Goal: Answer question/provide support: Share knowledge or assist other users

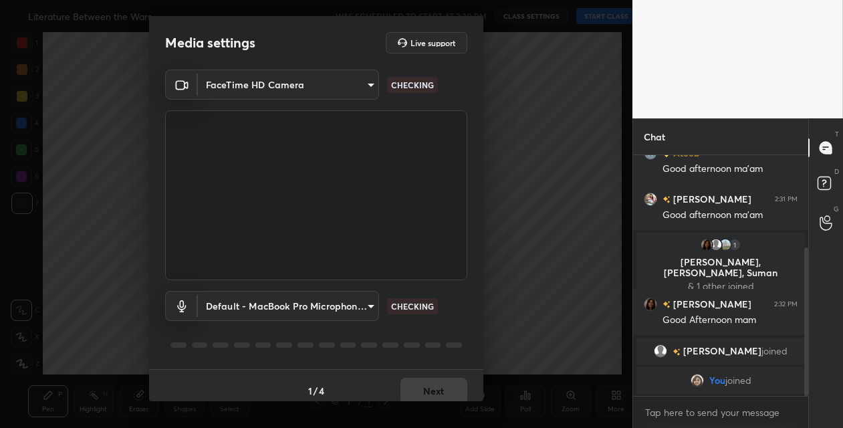
scroll to position [66508, 66271]
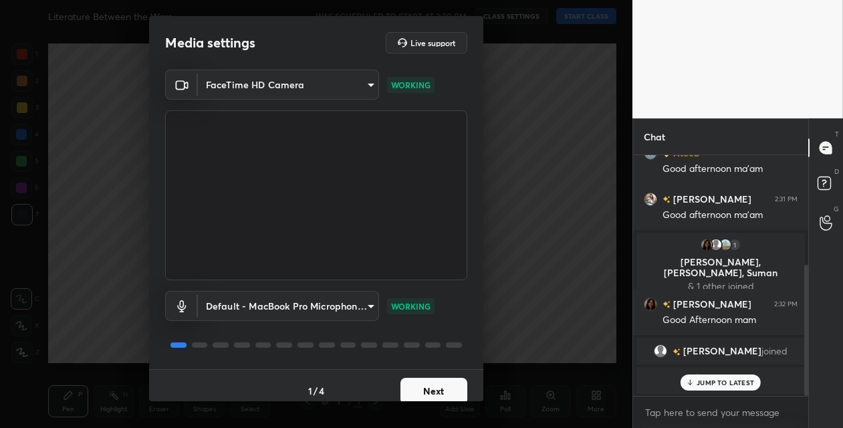
click at [416, 390] on button "Next" at bounding box center [433, 391] width 67 height 27
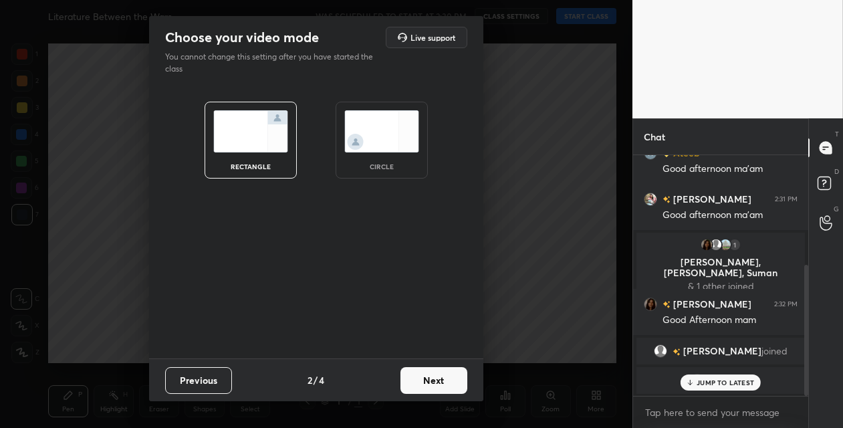
click at [447, 384] on button "Next" at bounding box center [433, 380] width 67 height 27
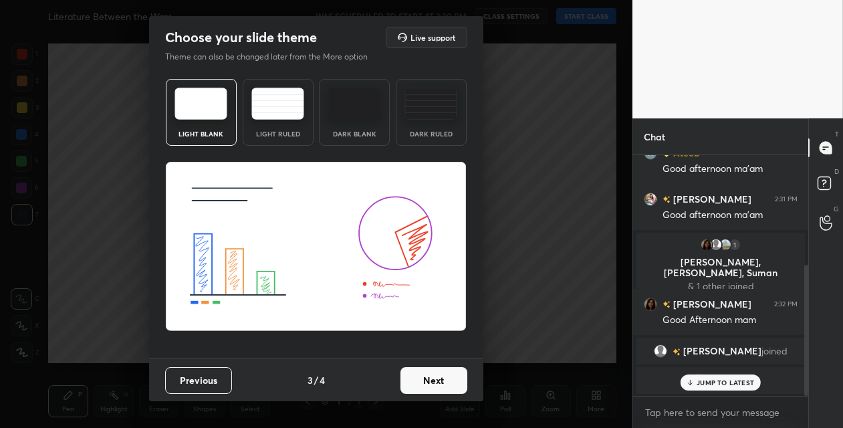
click at [447, 384] on button "Next" at bounding box center [433, 380] width 67 height 27
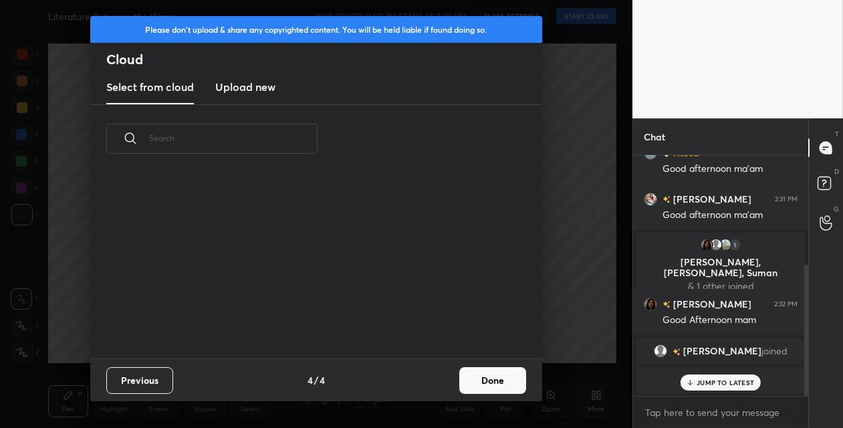
scroll to position [185, 429]
click at [447, 384] on div "Previous 4 / 4 Done" at bounding box center [316, 379] width 452 height 43
click at [477, 383] on button "Done" at bounding box center [492, 380] width 67 height 27
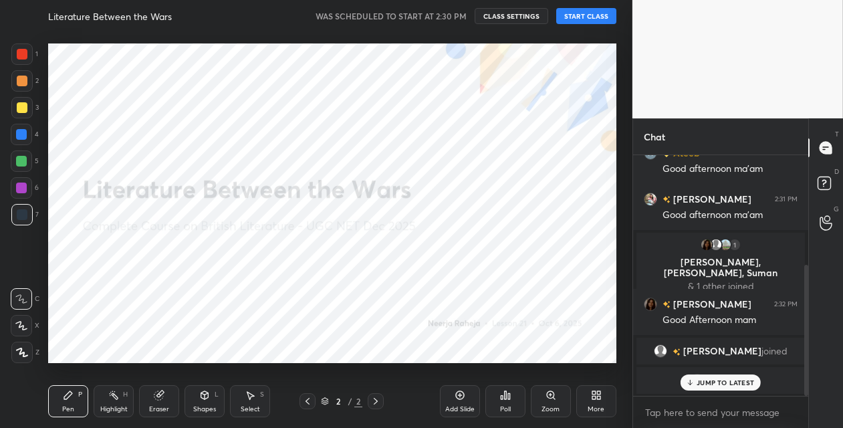
click at [574, 21] on button "START CLASS" at bounding box center [586, 16] width 60 height 16
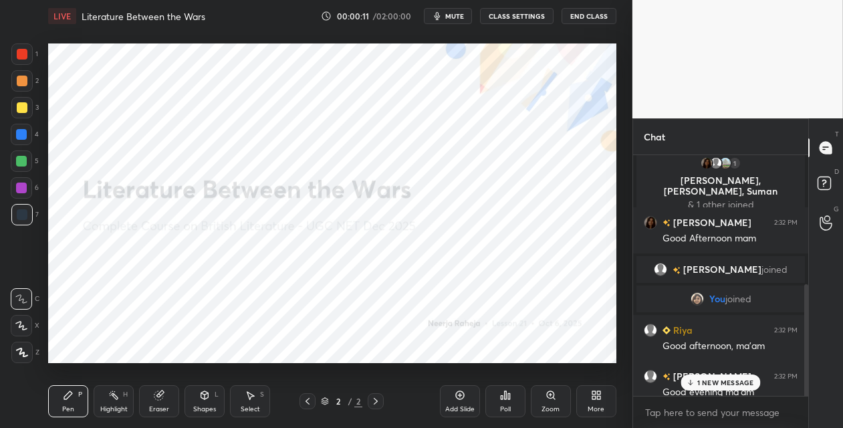
scroll to position [293, 0]
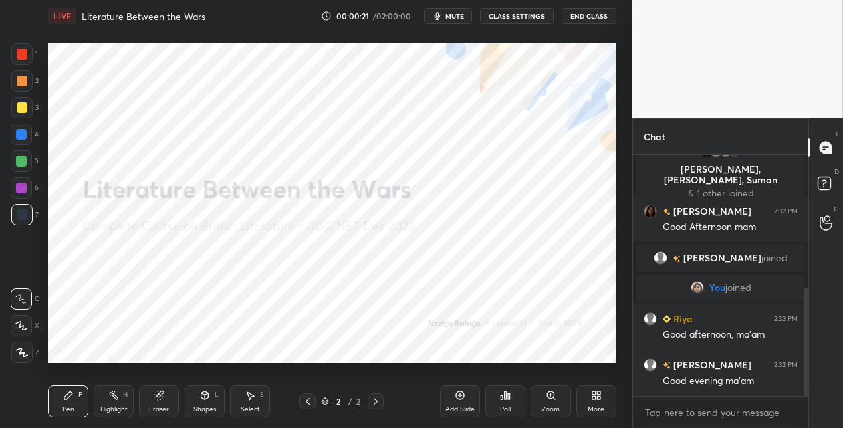
click at [601, 393] on icon at bounding box center [596, 395] width 11 height 11
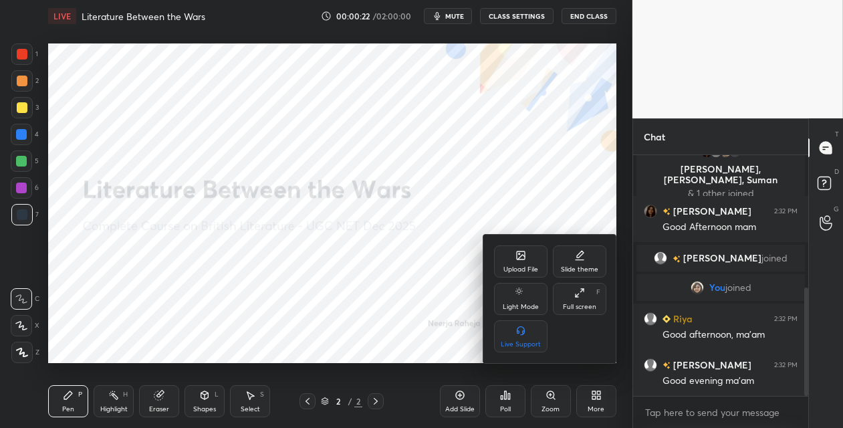
click at [509, 266] on div "Upload File" at bounding box center [520, 269] width 35 height 7
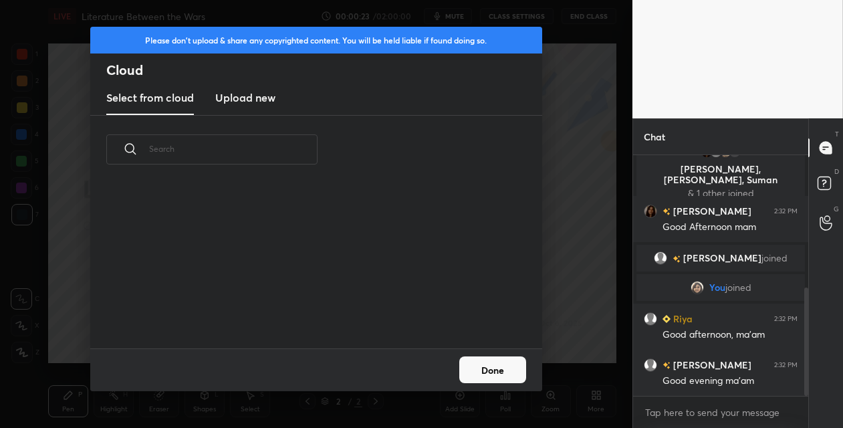
scroll to position [164, 429]
click at [247, 98] on h3 "Upload new" at bounding box center [245, 98] width 60 height 16
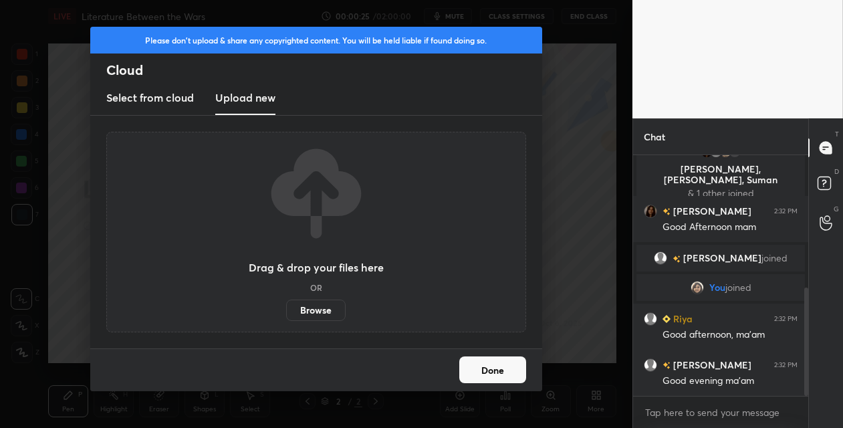
click at [310, 316] on label "Browse" at bounding box center [315, 309] width 59 height 21
click at [286, 316] on input "Browse" at bounding box center [286, 309] width 0 height 21
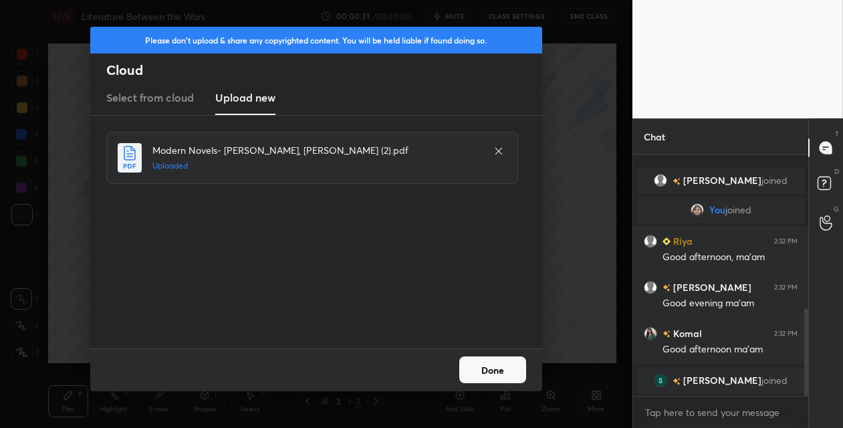
scroll to position [418, 0]
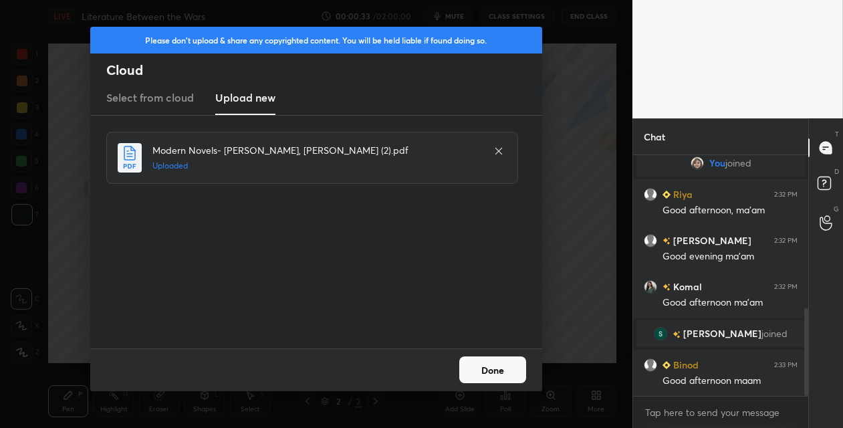
click at [475, 364] on button "Done" at bounding box center [492, 369] width 67 height 27
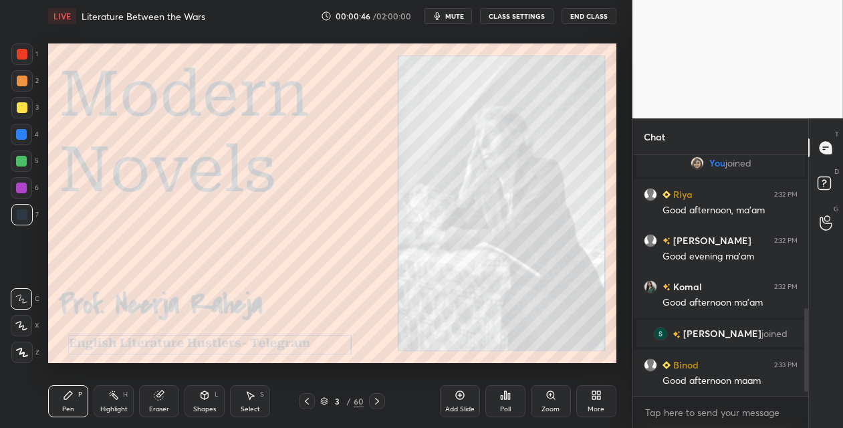
scroll to position [464, 0]
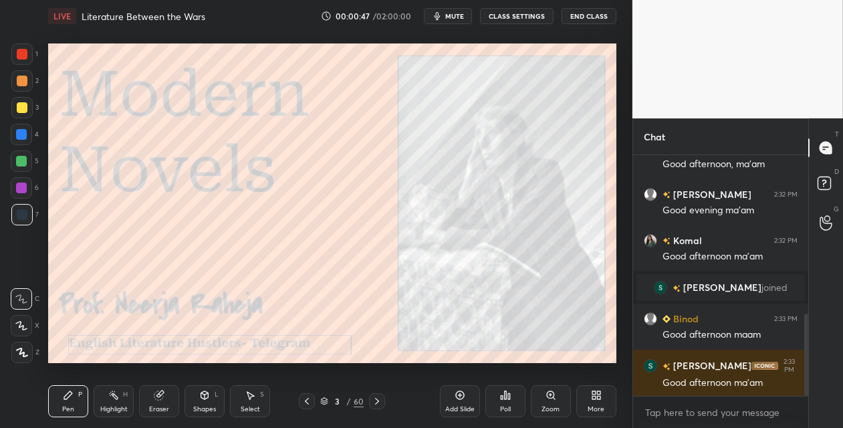
click at [306, 403] on icon at bounding box center [306, 401] width 11 height 11
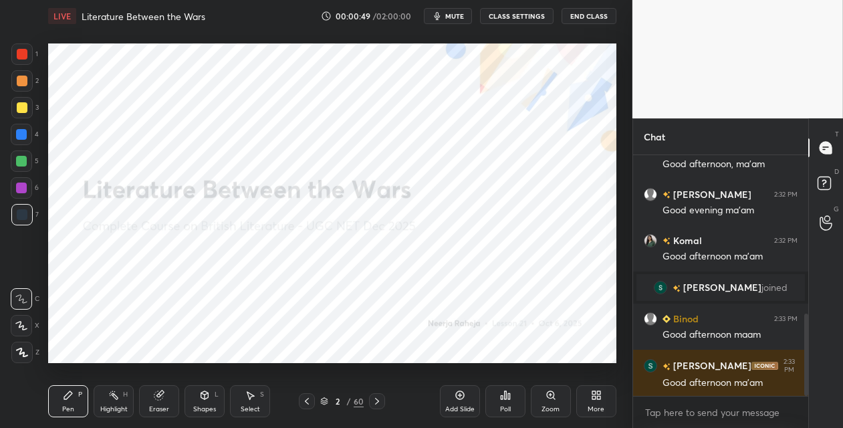
drag, startPoint x: 25, startPoint y: 350, endPoint x: 37, endPoint y: 344, distance: 14.1
click at [26, 349] on icon at bounding box center [22, 352] width 12 height 9
click at [457, 396] on icon at bounding box center [460, 395] width 11 height 11
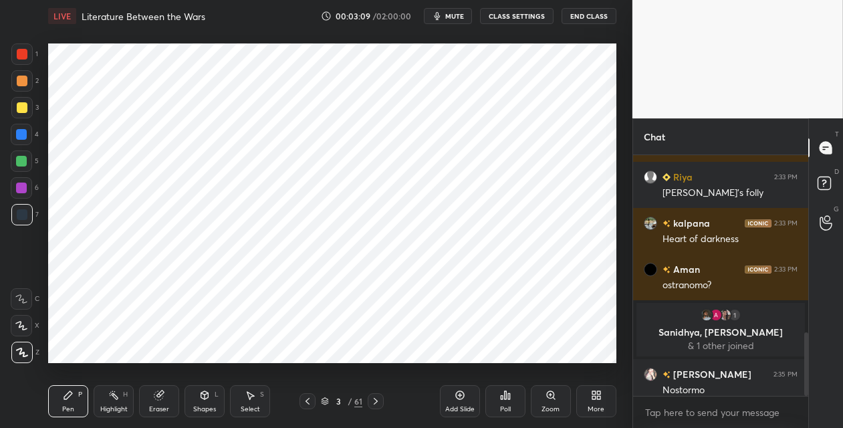
scroll to position [671, 0]
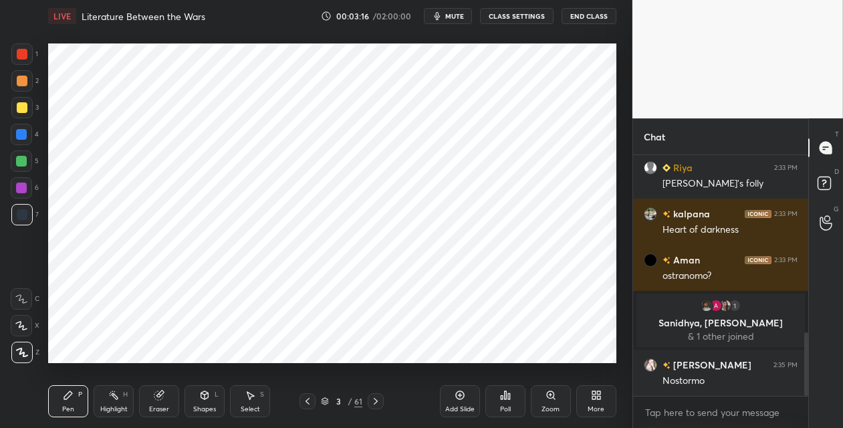
drag, startPoint x: 25, startPoint y: 138, endPoint x: 37, endPoint y: 134, distance: 13.3
click at [27, 137] on div at bounding box center [21, 134] width 21 height 21
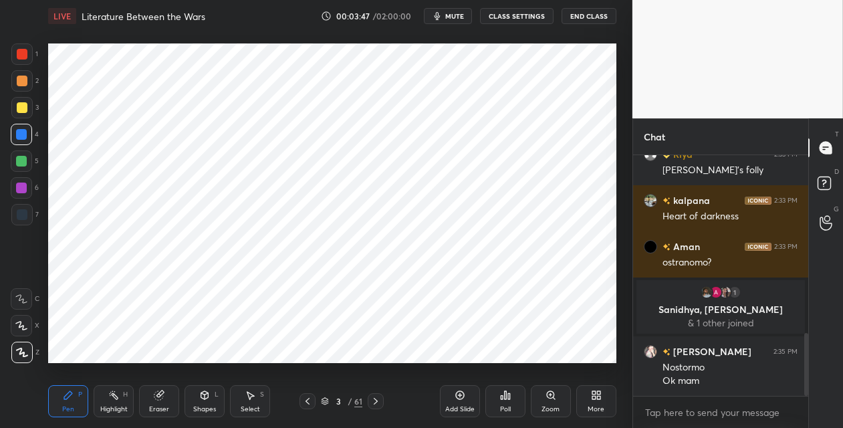
scroll to position [715, 0]
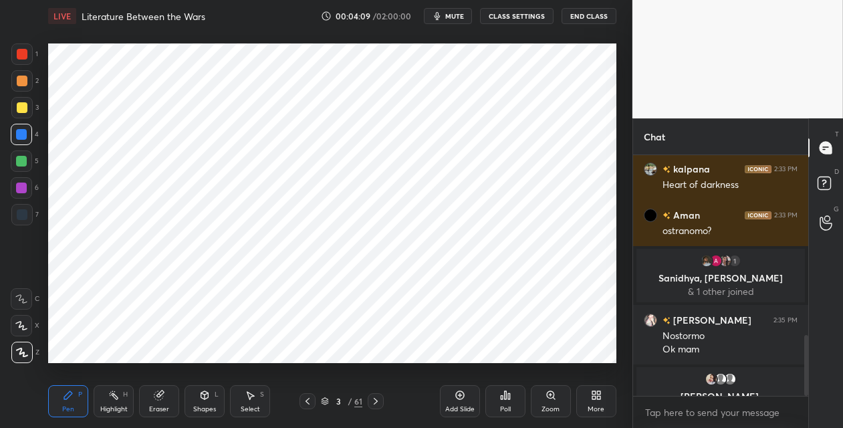
drag, startPoint x: 24, startPoint y: 58, endPoint x: 33, endPoint y: 79, distance: 22.7
click at [26, 59] on div at bounding box center [22, 54] width 11 height 11
drag, startPoint x: 465, startPoint y: 396, endPoint x: 448, endPoint y: 376, distance: 26.5
click at [464, 394] on div "Add Slide" at bounding box center [460, 401] width 40 height 32
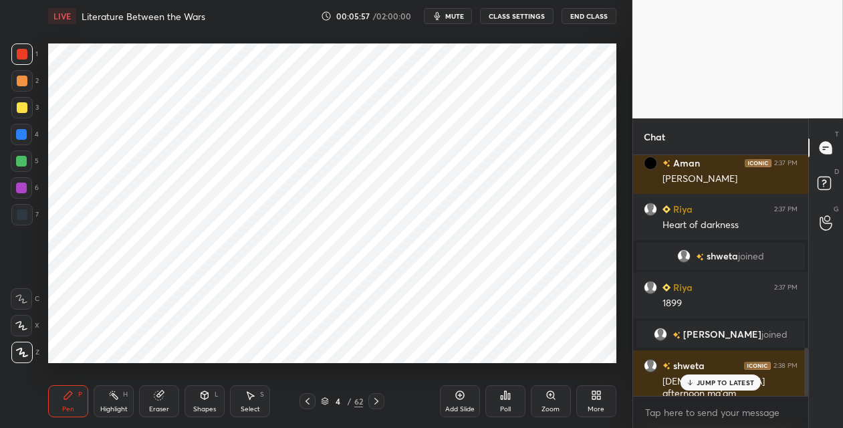
scroll to position [966, 0]
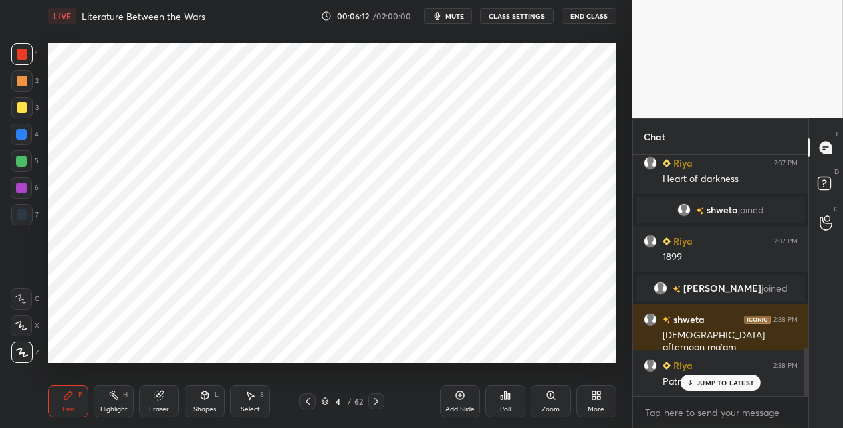
drag, startPoint x: 307, startPoint y: 400, endPoint x: 303, endPoint y: 390, distance: 11.4
click at [305, 398] on icon at bounding box center [307, 401] width 11 height 11
drag, startPoint x: 374, startPoint y: 401, endPoint x: 372, endPoint y: 379, distance: 22.1
click at [373, 400] on icon at bounding box center [376, 401] width 11 height 11
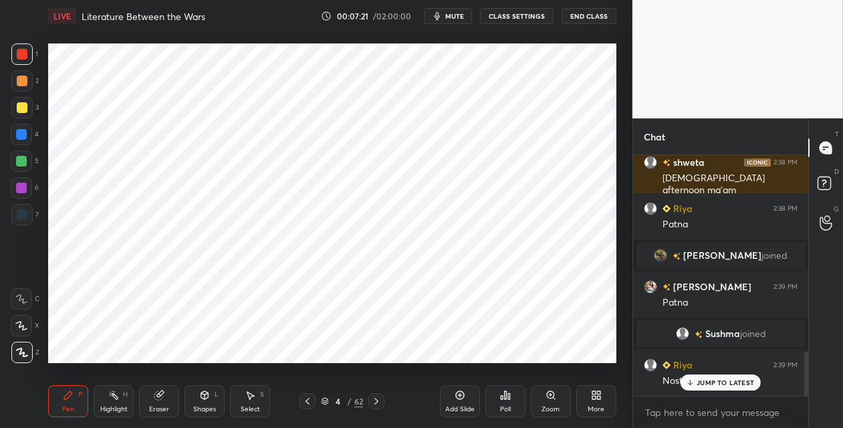
scroll to position [1073, 0]
click at [27, 158] on div at bounding box center [21, 160] width 21 height 21
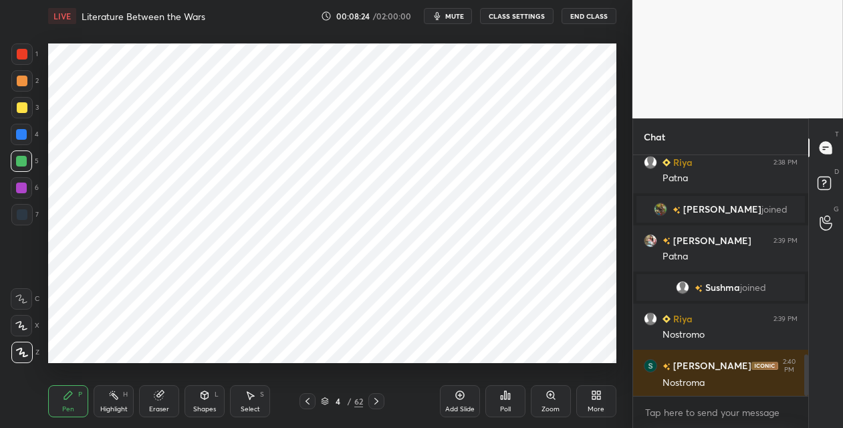
scroll to position [1166, 0]
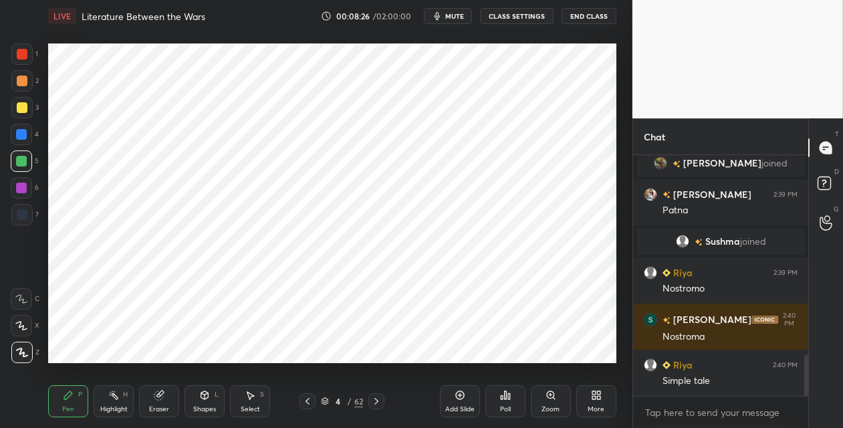
drag, startPoint x: 18, startPoint y: 191, endPoint x: 33, endPoint y: 187, distance: 15.1
click at [20, 190] on div at bounding box center [21, 188] width 11 height 11
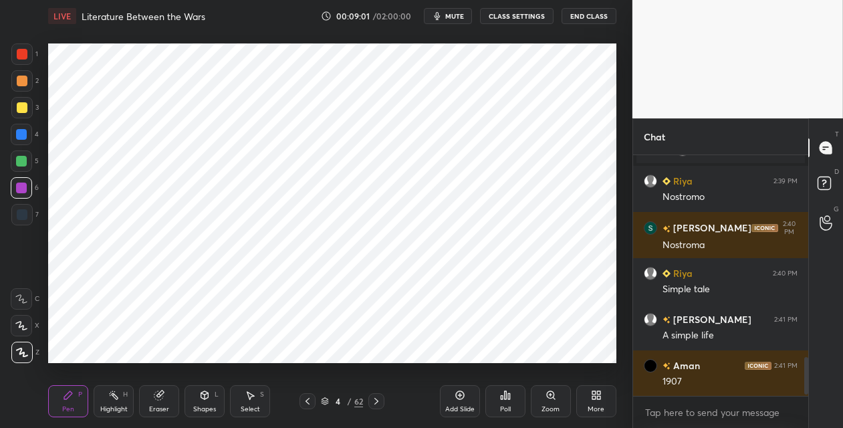
scroll to position [1304, 0]
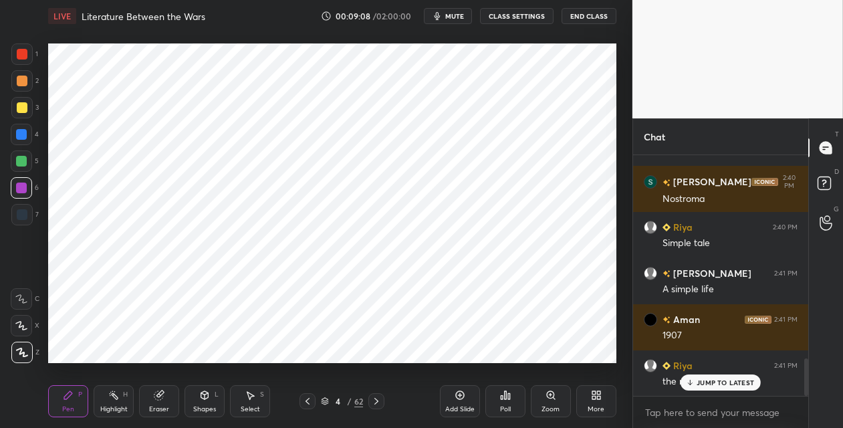
drag, startPoint x: 308, startPoint y: 402, endPoint x: 302, endPoint y: 372, distance: 31.3
click at [308, 402] on icon at bounding box center [307, 401] width 11 height 11
click at [368, 400] on div at bounding box center [376, 401] width 16 height 16
click at [25, 133] on div at bounding box center [21, 134] width 11 height 11
click at [463, 398] on icon at bounding box center [460, 395] width 11 height 11
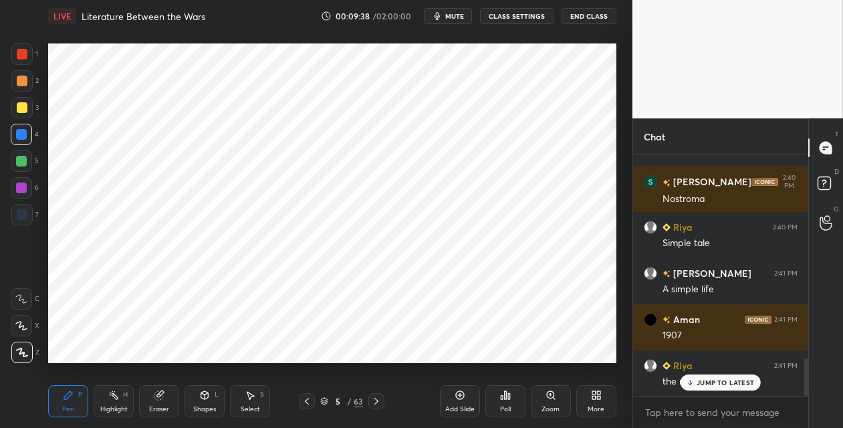
scroll to position [1350, 0]
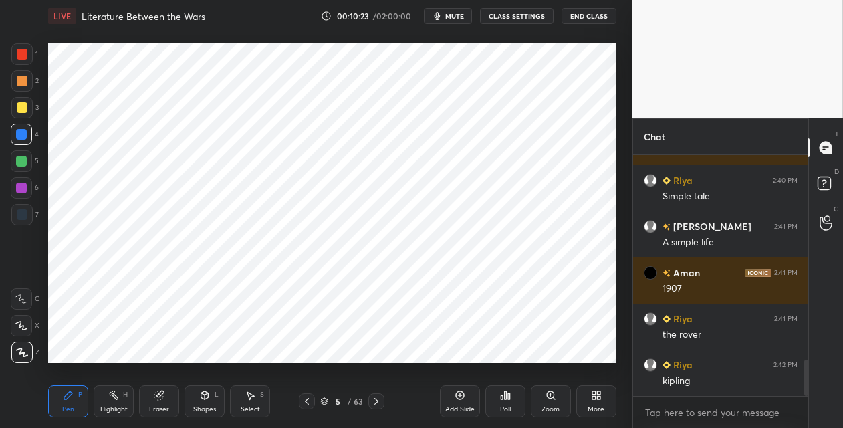
drag, startPoint x: 21, startPoint y: 188, endPoint x: 47, endPoint y: 173, distance: 29.4
click at [23, 187] on div at bounding box center [21, 188] width 11 height 11
click at [25, 135] on div at bounding box center [21, 134] width 11 height 11
drag, startPoint x: 22, startPoint y: 213, endPoint x: 31, endPoint y: 206, distance: 11.0
click at [23, 212] on div at bounding box center [22, 214] width 11 height 11
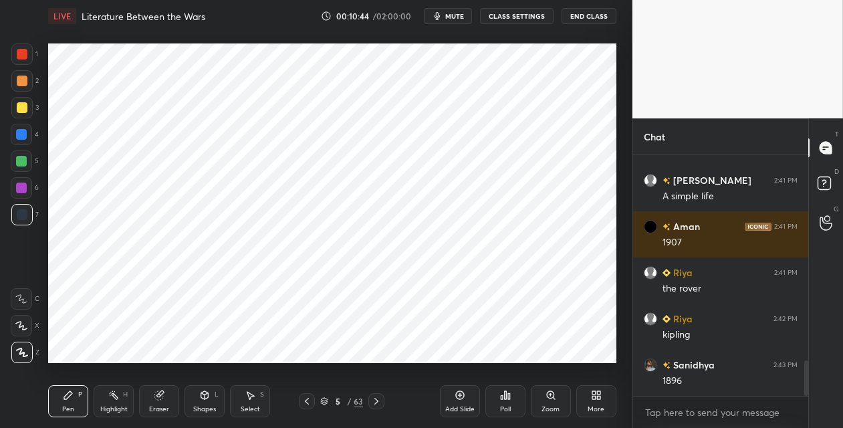
scroll to position [1443, 0]
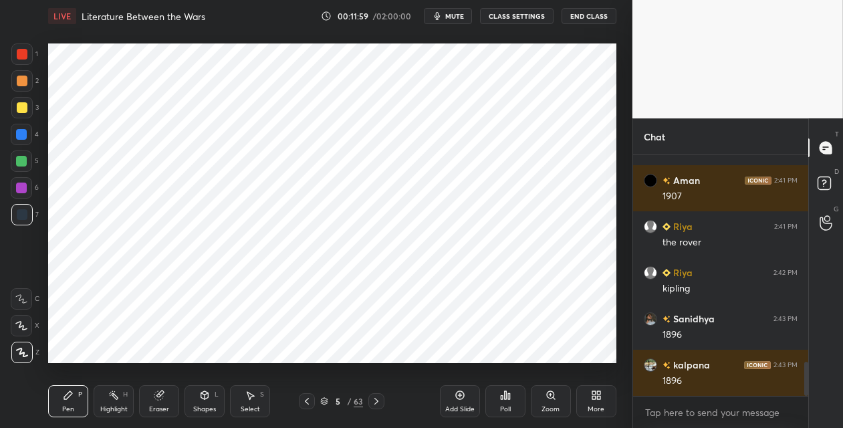
drag, startPoint x: 464, startPoint y: 395, endPoint x: 456, endPoint y: 372, distance: 24.1
click at [463, 393] on icon at bounding box center [460, 395] width 11 height 11
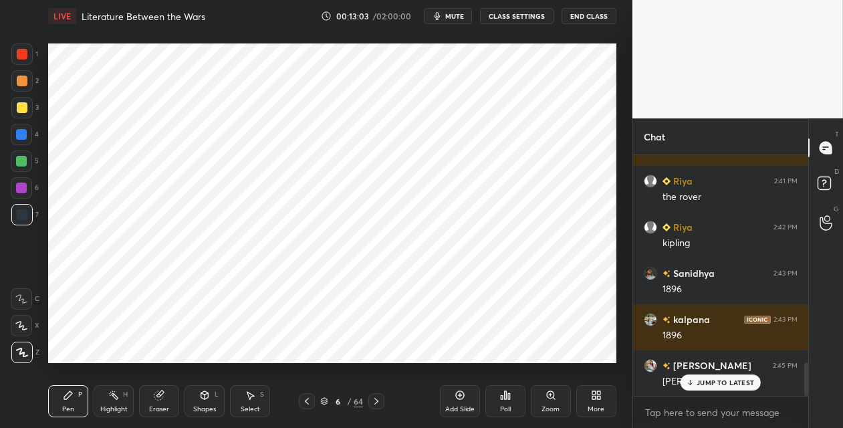
drag, startPoint x: 24, startPoint y: 53, endPoint x: 43, endPoint y: 51, distance: 19.5
click at [25, 53] on div at bounding box center [22, 54] width 11 height 11
drag, startPoint x: 23, startPoint y: 133, endPoint x: 33, endPoint y: 123, distance: 14.7
click at [23, 132] on div at bounding box center [21, 134] width 11 height 11
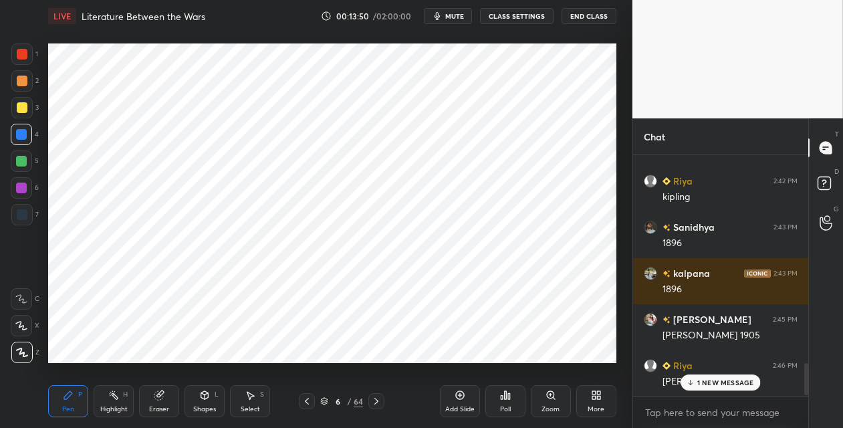
scroll to position [1581, 0]
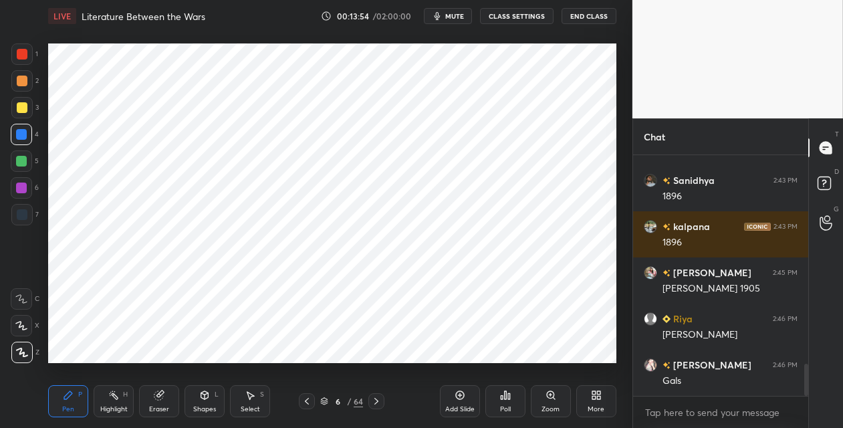
drag, startPoint x: 26, startPoint y: 187, endPoint x: 42, endPoint y: 180, distance: 17.4
click at [27, 187] on div at bounding box center [21, 187] width 21 height 21
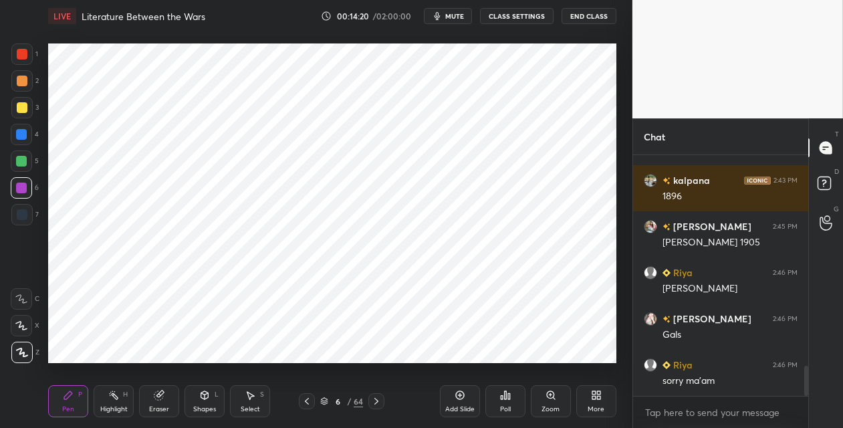
scroll to position [1673, 0]
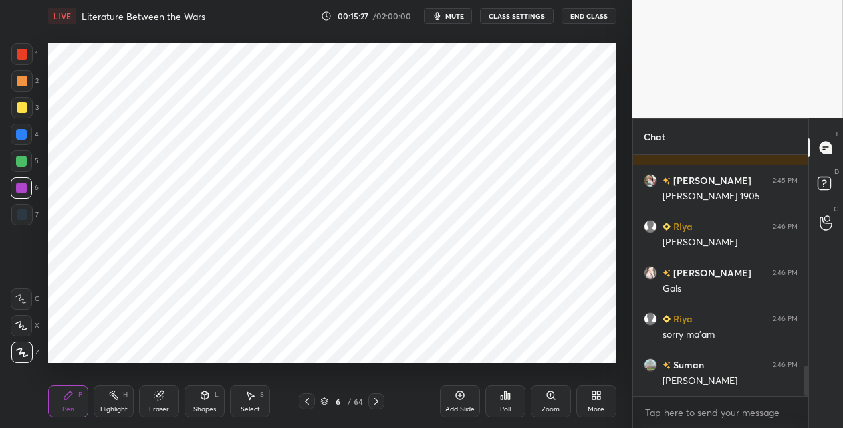
click at [459, 397] on icon at bounding box center [460, 395] width 11 height 11
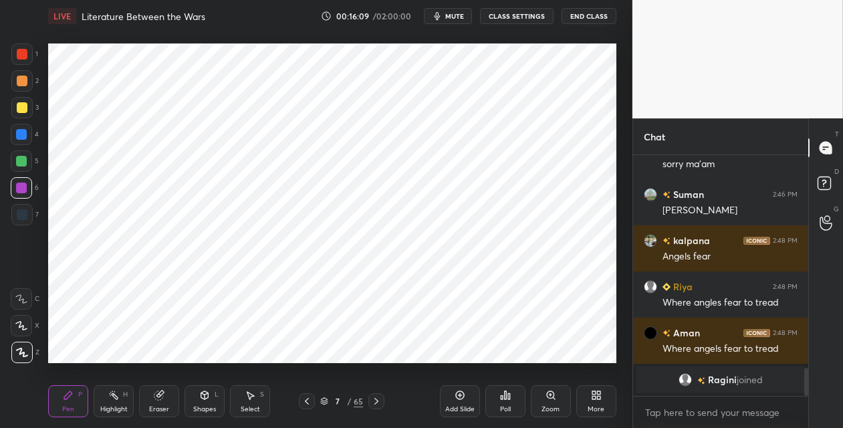
scroll to position [1703, 0]
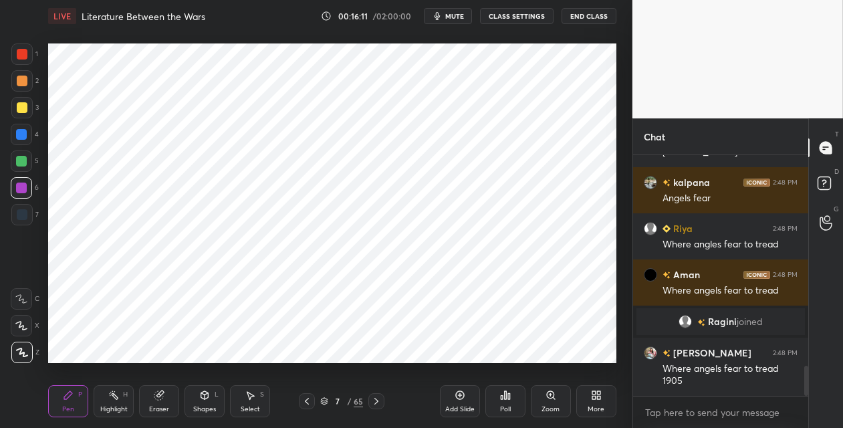
click at [20, 138] on div at bounding box center [21, 134] width 11 height 11
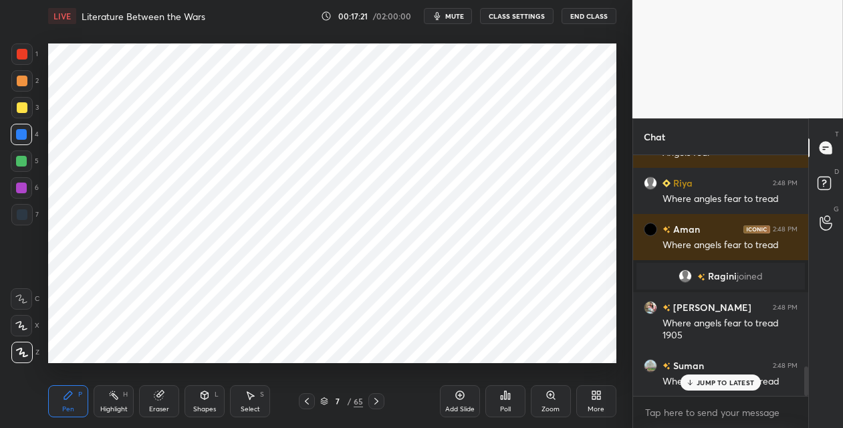
click at [27, 217] on div at bounding box center [21, 214] width 21 height 21
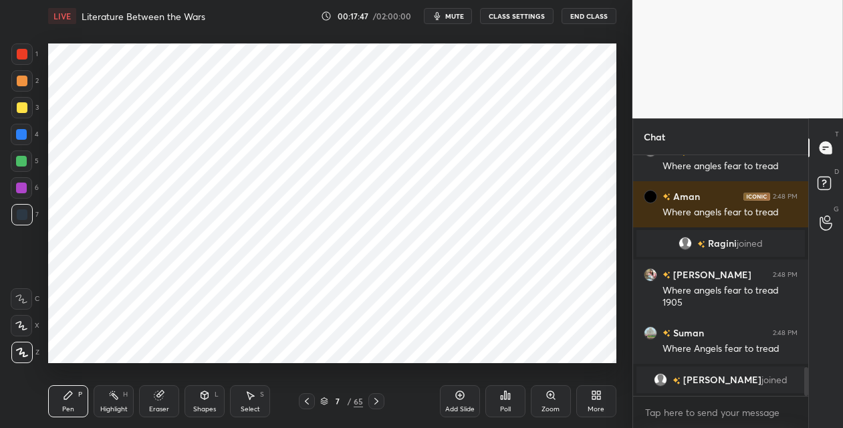
click at [374, 401] on icon at bounding box center [376, 401] width 11 height 11
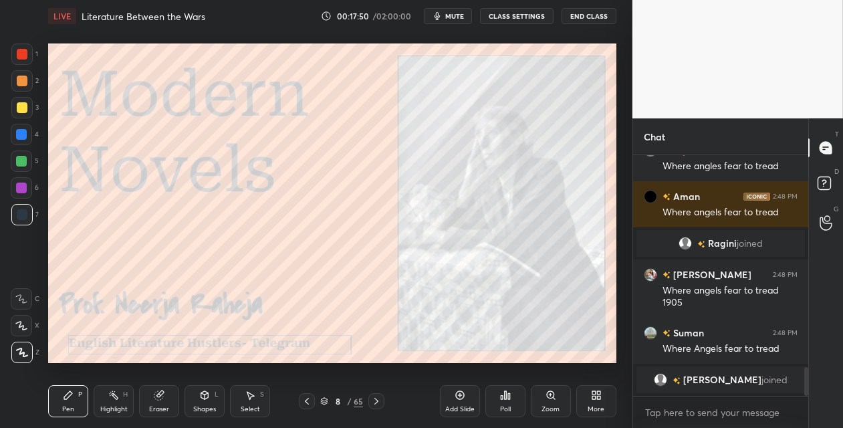
click at [23, 56] on div at bounding box center [22, 54] width 11 height 11
click at [24, 110] on div at bounding box center [22, 107] width 11 height 11
click at [311, 112] on div "Setting up your live class Poll for secs No correct answer Start poll" at bounding box center [332, 203] width 579 height 342
click at [465, 398] on div "Add Slide" at bounding box center [460, 401] width 40 height 32
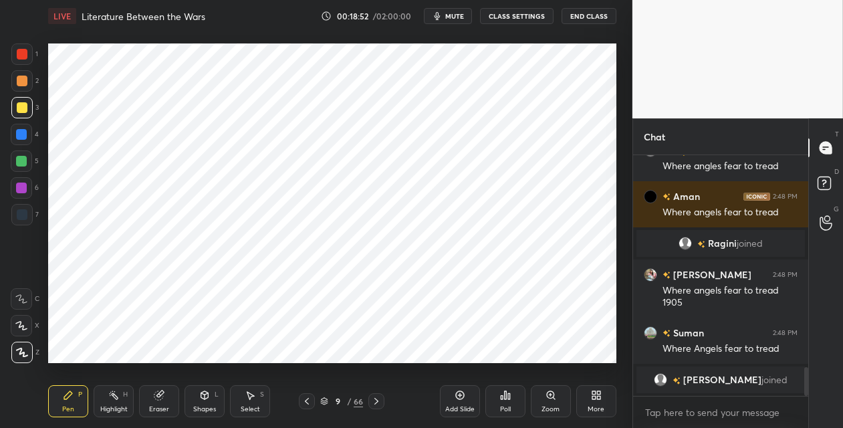
click at [26, 135] on div at bounding box center [21, 134] width 11 height 11
drag, startPoint x: 27, startPoint y: 57, endPoint x: 37, endPoint y: 64, distance: 11.7
click at [27, 59] on div at bounding box center [21, 53] width 21 height 21
click at [461, 392] on icon at bounding box center [460, 395] width 11 height 11
click at [203, 404] on div "Shapes L" at bounding box center [205, 401] width 40 height 32
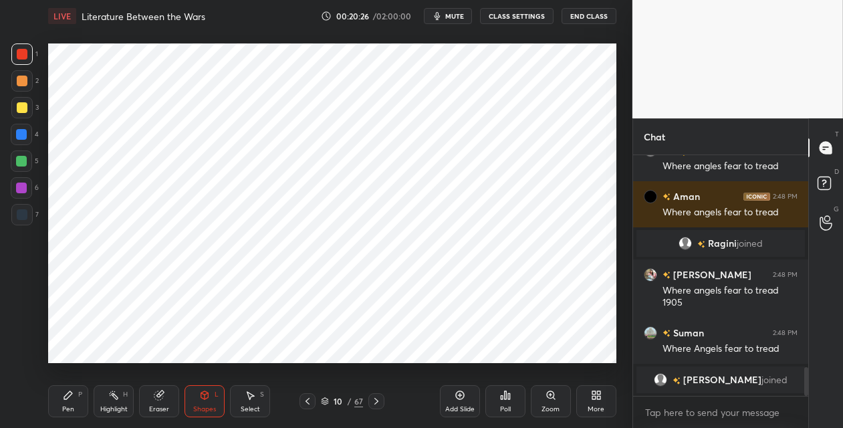
drag, startPoint x: 68, startPoint y: 392, endPoint x: 67, endPoint y: 368, distance: 24.8
click at [66, 389] on div "Pen P" at bounding box center [68, 401] width 40 height 32
drag, startPoint x: 21, startPoint y: 191, endPoint x: 37, endPoint y: 166, distance: 30.0
click at [21, 188] on div at bounding box center [21, 188] width 11 height 11
drag, startPoint x: 25, startPoint y: 215, endPoint x: 47, endPoint y: 201, distance: 26.1
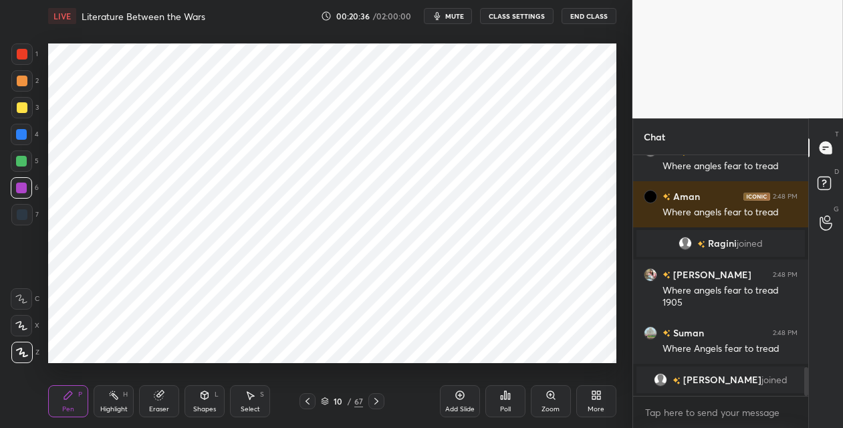
click at [27, 214] on div at bounding box center [21, 214] width 21 height 21
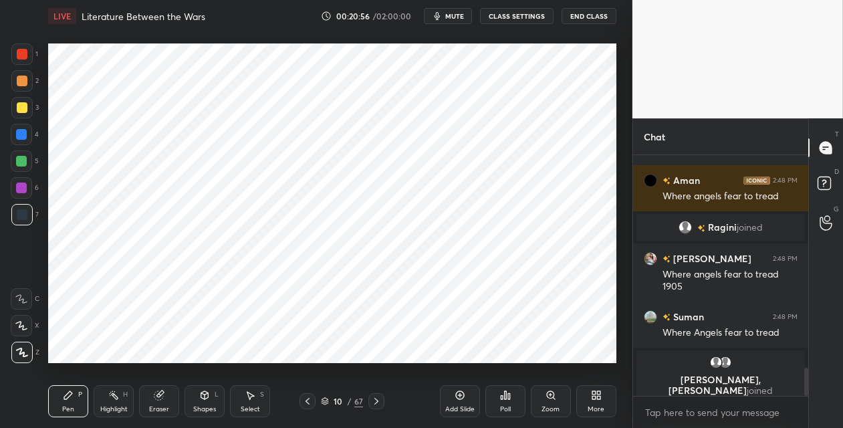
scroll to position [1805, 0]
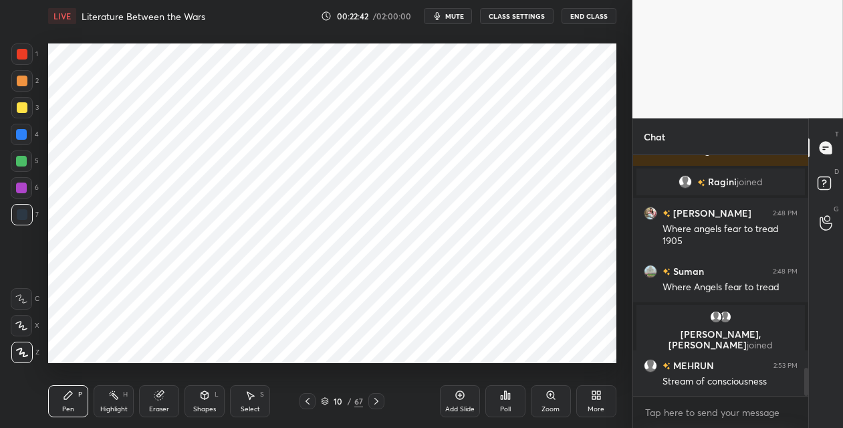
drag, startPoint x: 25, startPoint y: 140, endPoint x: 41, endPoint y: 154, distance: 20.9
click at [25, 140] on div at bounding box center [21, 134] width 21 height 21
click at [460, 398] on icon at bounding box center [459, 395] width 9 height 9
click at [205, 396] on icon at bounding box center [205, 396] width 0 height 5
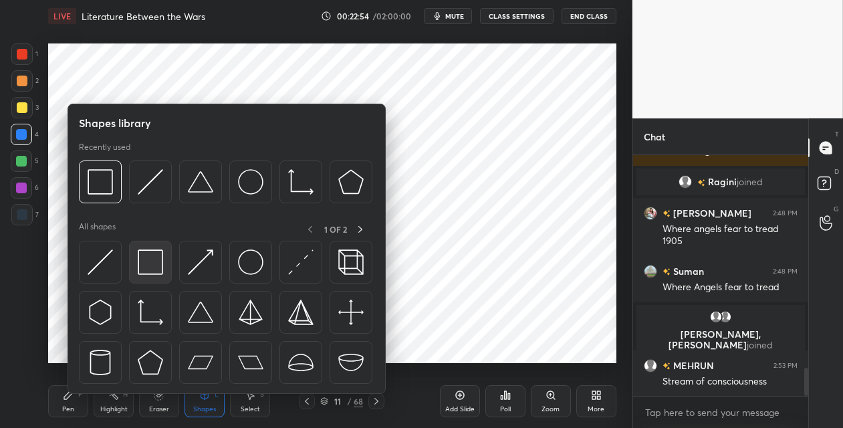
click at [140, 255] on img at bounding box center [150, 261] width 25 height 25
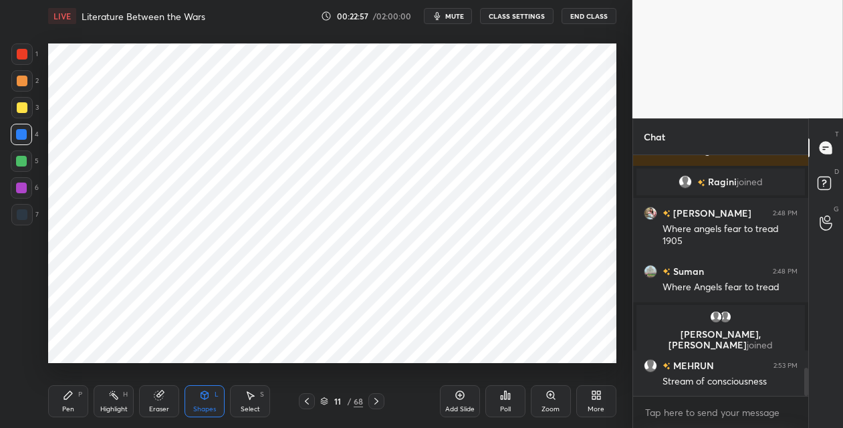
drag, startPoint x: 67, startPoint y: 403, endPoint x: 74, endPoint y: 368, distance: 36.2
click at [66, 404] on div "Pen P" at bounding box center [68, 401] width 40 height 32
drag, startPoint x: 23, startPoint y: 158, endPoint x: 41, endPoint y: 143, distance: 23.7
click at [22, 157] on div at bounding box center [21, 161] width 11 height 11
drag, startPoint x: 16, startPoint y: 140, endPoint x: 35, endPoint y: 131, distance: 20.6
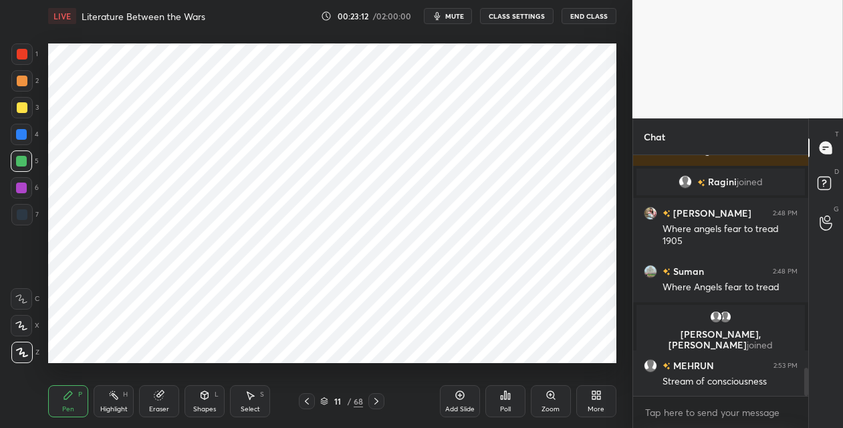
click at [17, 138] on div at bounding box center [21, 134] width 21 height 21
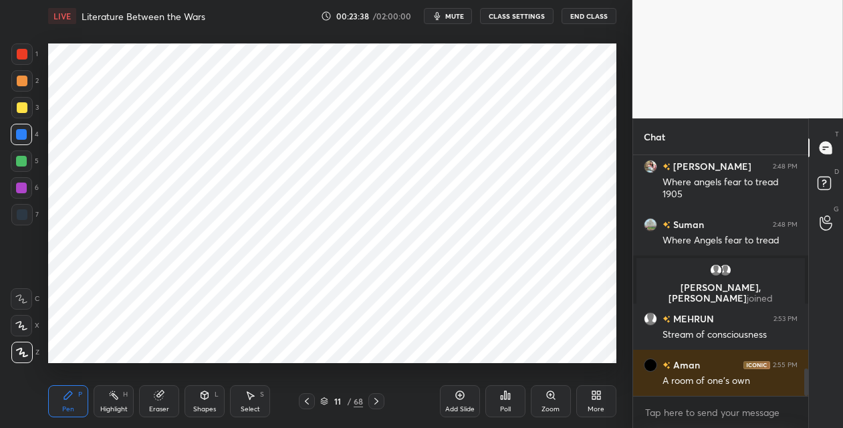
click at [20, 217] on div at bounding box center [22, 214] width 11 height 11
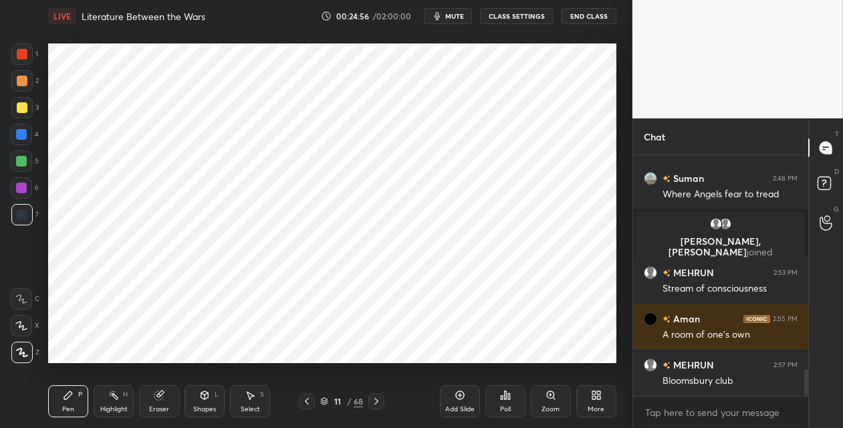
drag, startPoint x: 16, startPoint y: 189, endPoint x: 38, endPoint y: 193, distance: 22.3
click at [16, 189] on div at bounding box center [21, 187] width 21 height 21
click at [27, 161] on div at bounding box center [21, 160] width 21 height 21
drag, startPoint x: 21, startPoint y: 189, endPoint x: 33, endPoint y: 191, distance: 12.2
click at [23, 188] on div at bounding box center [21, 188] width 11 height 11
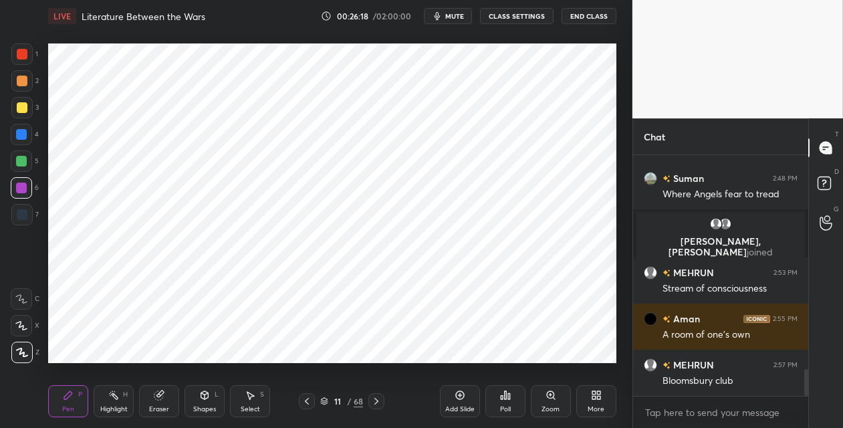
drag, startPoint x: 459, startPoint y: 400, endPoint x: 441, endPoint y: 366, distance: 38.0
click at [455, 400] on icon at bounding box center [460, 395] width 11 height 11
drag, startPoint x: 26, startPoint y: 134, endPoint x: 41, endPoint y: 132, distance: 14.8
click at [27, 134] on div at bounding box center [21, 134] width 21 height 21
drag, startPoint x: 27, startPoint y: 213, endPoint x: 39, endPoint y: 213, distance: 11.4
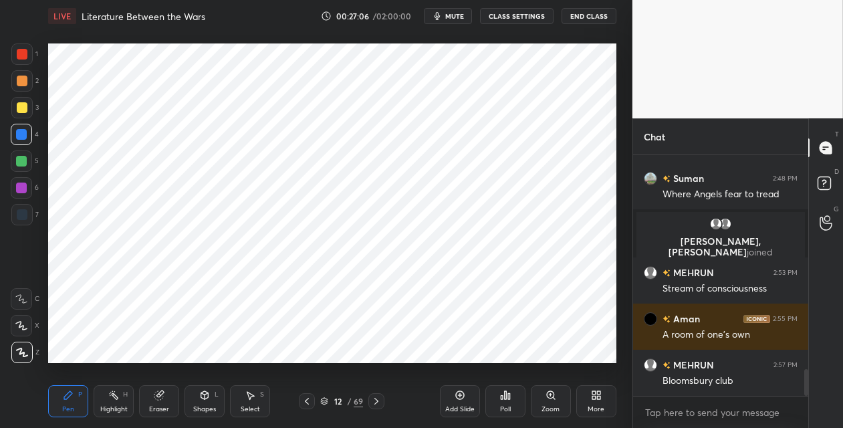
click at [30, 212] on div at bounding box center [21, 214] width 21 height 21
click at [308, 399] on icon at bounding box center [306, 401] width 11 height 11
drag, startPoint x: 25, startPoint y: 59, endPoint x: 31, endPoint y: 60, distance: 6.8
click at [25, 59] on div at bounding box center [21, 53] width 21 height 21
click at [377, 398] on icon at bounding box center [376, 401] width 11 height 11
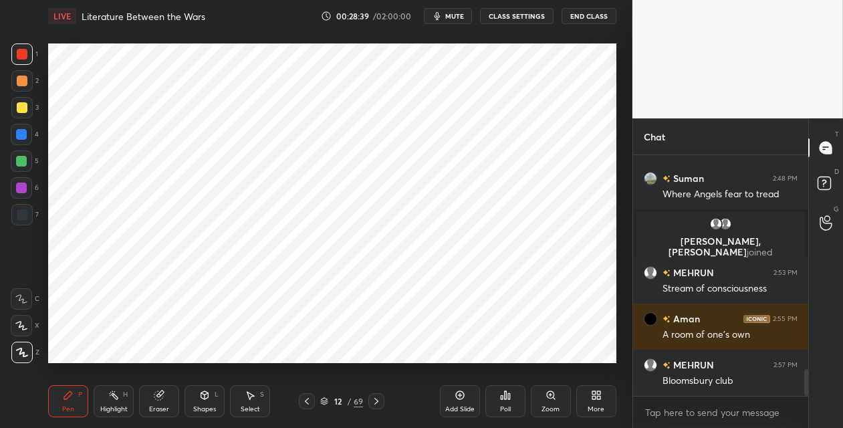
click at [461, 393] on icon at bounding box center [460, 395] width 11 height 11
click at [199, 394] on icon at bounding box center [204, 395] width 11 height 11
click at [67, 402] on div "Pen P" at bounding box center [68, 401] width 40 height 32
click at [23, 187] on div at bounding box center [21, 188] width 11 height 11
click at [22, 221] on div at bounding box center [21, 214] width 21 height 21
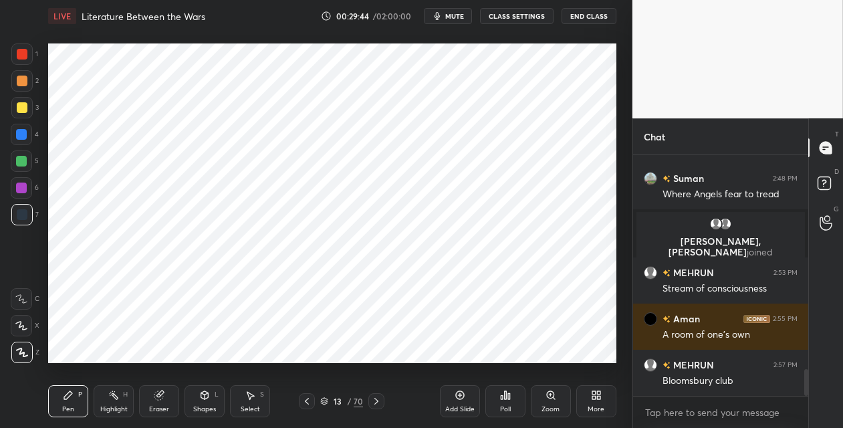
click at [21, 130] on div at bounding box center [21, 134] width 21 height 21
click at [23, 54] on div at bounding box center [22, 54] width 11 height 11
click at [465, 392] on div "Add Slide" at bounding box center [460, 401] width 40 height 32
drag, startPoint x: 26, startPoint y: 133, endPoint x: 32, endPoint y: 123, distance: 11.7
click at [26, 132] on div at bounding box center [21, 134] width 11 height 11
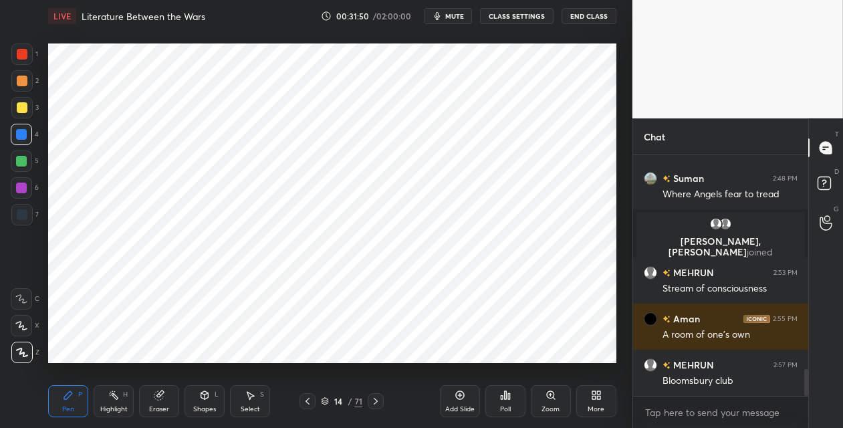
scroll to position [1929, 0]
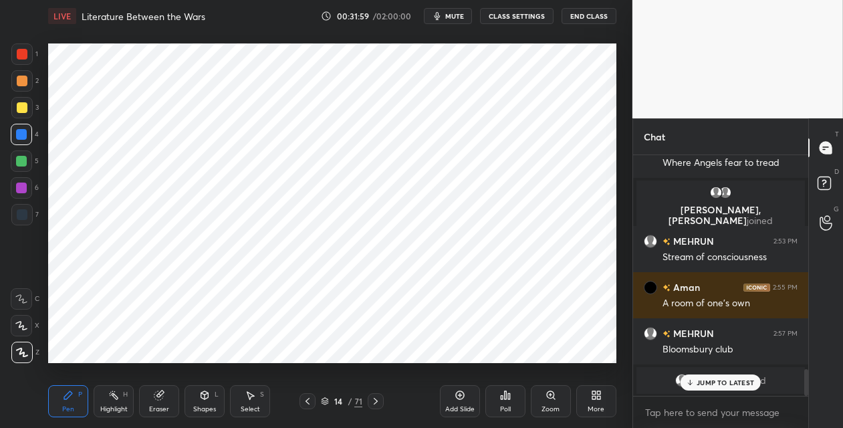
drag, startPoint x: 19, startPoint y: 215, endPoint x: 36, endPoint y: 205, distance: 19.5
click at [21, 214] on div at bounding box center [22, 214] width 11 height 11
drag, startPoint x: 23, startPoint y: 53, endPoint x: 31, endPoint y: 52, distance: 7.5
click at [25, 53] on div at bounding box center [22, 54] width 11 height 11
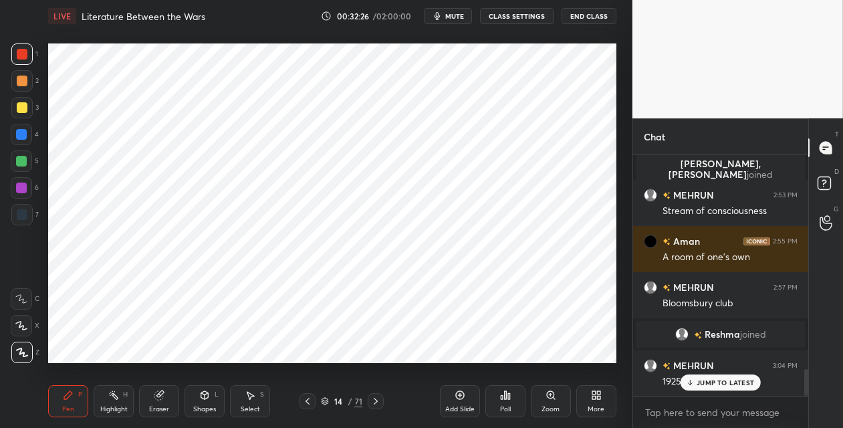
drag, startPoint x: 20, startPoint y: 138, endPoint x: 44, endPoint y: 130, distance: 25.4
click at [22, 137] on div at bounding box center [21, 134] width 11 height 11
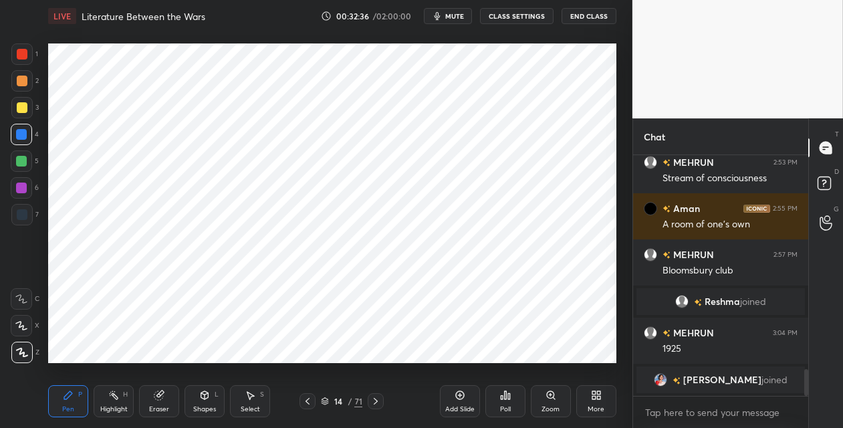
scroll to position [1978, 0]
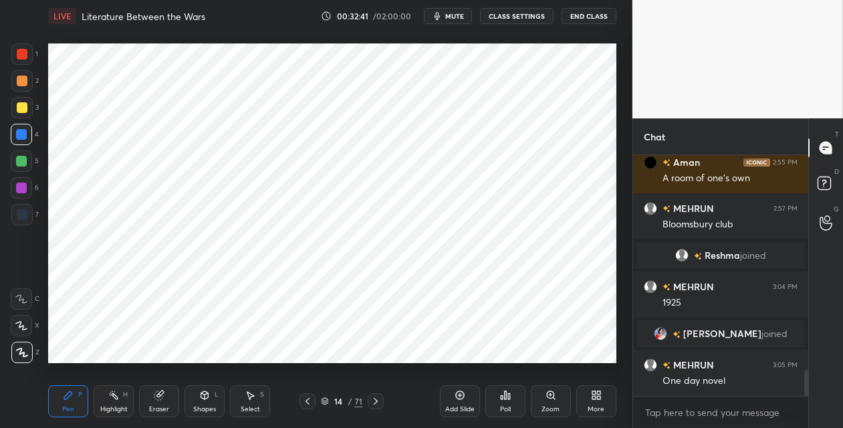
click at [17, 86] on div at bounding box center [22, 81] width 11 height 11
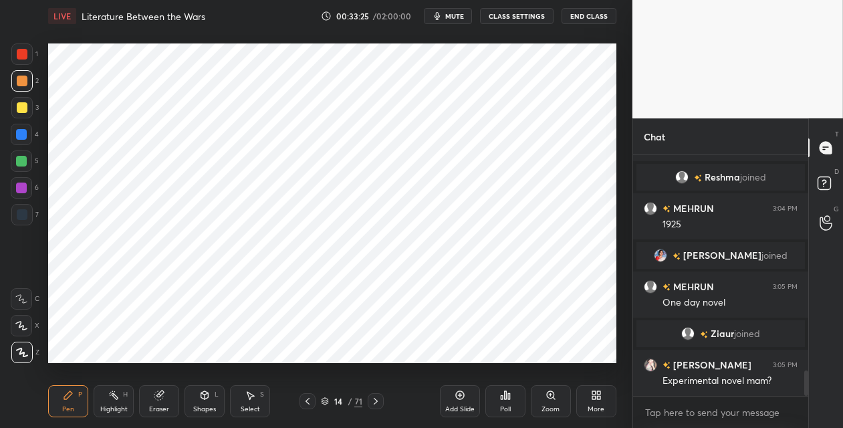
scroll to position [2050, 0]
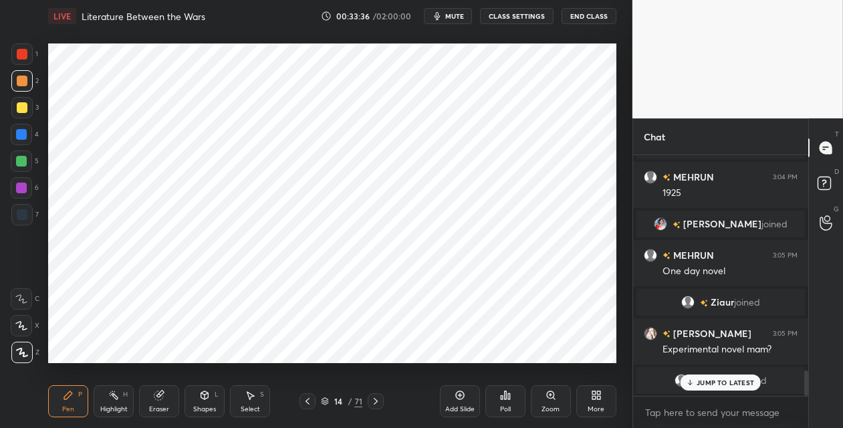
click at [24, 211] on div at bounding box center [22, 214] width 11 height 11
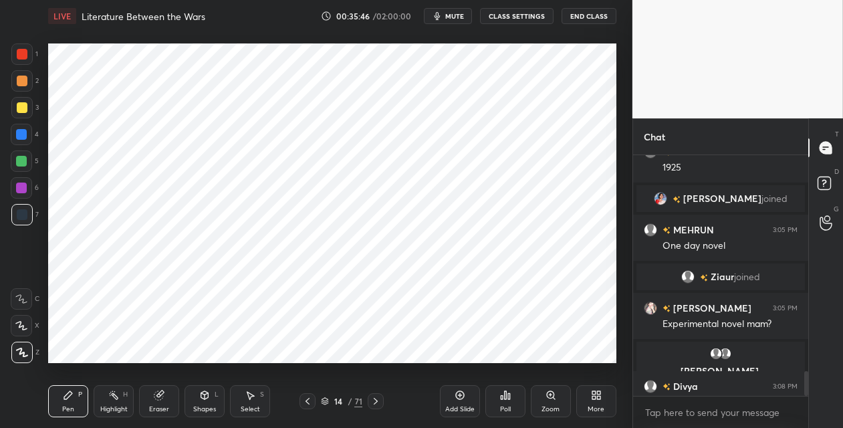
scroll to position [2071, 0]
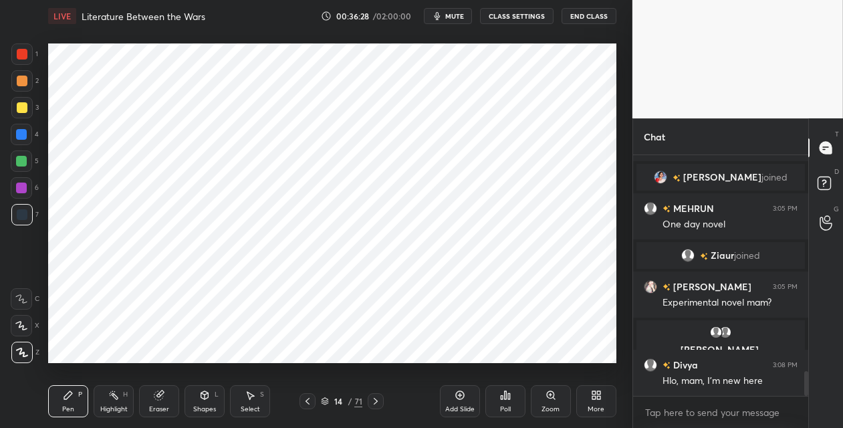
drag, startPoint x: 461, startPoint y: 402, endPoint x: 443, endPoint y: 375, distance: 32.8
click at [459, 400] on div "Add Slide" at bounding box center [460, 401] width 40 height 32
click at [825, 221] on icon at bounding box center [826, 216] width 13 height 15
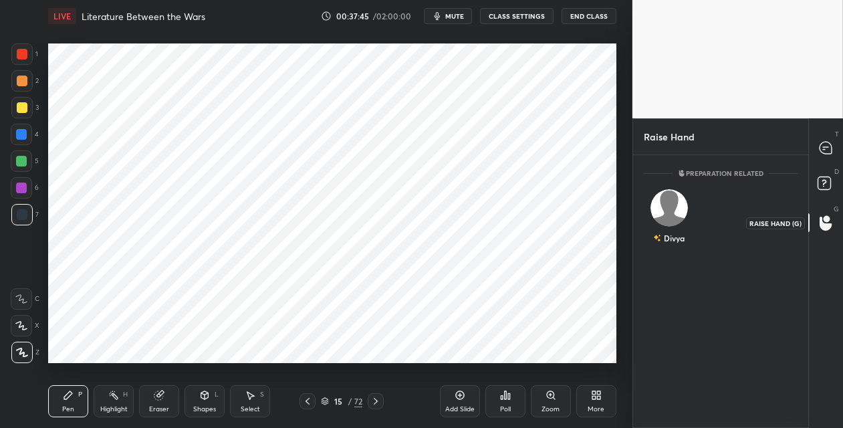
scroll to position [5, 4]
drag, startPoint x: 824, startPoint y: 180, endPoint x: 826, endPoint y: 168, distance: 12.2
click at [824, 179] on rect at bounding box center [824, 183] width 13 height 13
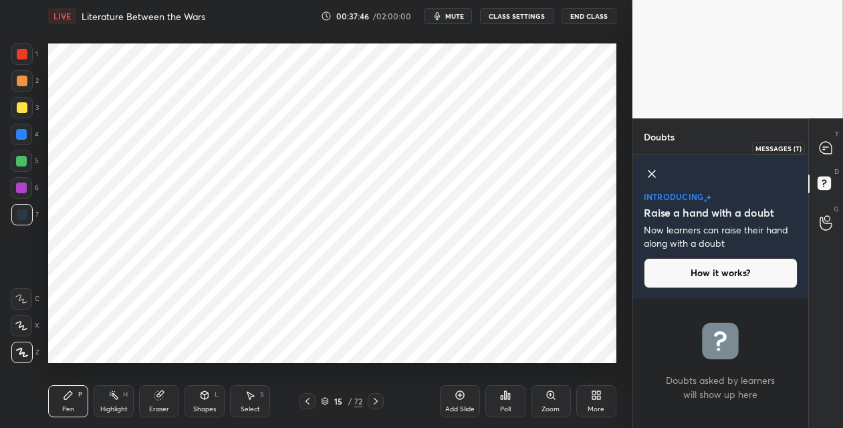
click at [824, 146] on icon at bounding box center [826, 148] width 12 height 12
type textarea "x"
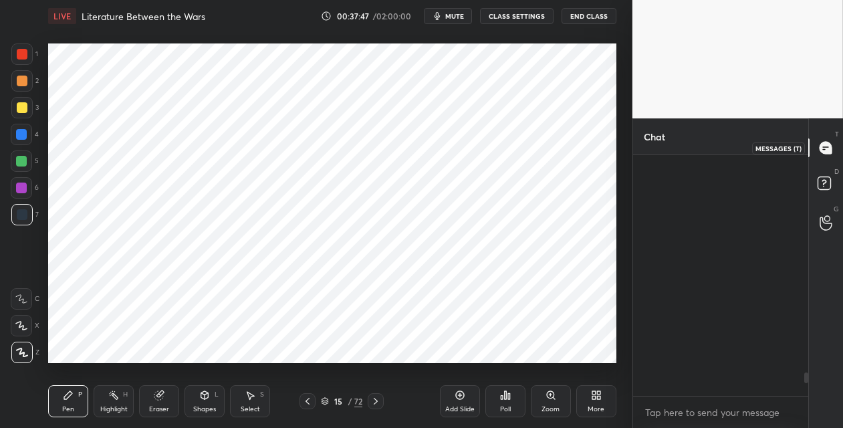
scroll to position [236, 171]
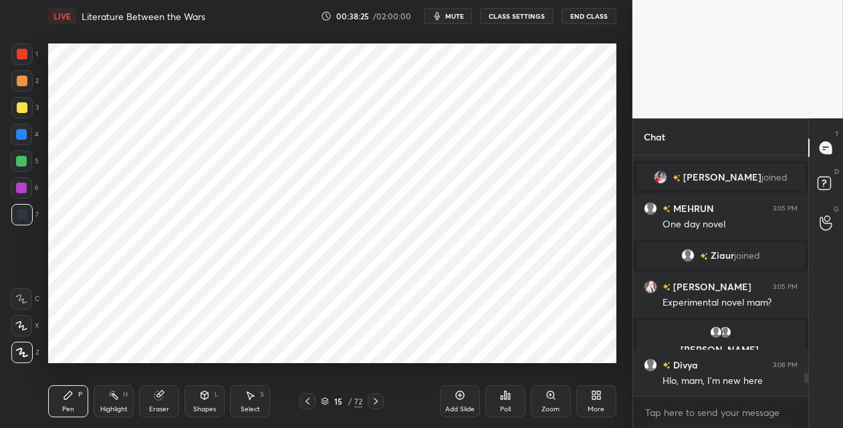
drag, startPoint x: 459, startPoint y: 398, endPoint x: 451, endPoint y: 385, distance: 15.6
click at [456, 396] on icon at bounding box center [460, 395] width 11 height 11
click at [21, 140] on div at bounding box center [21, 134] width 21 height 21
drag, startPoint x: 356, startPoint y: 404, endPoint x: 375, endPoint y: 372, distance: 37.1
click at [356, 404] on div "73" at bounding box center [358, 401] width 9 height 12
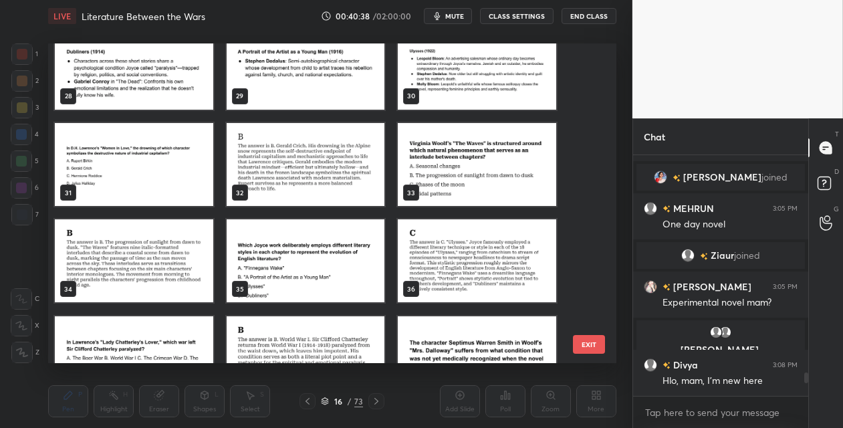
scroll to position [890, 0]
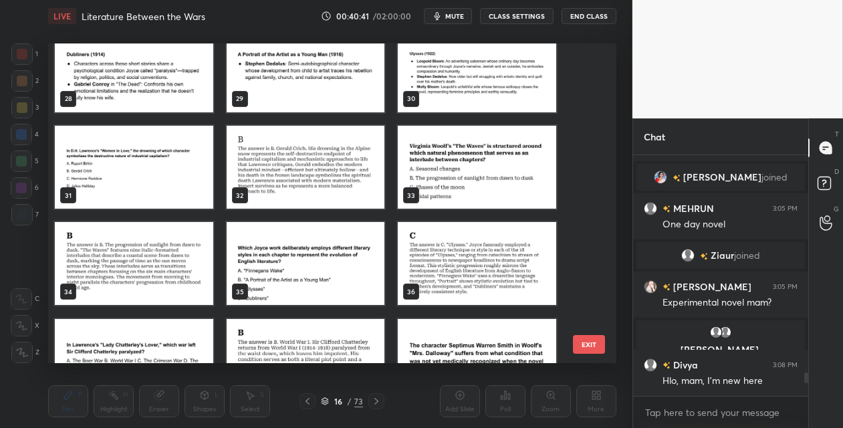
click at [503, 176] on img "grid" at bounding box center [477, 167] width 158 height 83
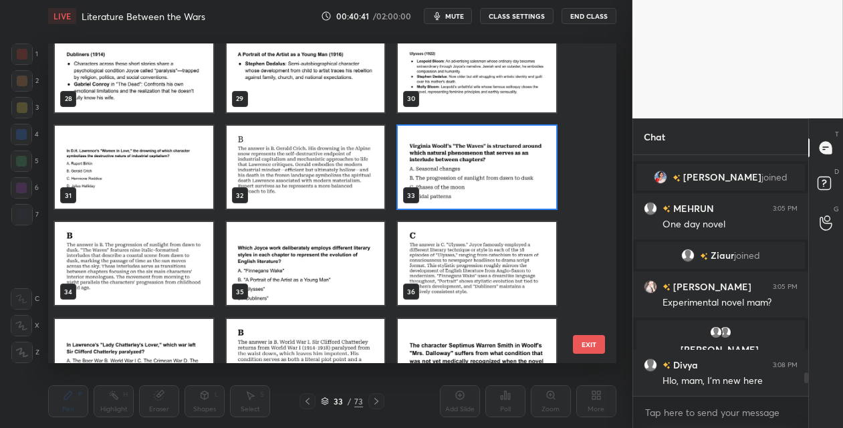
click at [503, 176] on img "grid" at bounding box center [477, 167] width 158 height 83
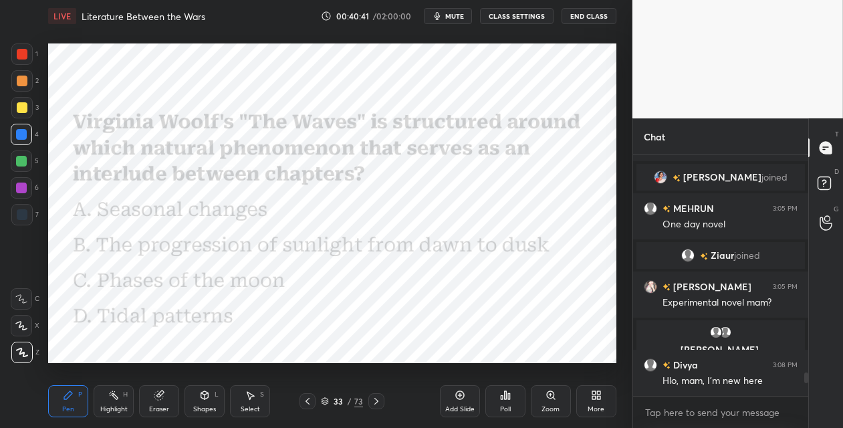
click at [504, 176] on img "grid" at bounding box center [477, 167] width 158 height 83
click at [507, 397] on icon at bounding box center [505, 395] width 11 height 11
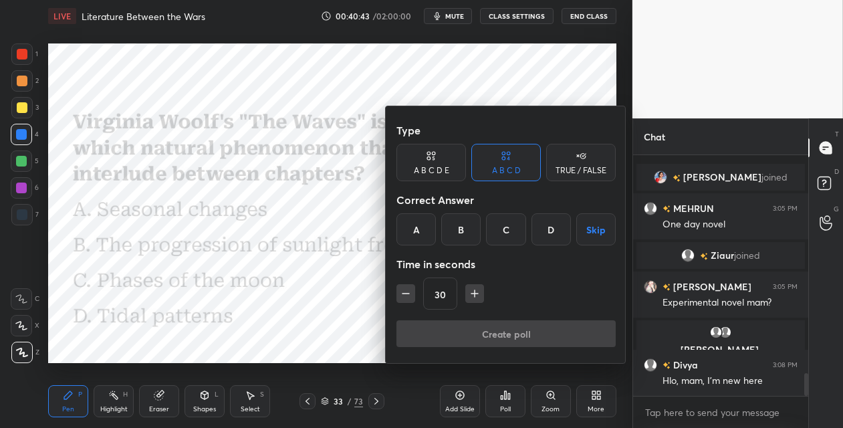
scroll to position [2312, 0]
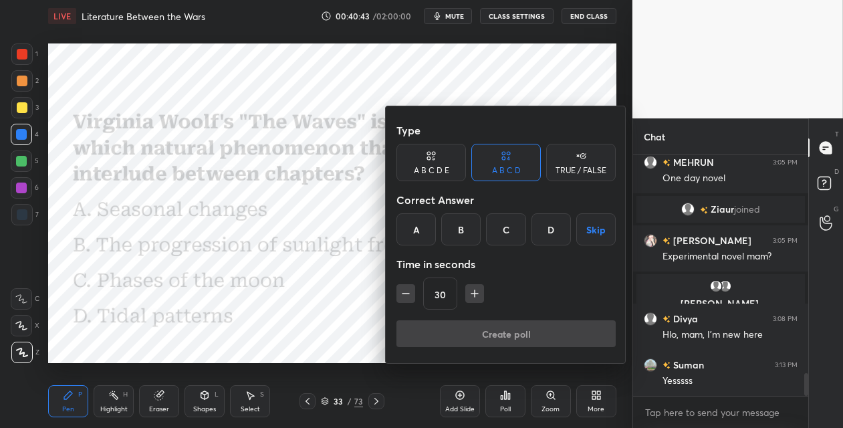
drag, startPoint x: 457, startPoint y: 230, endPoint x: 455, endPoint y: 268, distance: 38.1
click at [457, 230] on div "B" at bounding box center [460, 229] width 39 height 32
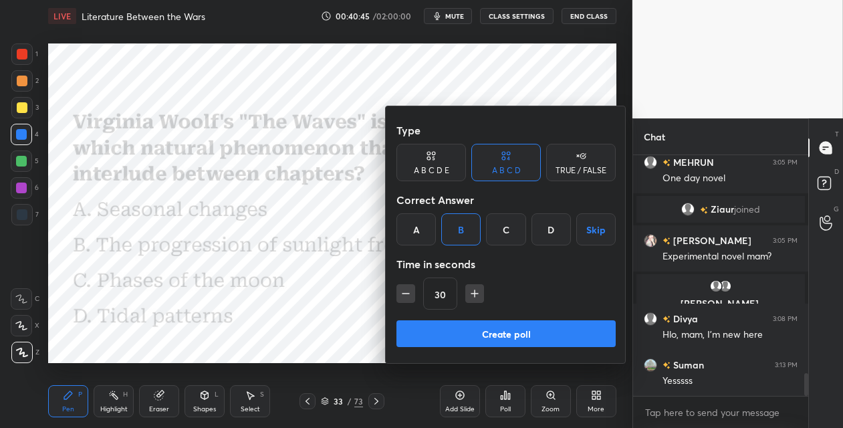
drag, startPoint x: 468, startPoint y: 294, endPoint x: 467, endPoint y: 302, distance: 8.1
click at [468, 294] on icon "button" at bounding box center [474, 293] width 13 height 13
type input "45"
click at [445, 332] on button "Create poll" at bounding box center [505, 333] width 219 height 27
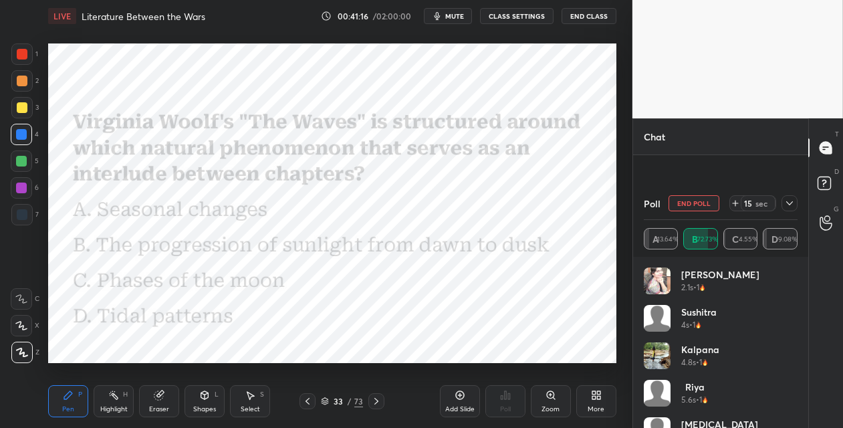
scroll to position [2395, 0]
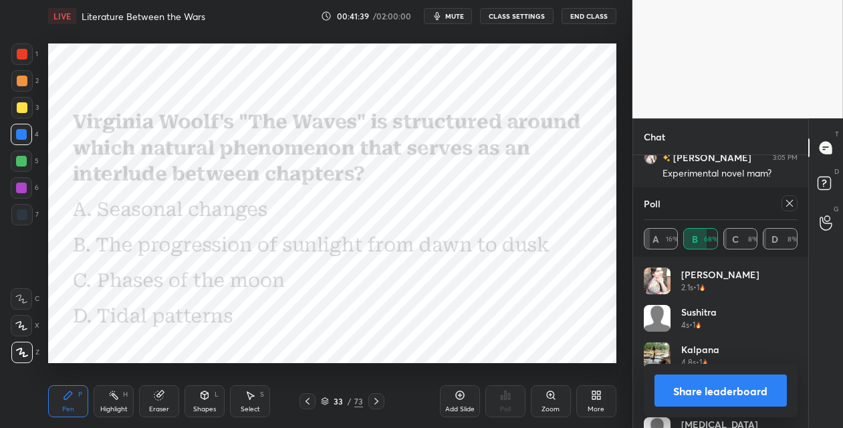
click at [376, 400] on icon at bounding box center [376, 401] width 4 height 7
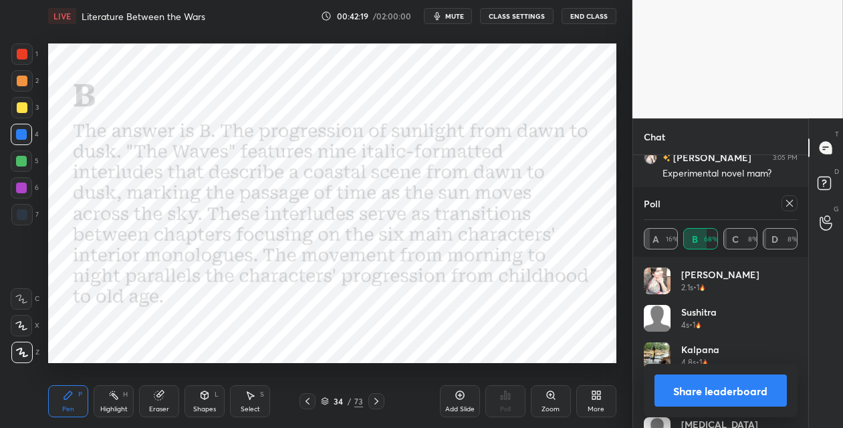
drag, startPoint x: 356, startPoint y: 402, endPoint x: 360, endPoint y: 386, distance: 16.4
click at [356, 401] on div "73" at bounding box center [358, 401] width 9 height 12
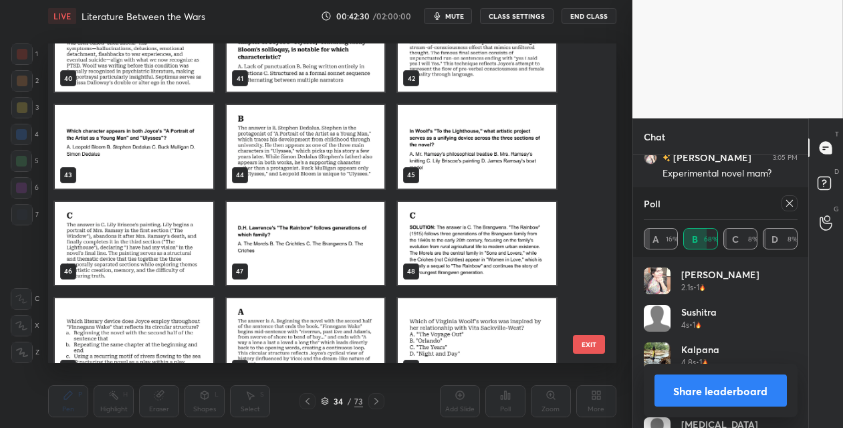
scroll to position [1299, 0]
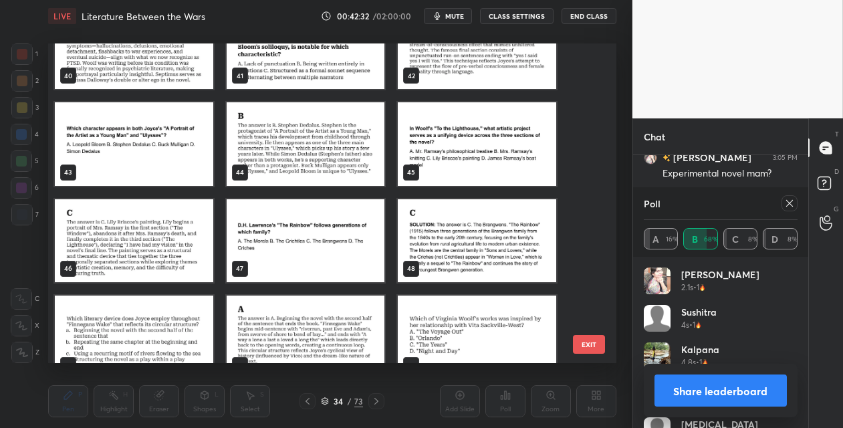
click at [487, 156] on img "grid" at bounding box center [477, 143] width 158 height 83
click at [487, 157] on img "grid" at bounding box center [477, 143] width 158 height 83
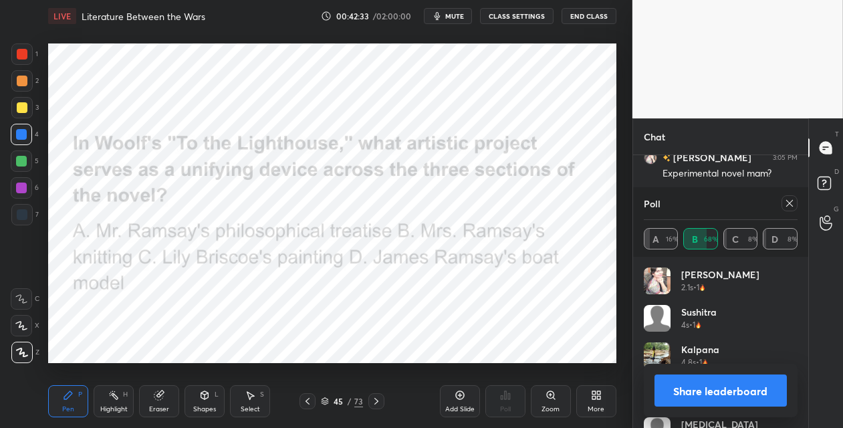
drag, startPoint x: 789, startPoint y: 203, endPoint x: 781, endPoint y: 205, distance: 8.3
click at [786, 203] on icon at bounding box center [789, 203] width 11 height 11
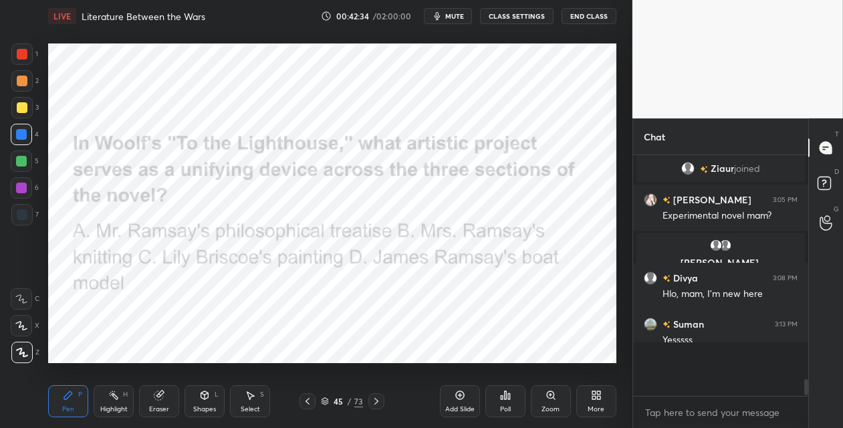
scroll to position [0, 0]
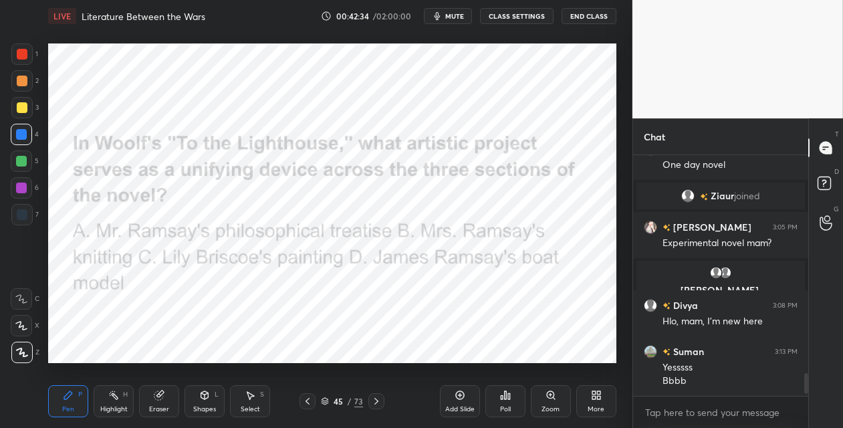
click at [505, 391] on icon at bounding box center [505, 395] width 11 height 11
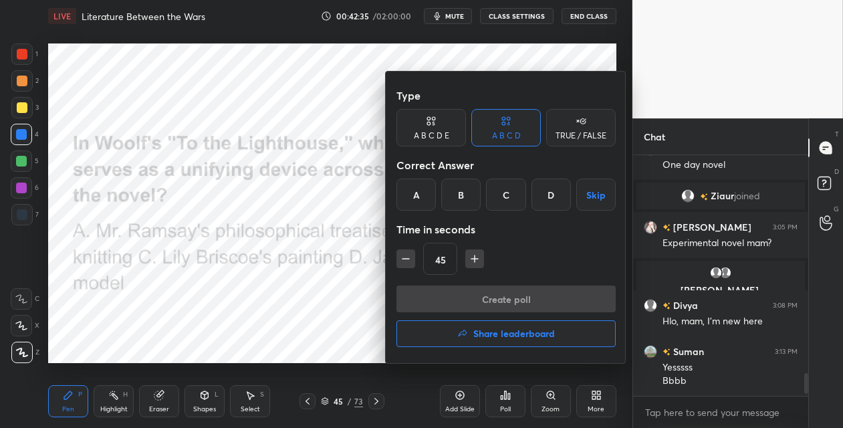
drag, startPoint x: 502, startPoint y: 199, endPoint x: 498, endPoint y: 214, distance: 15.9
click at [501, 199] on div "C" at bounding box center [505, 194] width 39 height 32
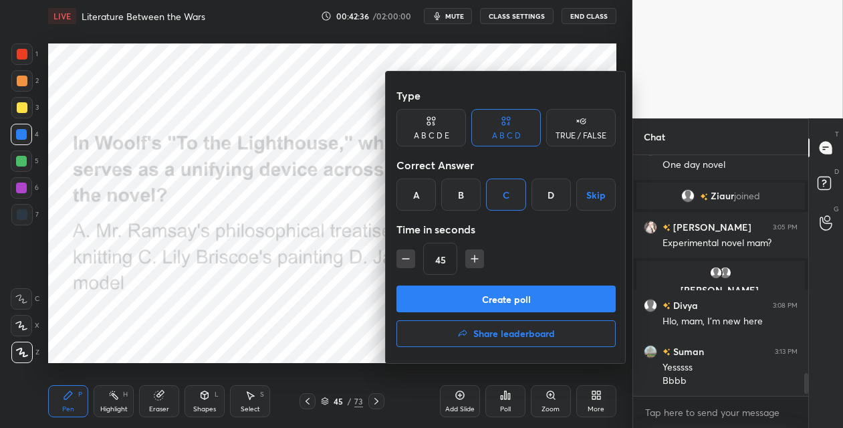
click at [465, 295] on button "Create poll" at bounding box center [505, 298] width 219 height 27
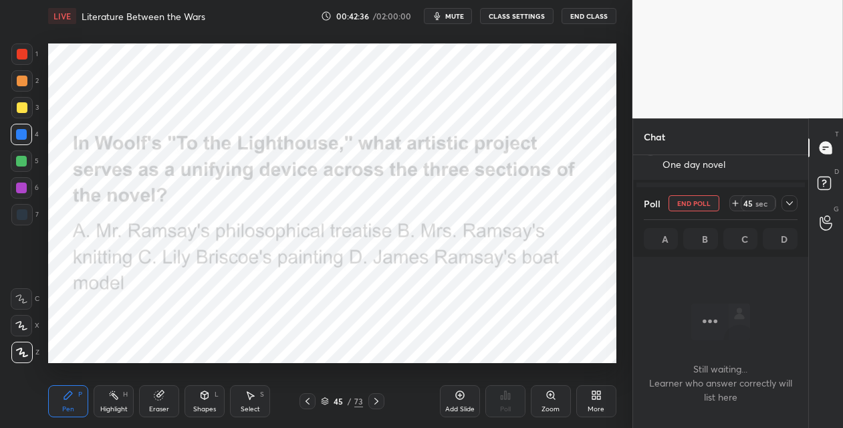
scroll to position [4, 4]
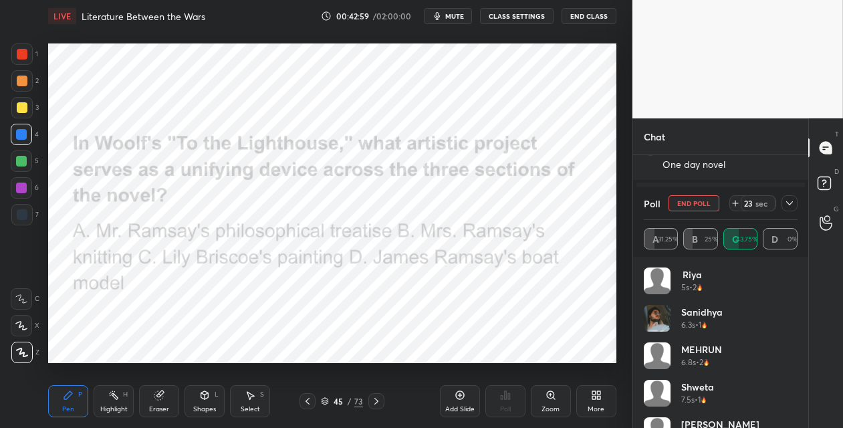
click at [25, 188] on div at bounding box center [21, 188] width 11 height 11
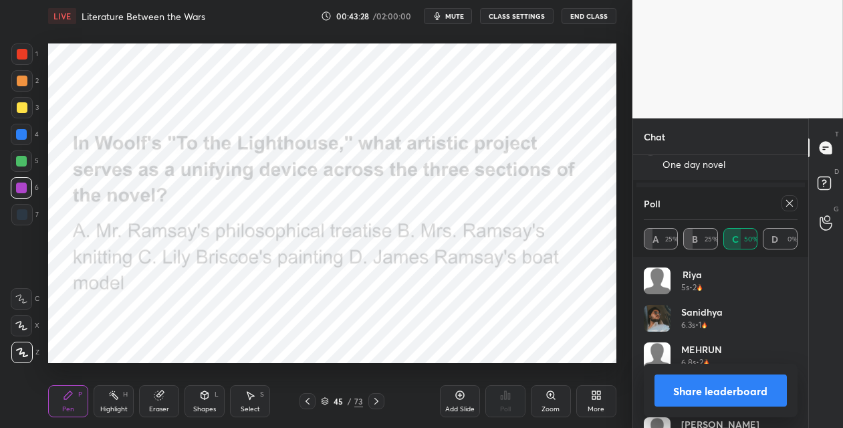
drag, startPoint x: 377, startPoint y: 400, endPoint x: 372, endPoint y: 370, distance: 30.6
click at [375, 398] on icon at bounding box center [376, 401] width 11 height 11
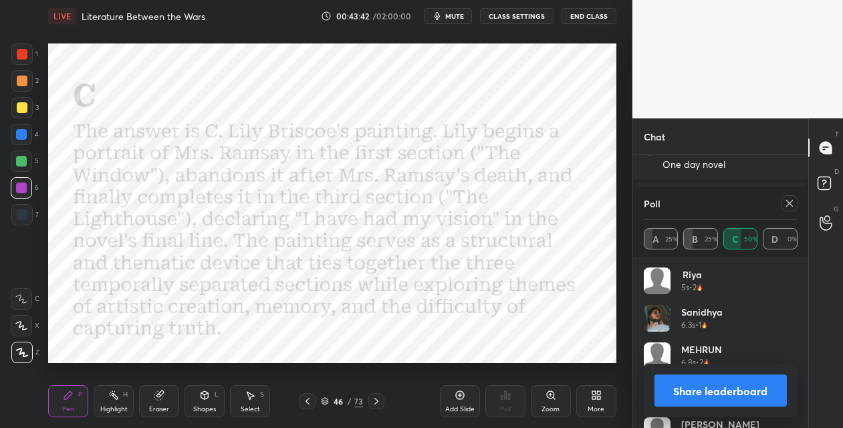
click at [358, 398] on div "73" at bounding box center [358, 401] width 9 height 12
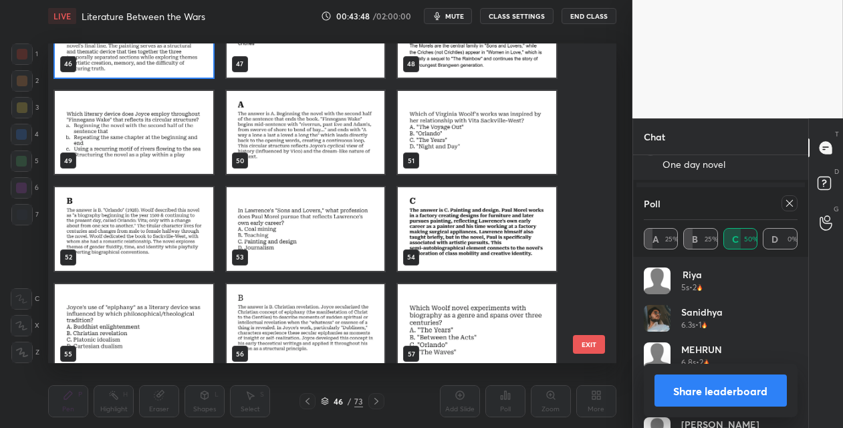
scroll to position [1508, 0]
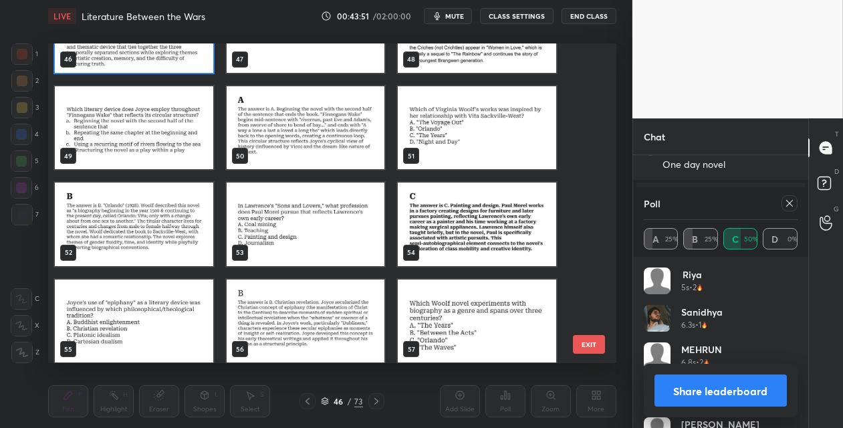
click at [487, 140] on img "grid" at bounding box center [477, 127] width 158 height 83
click at [486, 141] on img "grid" at bounding box center [477, 127] width 158 height 83
click at [487, 143] on img "grid" at bounding box center [477, 127] width 158 height 83
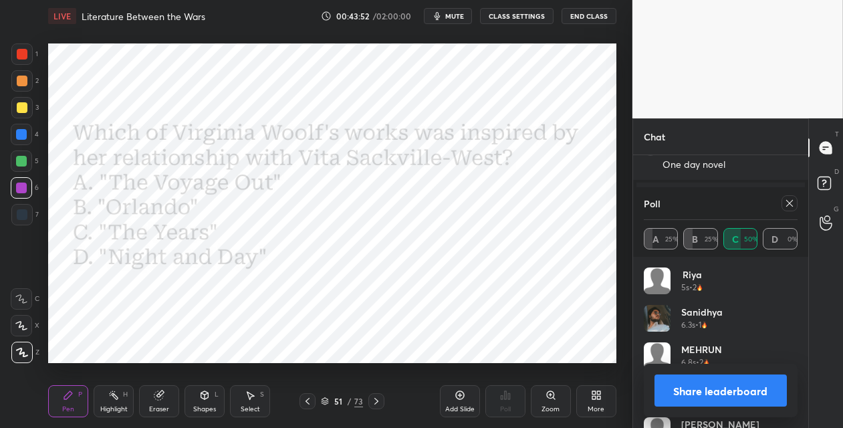
drag, startPoint x: 789, startPoint y: 200, endPoint x: 776, endPoint y: 203, distance: 13.0
click at [787, 201] on icon at bounding box center [789, 203] width 11 height 11
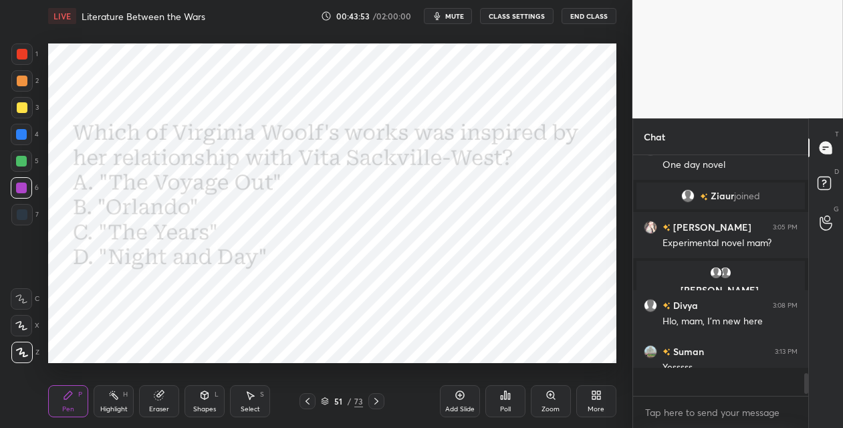
scroll to position [5, 4]
click at [509, 393] on div "Poll" at bounding box center [505, 401] width 40 height 32
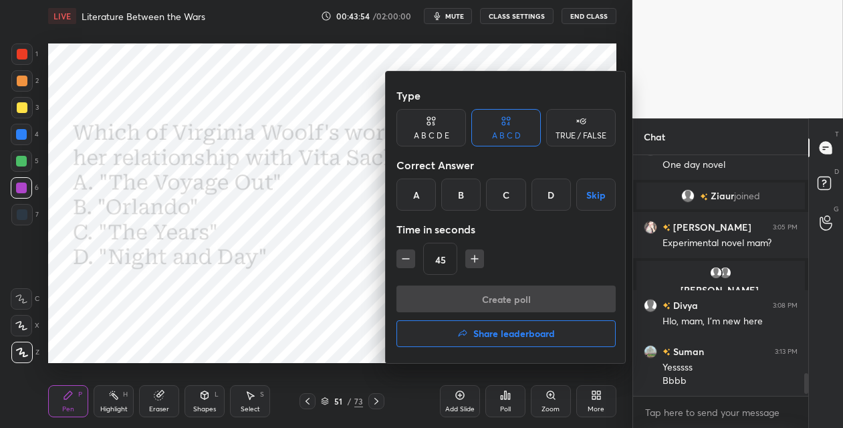
click at [459, 197] on div "B" at bounding box center [460, 194] width 39 height 32
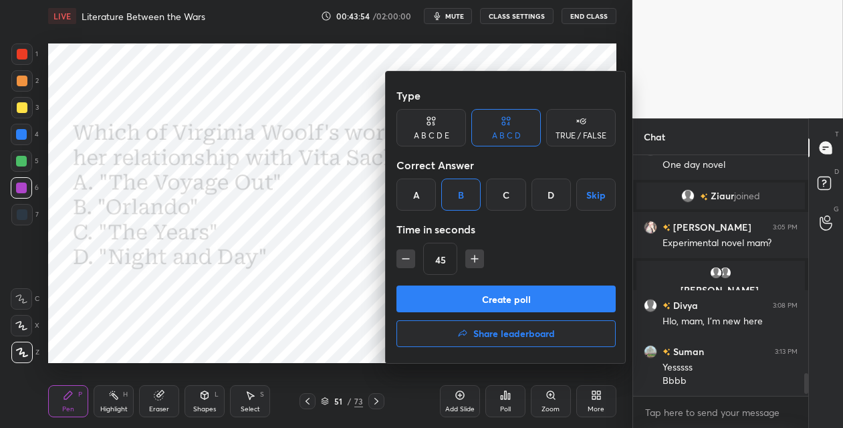
click at [437, 296] on button "Create poll" at bounding box center [505, 298] width 219 height 27
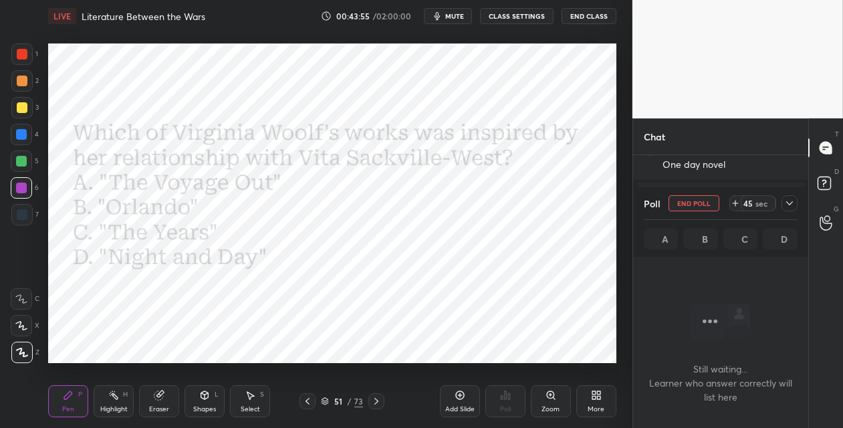
scroll to position [55, 171]
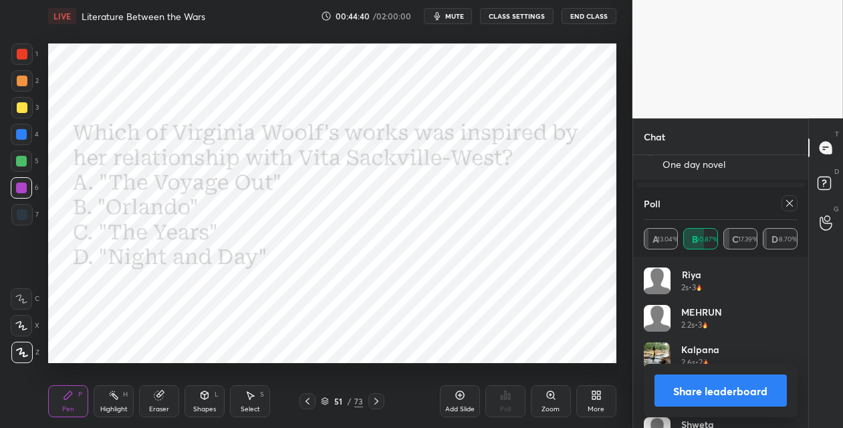
click at [377, 396] on icon at bounding box center [376, 401] width 11 height 11
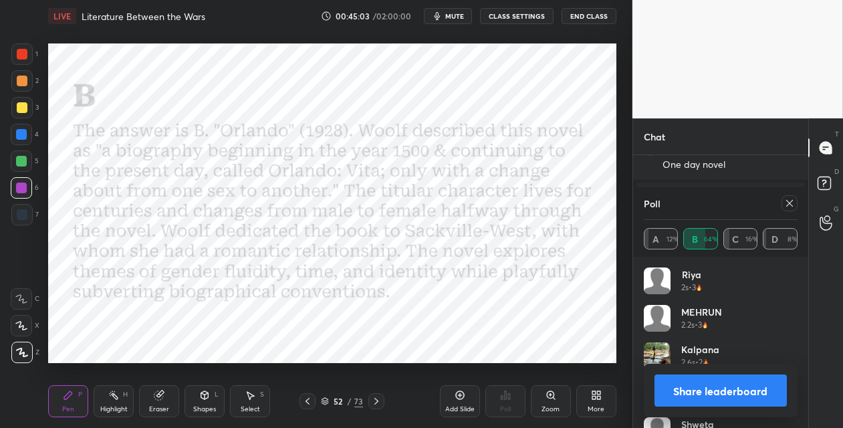
click at [358, 401] on div "73" at bounding box center [358, 401] width 9 height 12
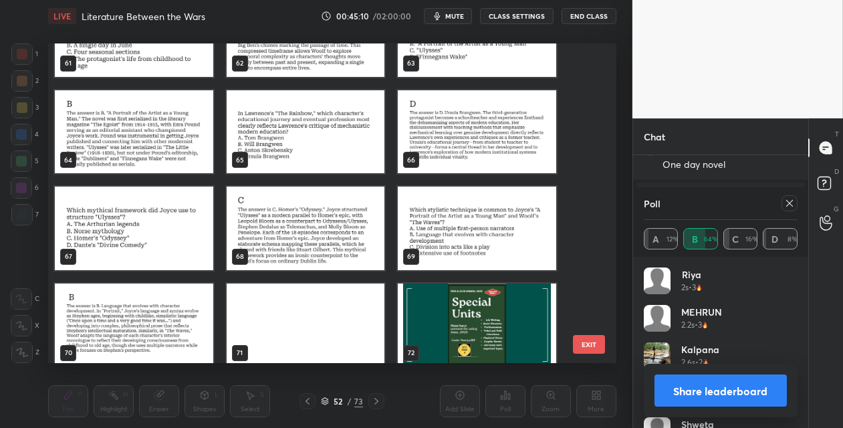
scroll to position [2014, 0]
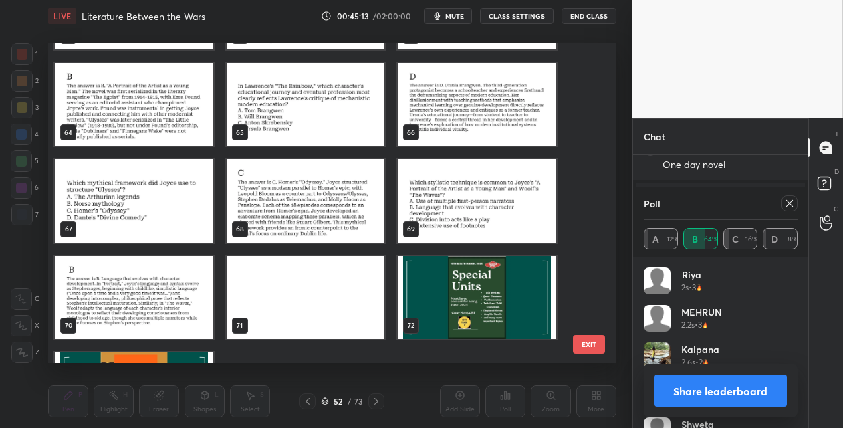
click at [584, 343] on button "EXIT" at bounding box center [589, 344] width 32 height 19
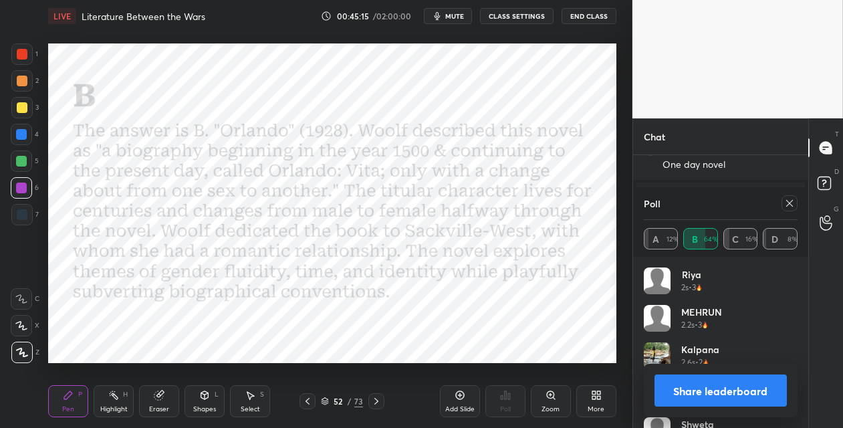
drag, startPoint x: 337, startPoint y: 401, endPoint x: 340, endPoint y: 387, distance: 14.3
click at [336, 399] on div "52" at bounding box center [338, 401] width 13 height 8
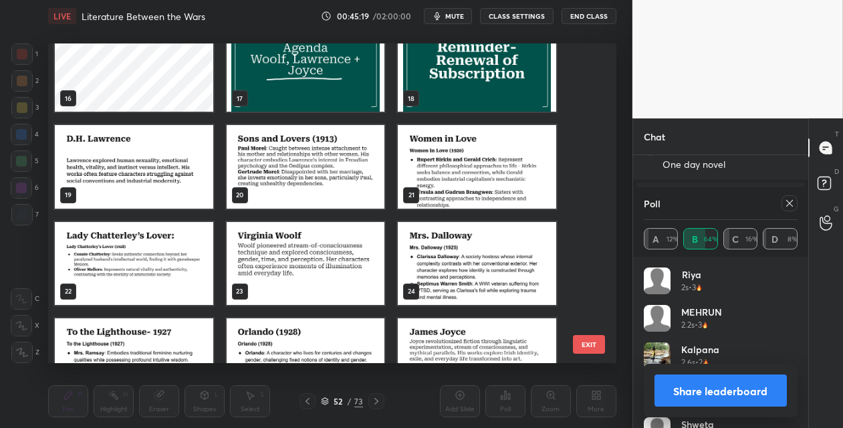
scroll to position [448, 0]
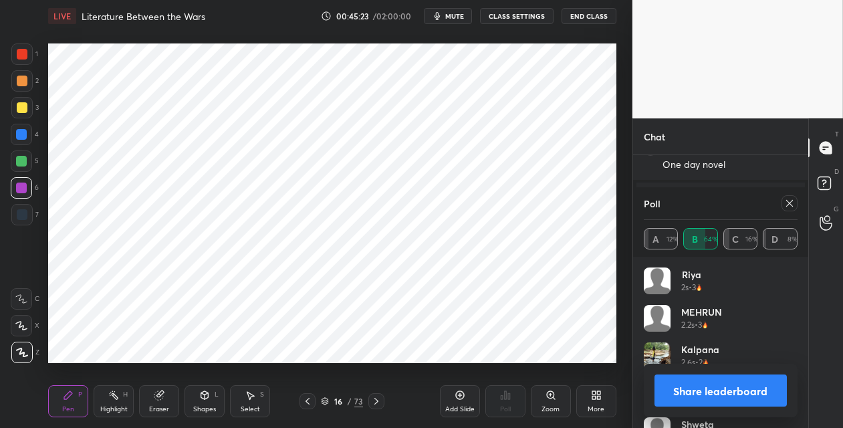
click at [460, 391] on icon at bounding box center [460, 395] width 11 height 11
click at [791, 201] on icon at bounding box center [789, 203] width 11 height 11
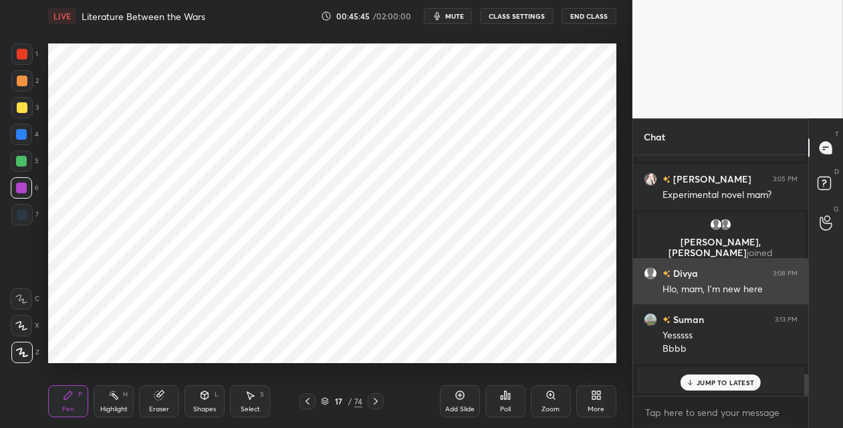
scroll to position [236, 171]
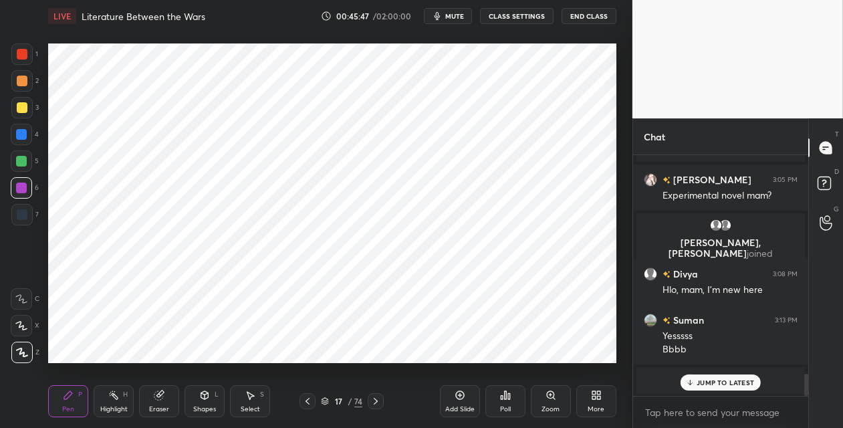
click at [25, 135] on div at bounding box center [21, 134] width 11 height 11
drag, startPoint x: 23, startPoint y: 191, endPoint x: 32, endPoint y: 189, distance: 9.5
click at [23, 191] on div at bounding box center [21, 188] width 11 height 11
click at [24, 219] on div at bounding box center [22, 214] width 11 height 11
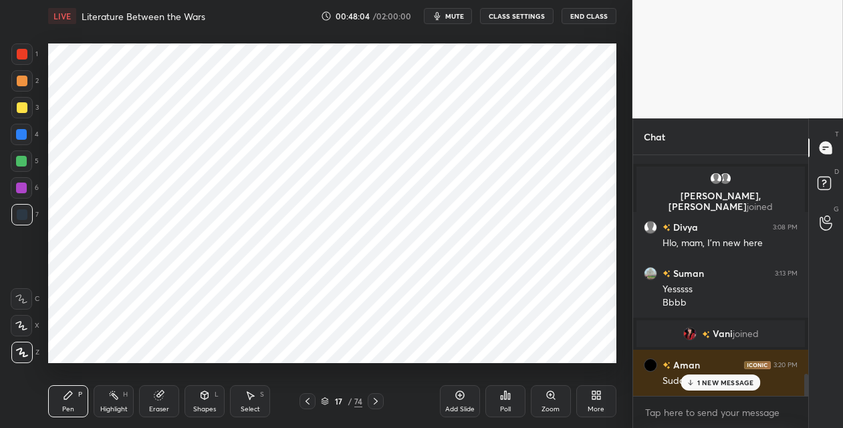
scroll to position [2186, 0]
drag, startPoint x: 23, startPoint y: 187, endPoint x: 42, endPoint y: 193, distance: 19.7
click at [24, 187] on div at bounding box center [21, 188] width 11 height 11
click at [359, 400] on div "74" at bounding box center [358, 401] width 8 height 12
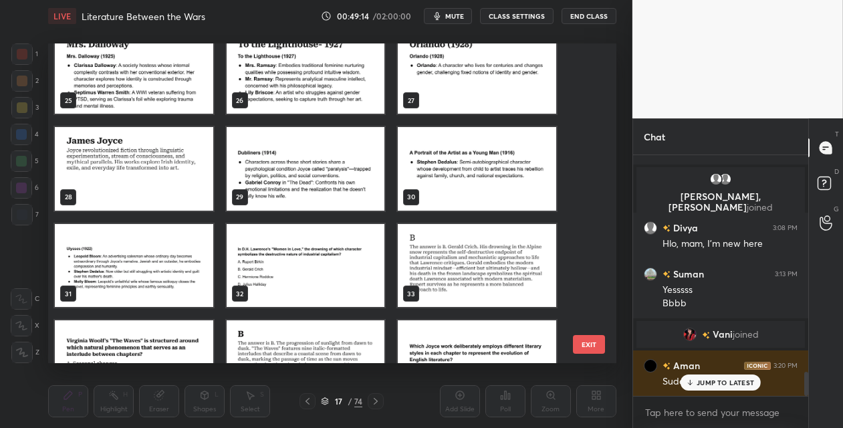
scroll to position [789, 0]
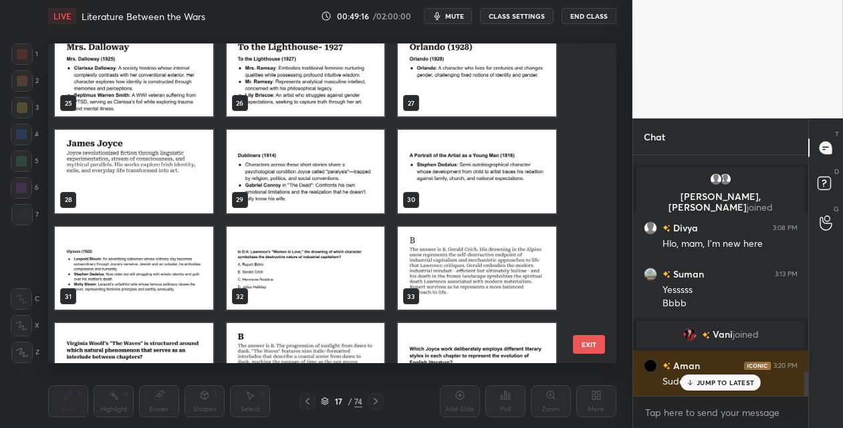
click at [170, 183] on img "grid" at bounding box center [134, 171] width 158 height 83
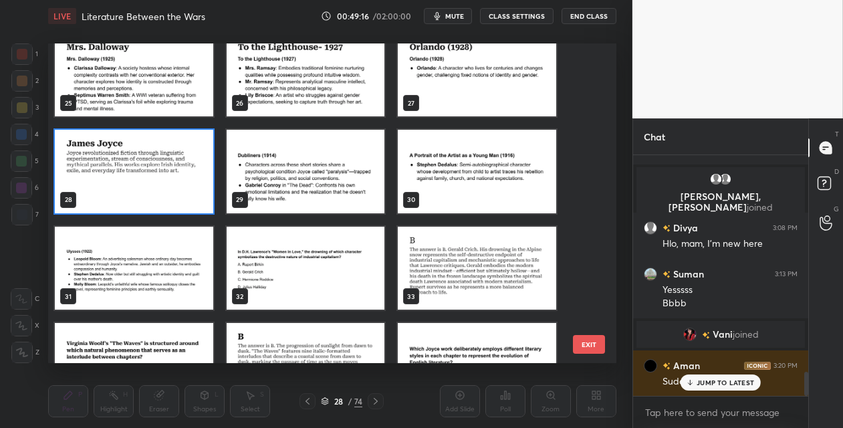
click at [171, 185] on img "grid" at bounding box center [134, 171] width 158 height 83
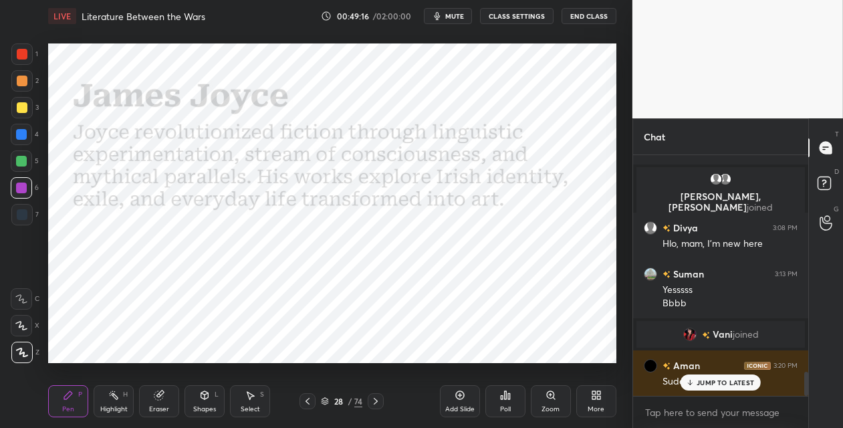
click at [174, 184] on img "grid" at bounding box center [134, 171] width 158 height 83
click at [375, 398] on icon at bounding box center [375, 401] width 11 height 11
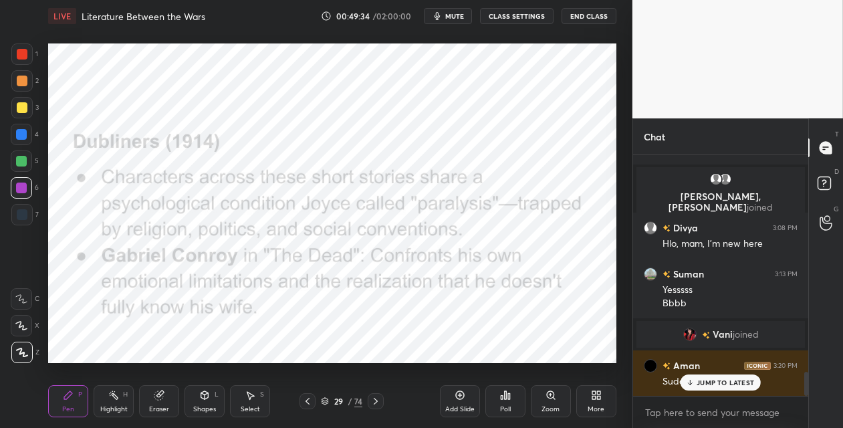
click at [21, 136] on div at bounding box center [21, 134] width 11 height 11
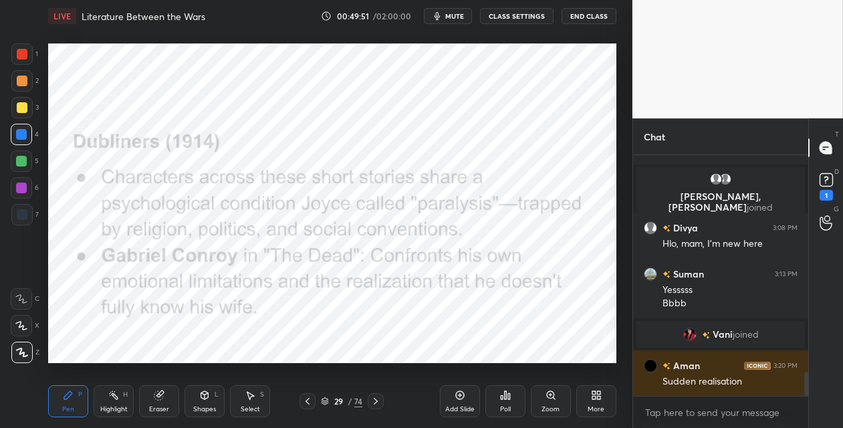
drag, startPoint x: 374, startPoint y: 399, endPoint x: 378, endPoint y: 392, distance: 7.8
click at [374, 398] on icon at bounding box center [375, 401] width 11 height 11
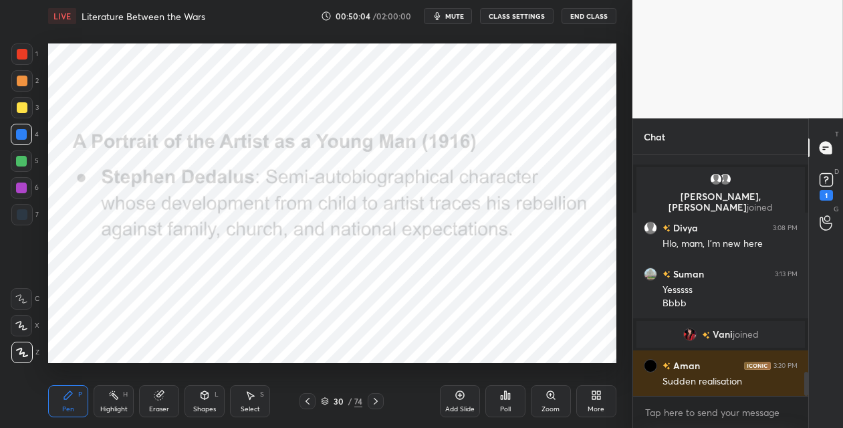
drag, startPoint x: 379, startPoint y: 402, endPoint x: 369, endPoint y: 378, distance: 25.5
click at [377, 398] on icon at bounding box center [375, 401] width 11 height 11
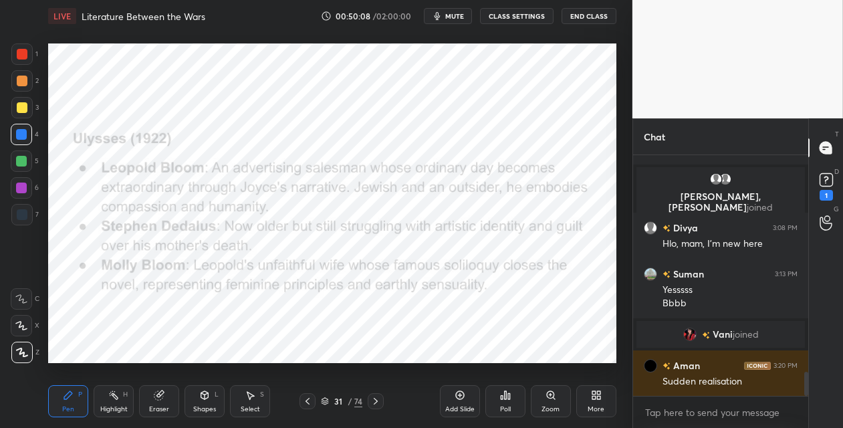
drag, startPoint x: 27, startPoint y: 55, endPoint x: 47, endPoint y: 58, distance: 19.6
click at [31, 55] on div at bounding box center [21, 53] width 21 height 21
click at [28, 170] on div at bounding box center [21, 160] width 21 height 21
click at [376, 400] on icon at bounding box center [375, 401] width 11 height 11
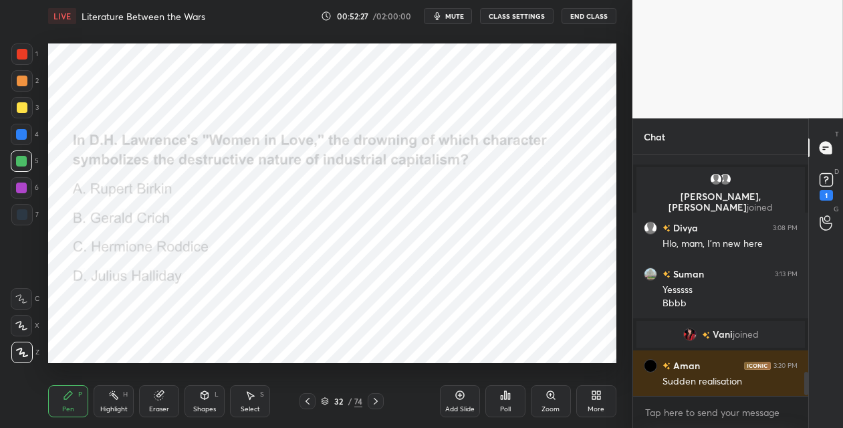
drag, startPoint x: 306, startPoint y: 404, endPoint x: 313, endPoint y: 400, distance: 8.4
click at [308, 403] on icon at bounding box center [307, 401] width 11 height 11
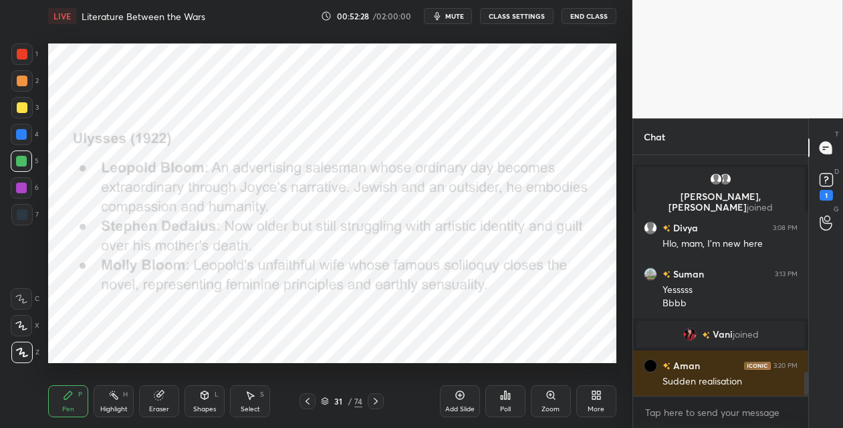
click at [454, 394] on div "Add Slide" at bounding box center [460, 401] width 40 height 32
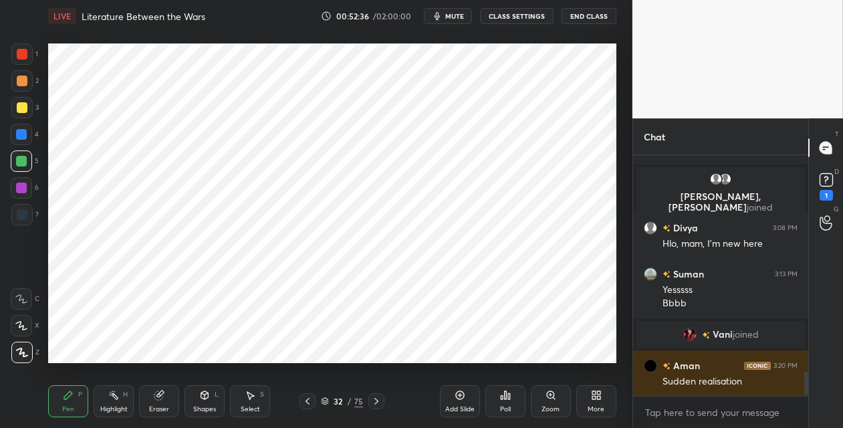
drag, startPoint x: 22, startPoint y: 137, endPoint x: 47, endPoint y: 135, distance: 24.8
click at [25, 137] on div at bounding box center [21, 134] width 11 height 11
drag, startPoint x: 358, startPoint y: 401, endPoint x: 365, endPoint y: 391, distance: 12.4
click at [358, 400] on div "75" at bounding box center [358, 401] width 9 height 12
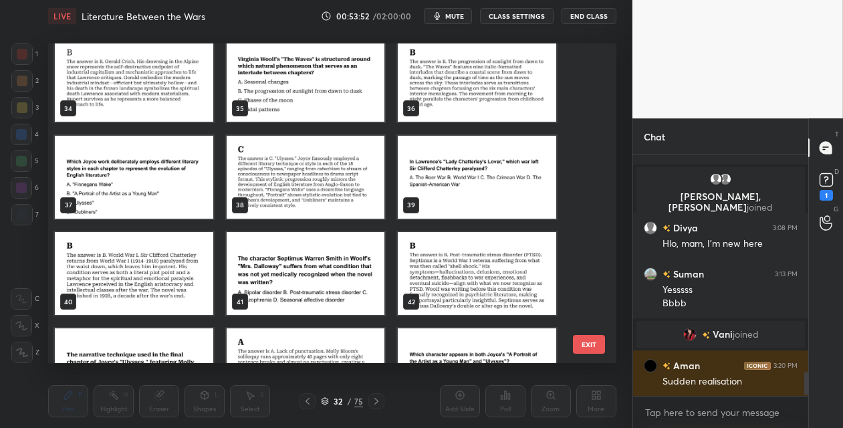
scroll to position [1092, 0]
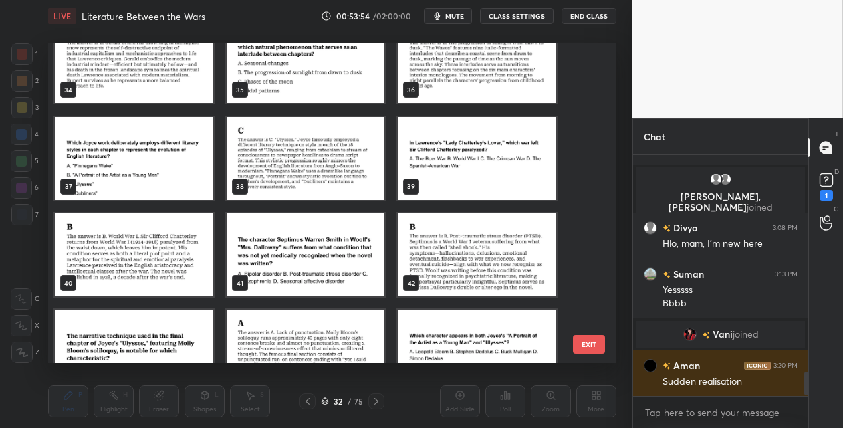
click at [147, 165] on img "grid" at bounding box center [134, 158] width 158 height 83
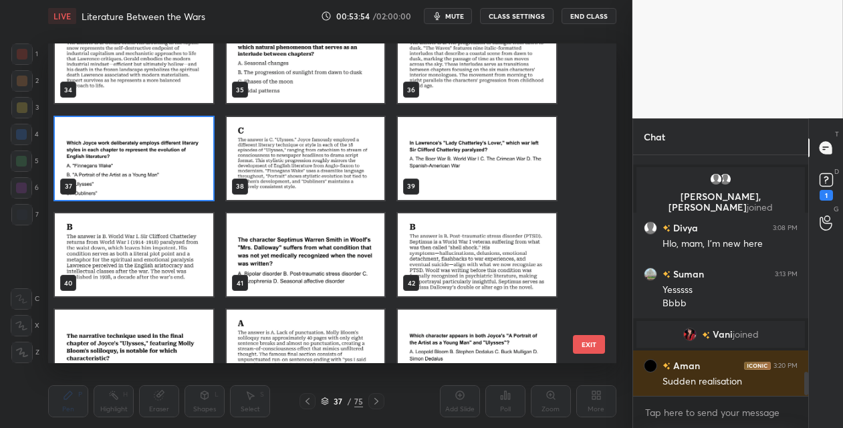
click at [146, 166] on img "grid" at bounding box center [134, 158] width 158 height 83
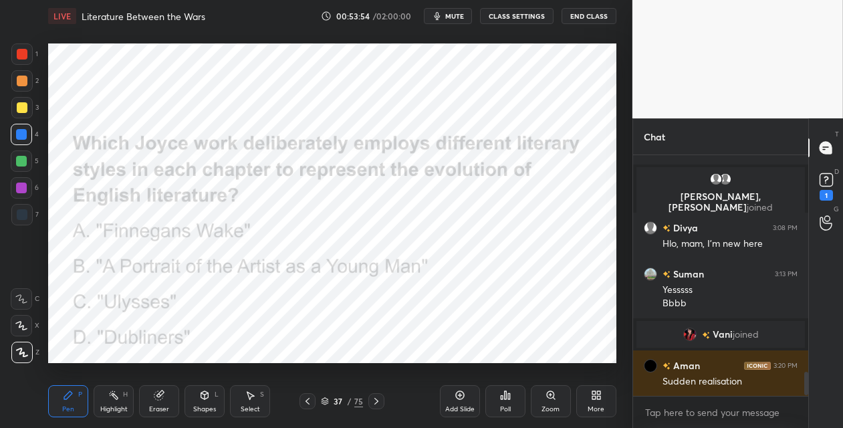
drag, startPoint x: 147, startPoint y: 166, endPoint x: 156, endPoint y: 166, distance: 8.7
click at [148, 166] on img "grid" at bounding box center [134, 158] width 158 height 83
click at [506, 396] on icon at bounding box center [505, 395] width 11 height 11
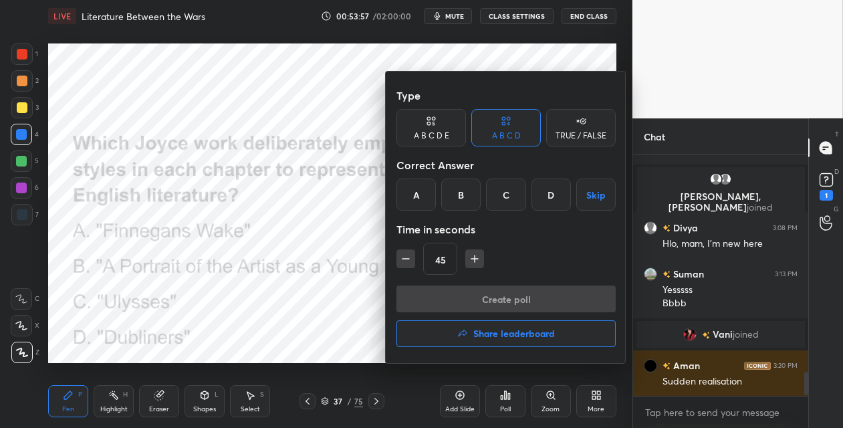
click at [489, 192] on div "C" at bounding box center [505, 194] width 39 height 32
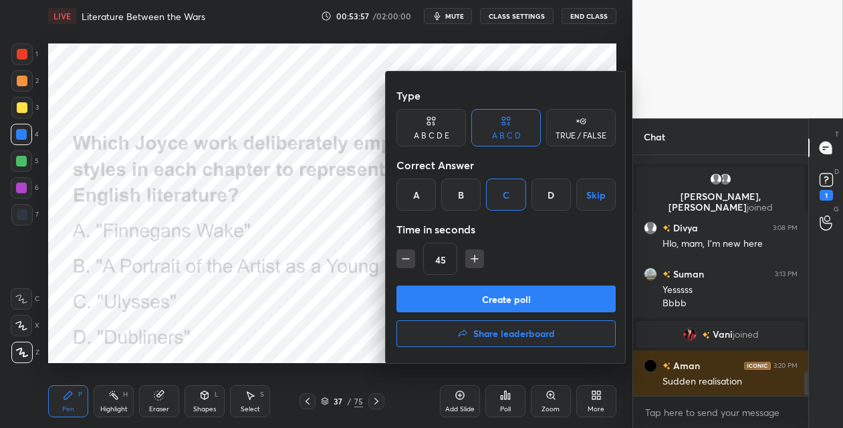
click at [445, 305] on button "Create poll" at bounding box center [505, 298] width 219 height 27
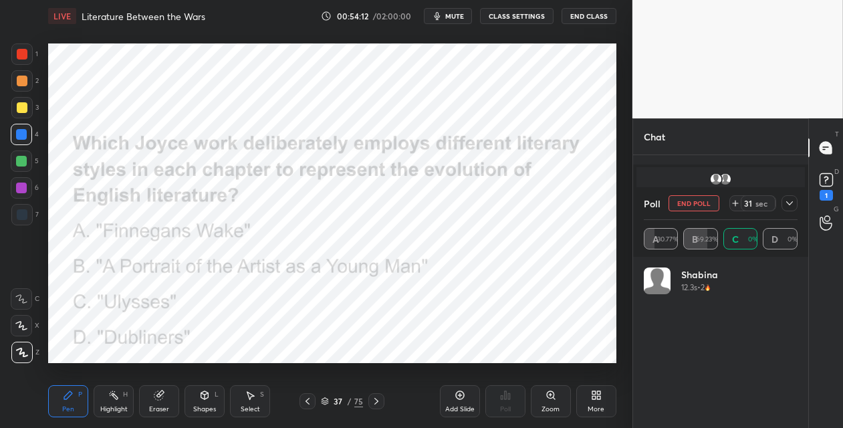
scroll to position [156, 150]
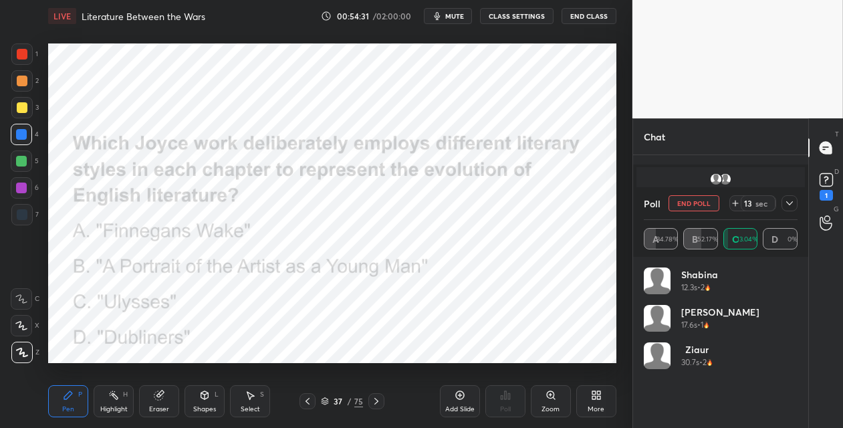
drag, startPoint x: 379, startPoint y: 400, endPoint x: 374, endPoint y: 391, distance: 10.2
click at [375, 397] on icon at bounding box center [376, 401] width 11 height 11
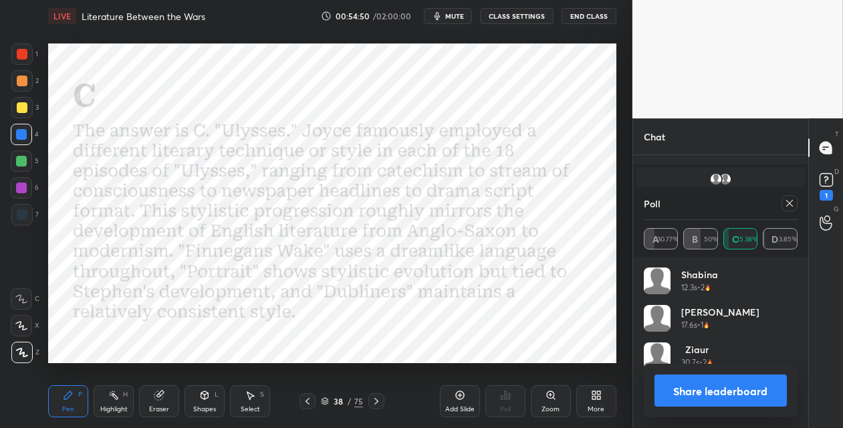
click at [787, 202] on icon at bounding box center [789, 203] width 11 height 11
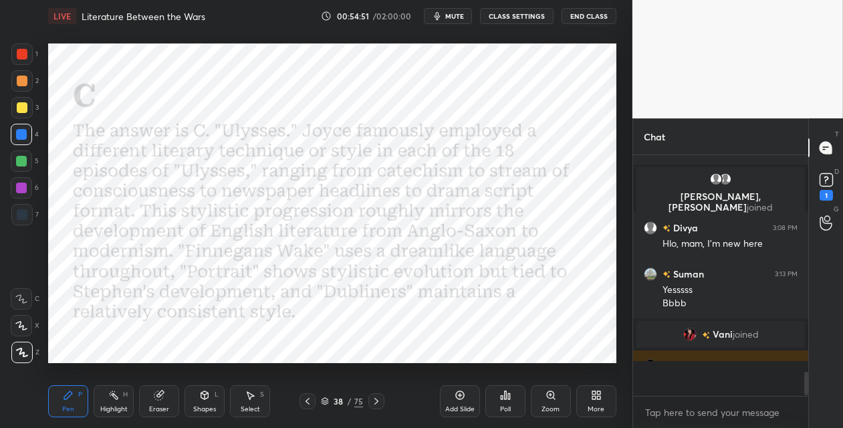
scroll to position [121, 171]
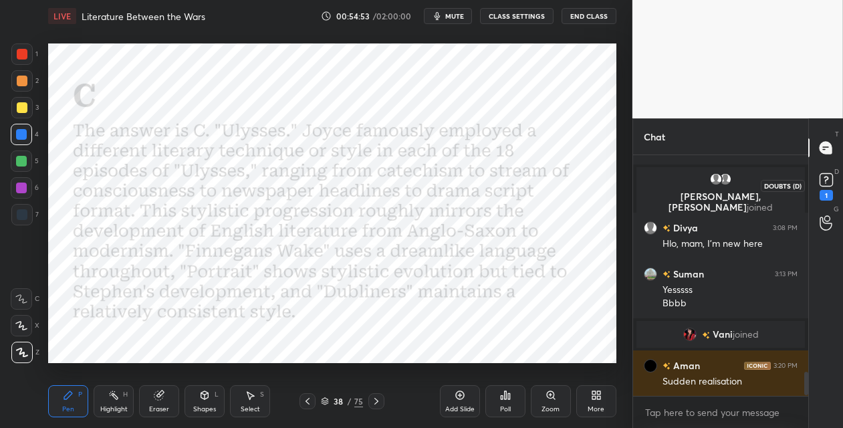
click at [826, 184] on rect at bounding box center [826, 180] width 13 height 13
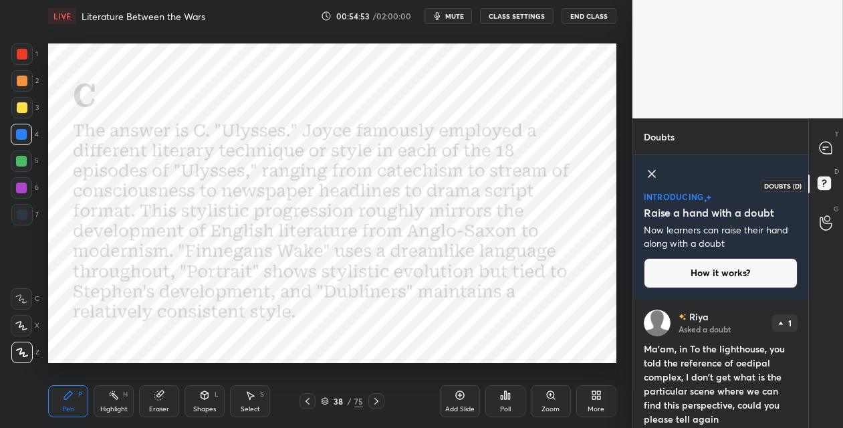
scroll to position [47, 0]
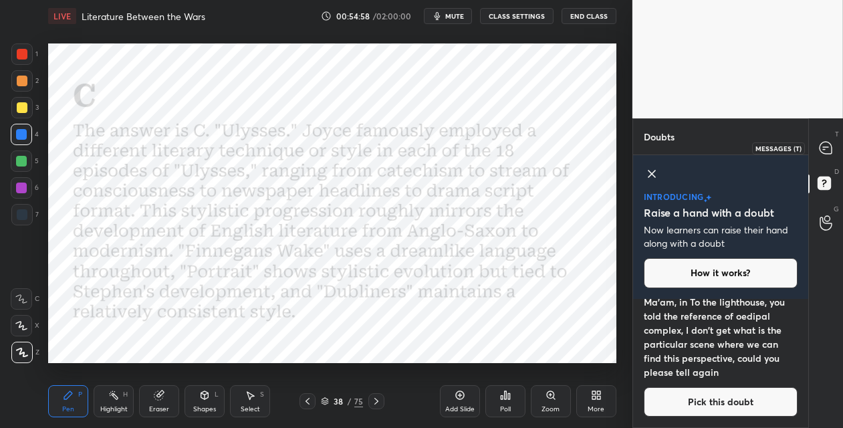
drag, startPoint x: 825, startPoint y: 149, endPoint x: 812, endPoint y: 165, distance: 20.5
click at [824, 149] on icon at bounding box center [826, 148] width 14 height 14
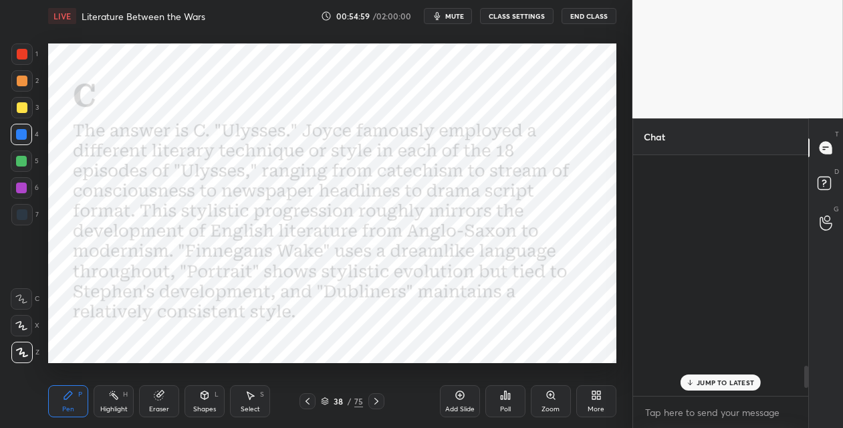
scroll to position [236, 171]
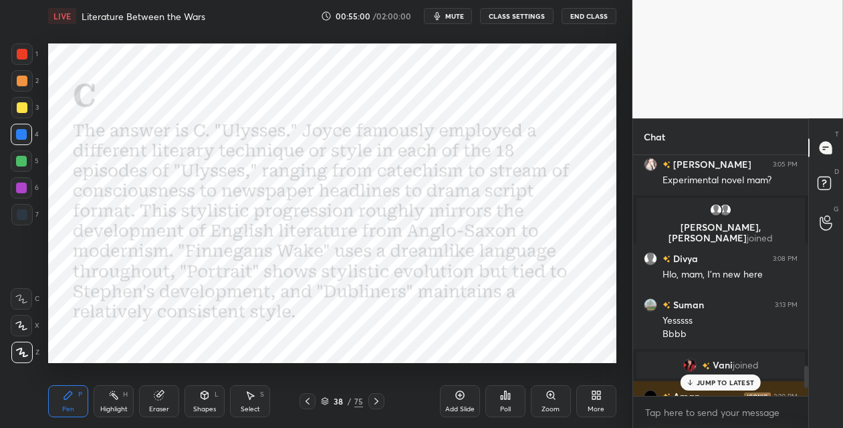
click at [358, 401] on div "75" at bounding box center [358, 401] width 9 height 12
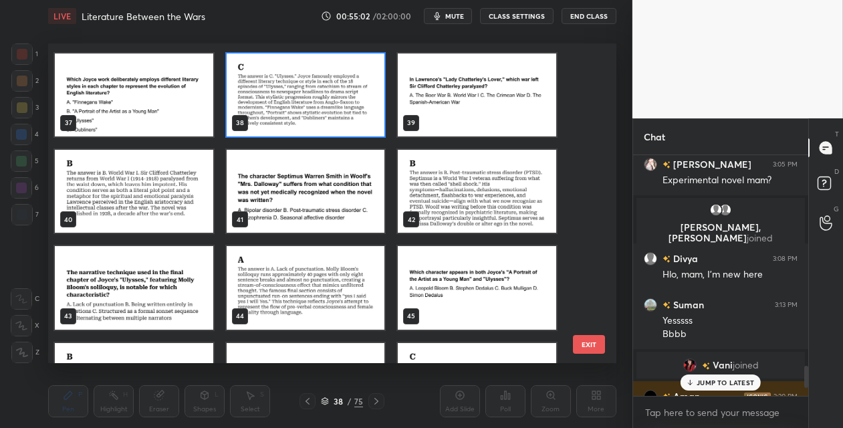
scroll to position [1150, 0]
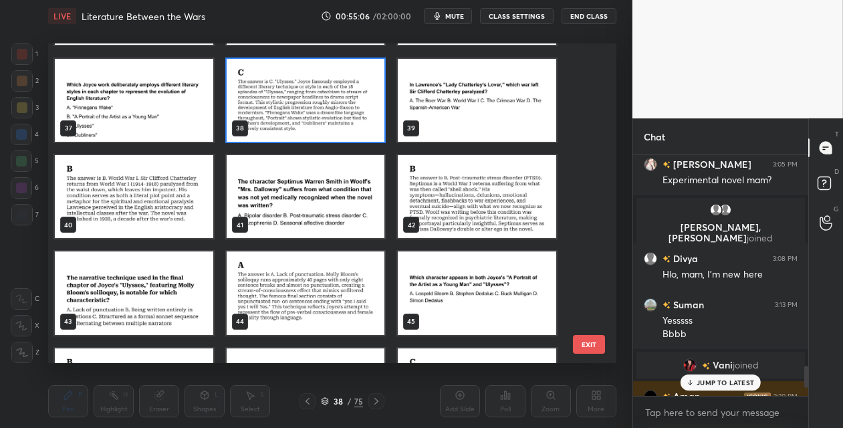
click at [334, 210] on img "grid" at bounding box center [306, 196] width 158 height 83
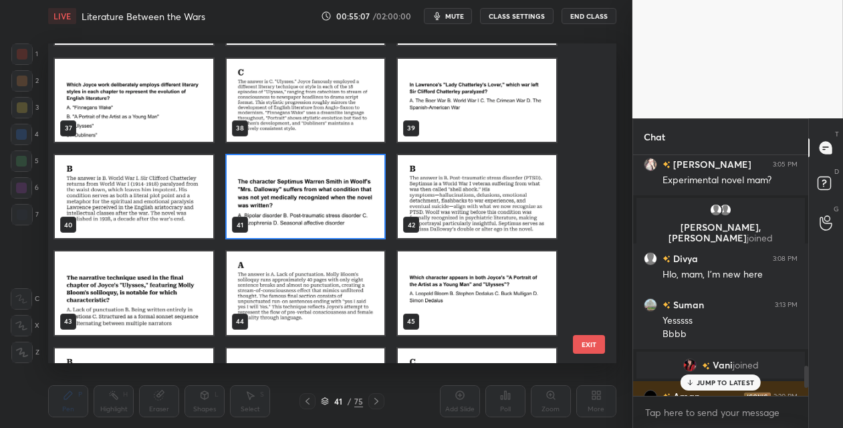
click at [334, 209] on img "grid" at bounding box center [306, 196] width 158 height 83
click at [336, 209] on img "grid" at bounding box center [306, 196] width 158 height 83
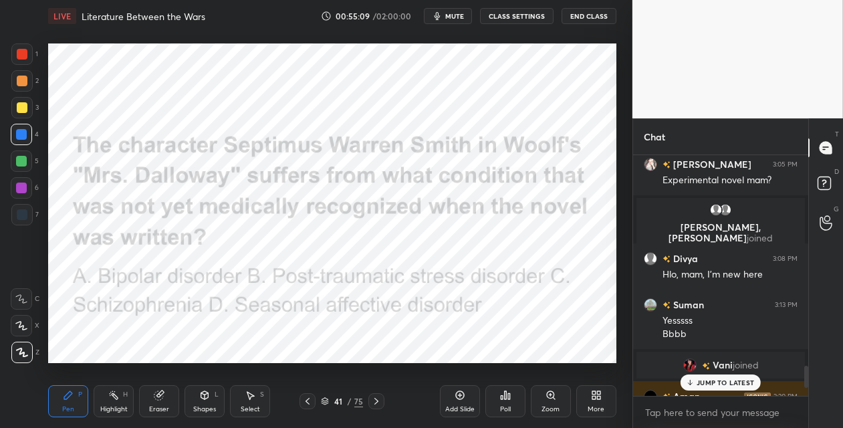
click at [507, 399] on icon at bounding box center [505, 395] width 11 height 11
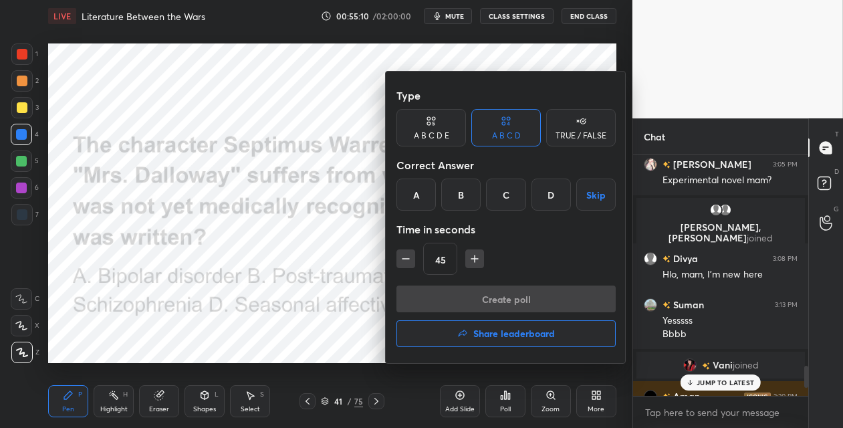
drag, startPoint x: 459, startPoint y: 200, endPoint x: 452, endPoint y: 235, distance: 36.1
click at [457, 201] on div "B" at bounding box center [460, 194] width 39 height 32
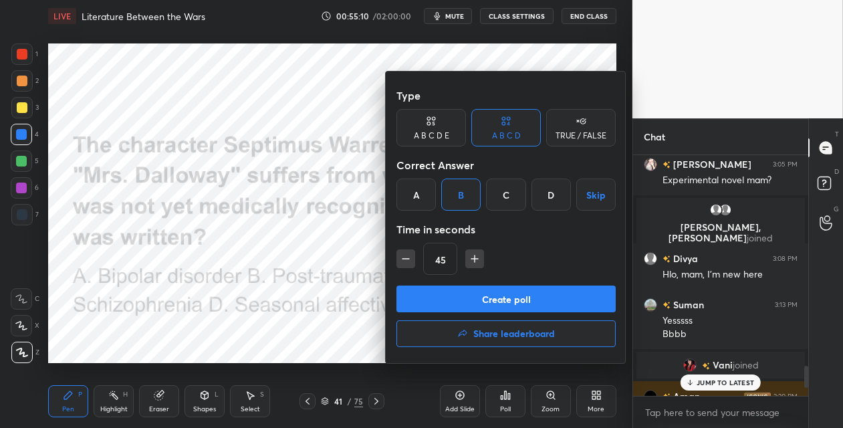
click at [432, 295] on button "Create poll" at bounding box center [505, 298] width 219 height 27
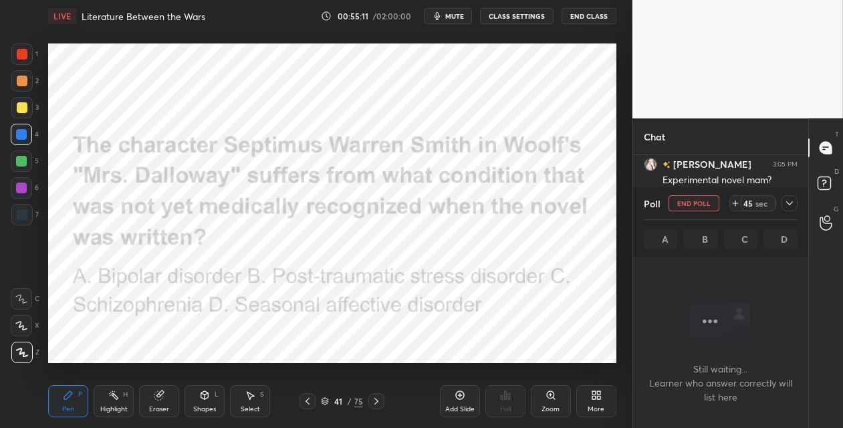
scroll to position [174, 171]
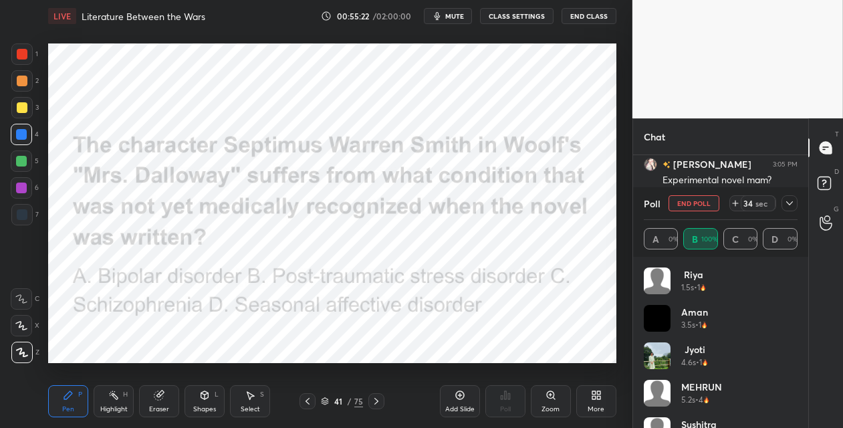
drag, startPoint x: 19, startPoint y: 184, endPoint x: 21, endPoint y: 176, distance: 7.6
click at [20, 184] on div at bounding box center [21, 188] width 11 height 11
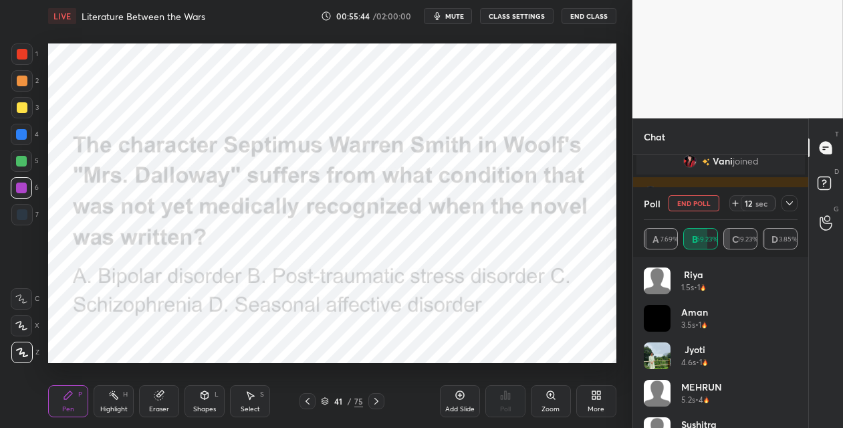
drag, startPoint x: 373, startPoint y: 400, endPoint x: 361, endPoint y: 365, distance: 36.8
click at [372, 398] on icon at bounding box center [376, 401] width 11 height 11
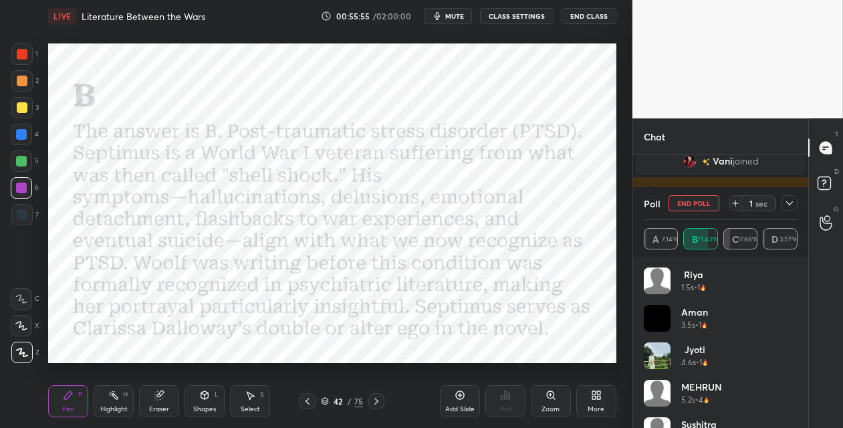
click at [358, 398] on div "75" at bounding box center [358, 401] width 9 height 12
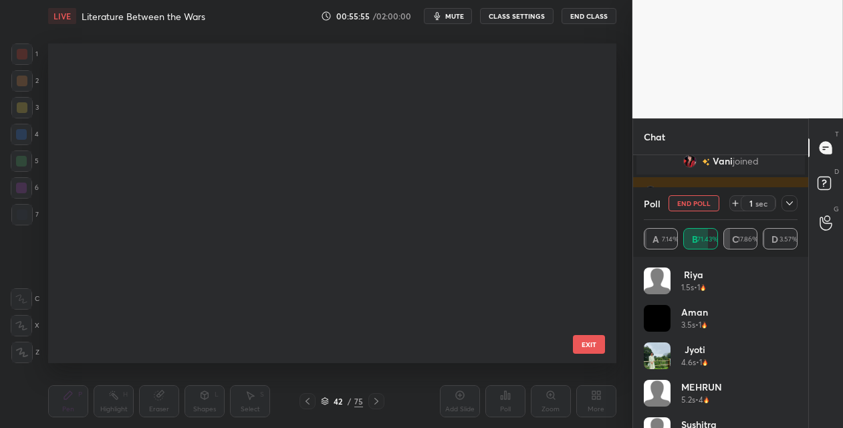
scroll to position [316, 562]
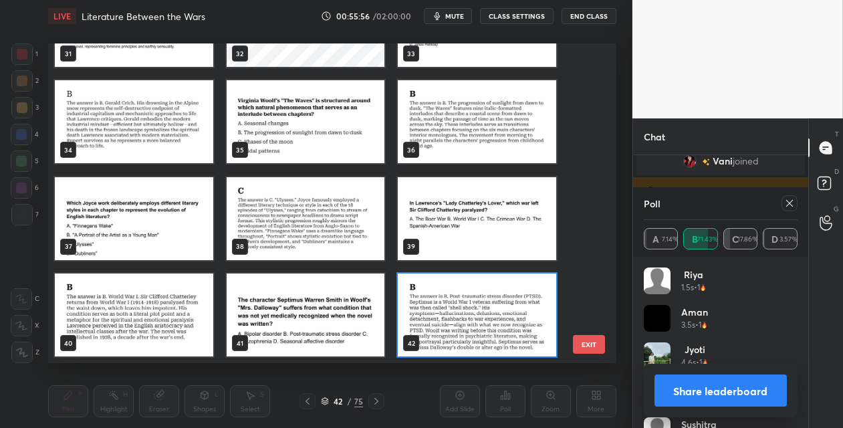
drag, startPoint x: 595, startPoint y: 194, endPoint x: 594, endPoint y: 217, distance: 23.4
click at [594, 217] on div "28 29 30 31 32 33 34 35 36 37 38 39 40 41 42 EXIT" at bounding box center [332, 203] width 568 height 320
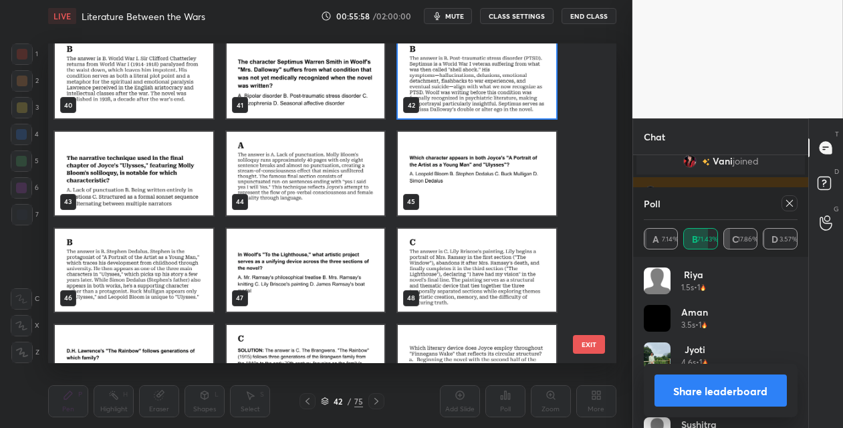
scroll to position [1261, 0]
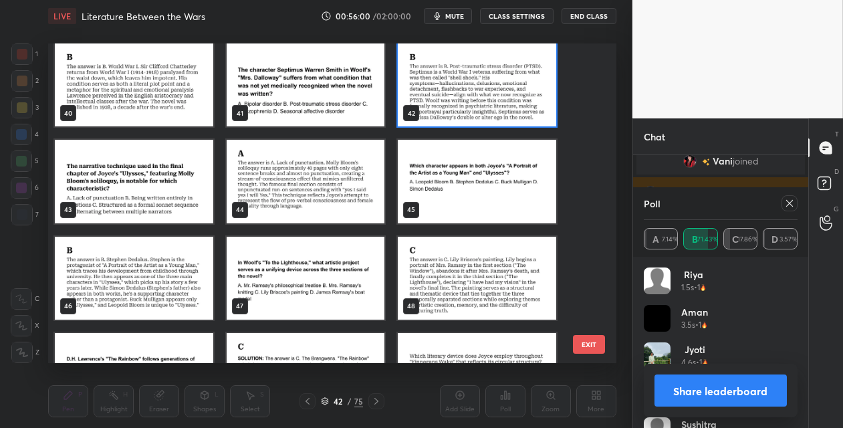
click at [155, 191] on img "grid" at bounding box center [134, 181] width 158 height 83
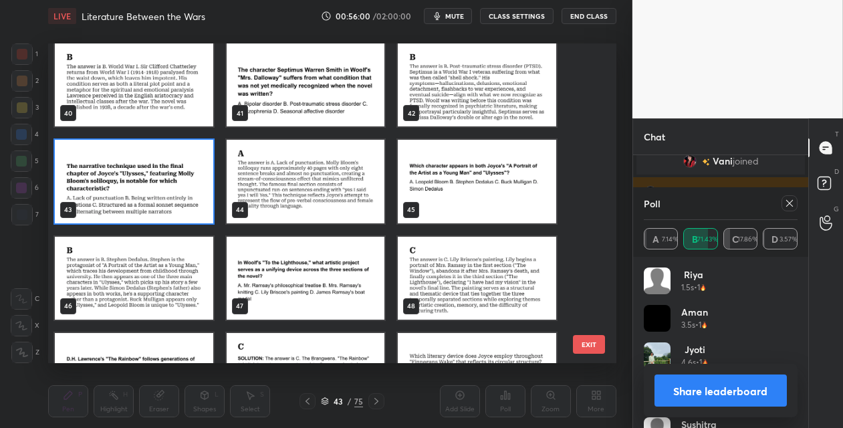
click at [155, 192] on img "grid" at bounding box center [134, 181] width 158 height 83
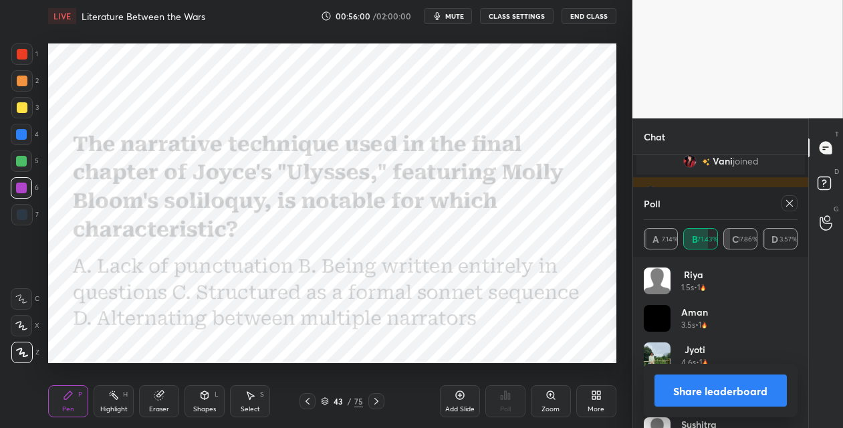
click at [153, 193] on img "grid" at bounding box center [134, 181] width 158 height 83
drag, startPoint x: 791, startPoint y: 204, endPoint x: 784, endPoint y: 207, distance: 7.2
click at [789, 204] on icon at bounding box center [789, 203] width 11 height 11
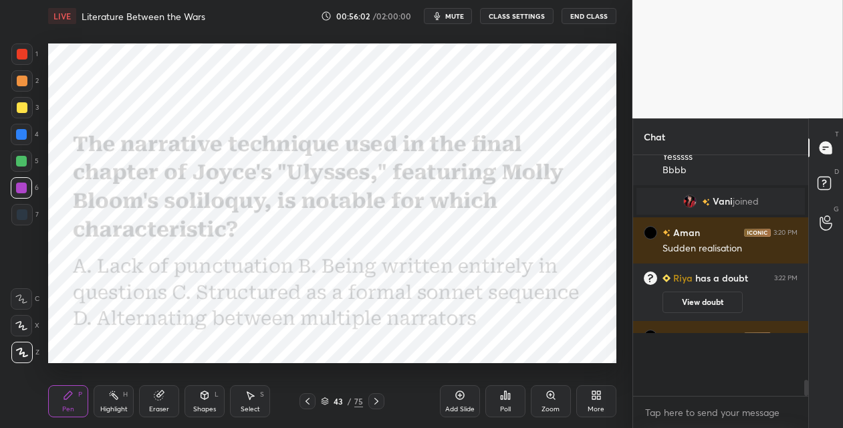
scroll to position [229, 171]
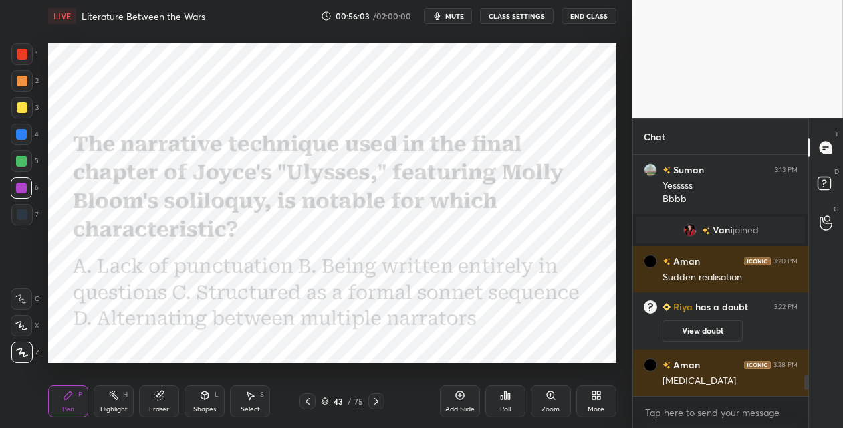
click at [508, 395] on icon at bounding box center [505, 395] width 11 height 11
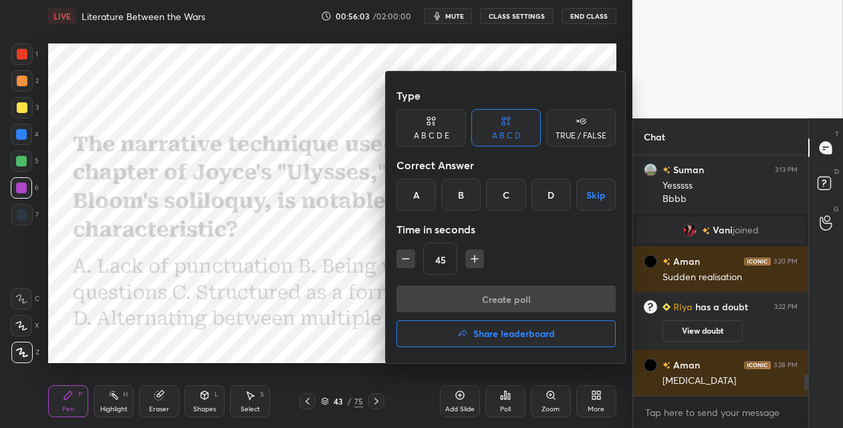
click at [414, 196] on div "A" at bounding box center [415, 194] width 39 height 32
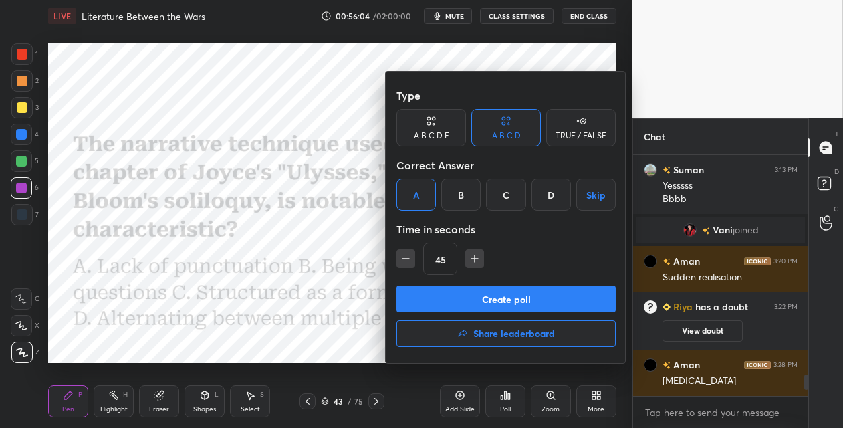
click at [406, 283] on div "Type A B C D E A B C D TRUE / FALSE Correct Answer A B C D Skip Time in seconds…" at bounding box center [505, 183] width 219 height 203
click at [414, 293] on button "Create poll" at bounding box center [505, 298] width 219 height 27
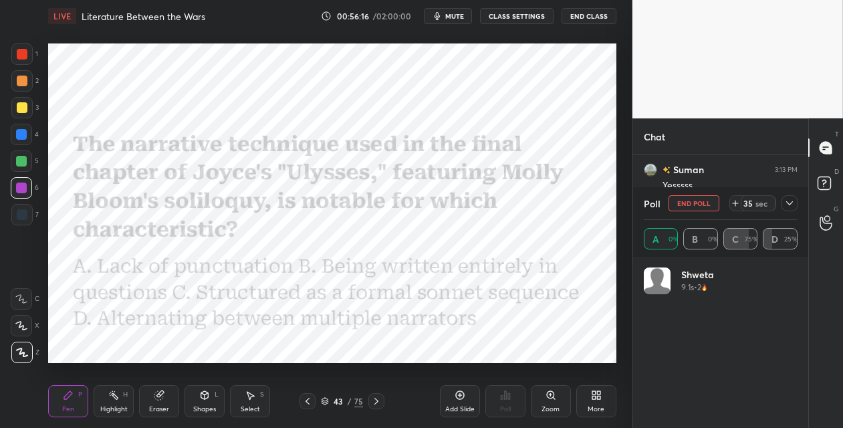
click at [25, 136] on div at bounding box center [21, 134] width 11 height 11
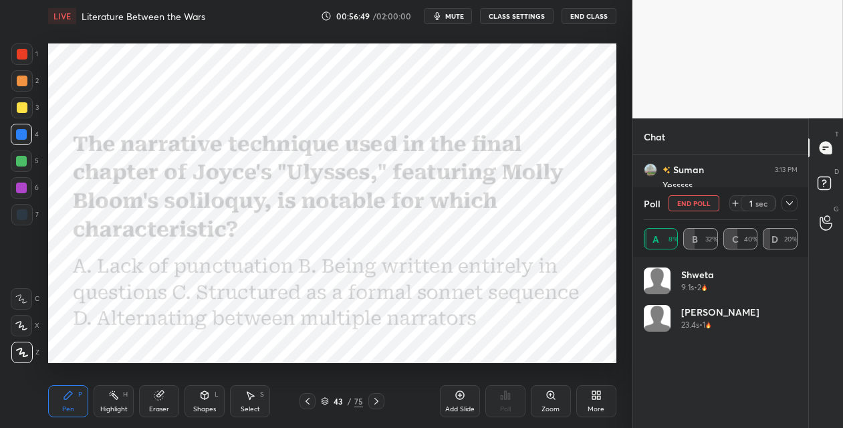
click at [376, 398] on icon at bounding box center [376, 401] width 11 height 11
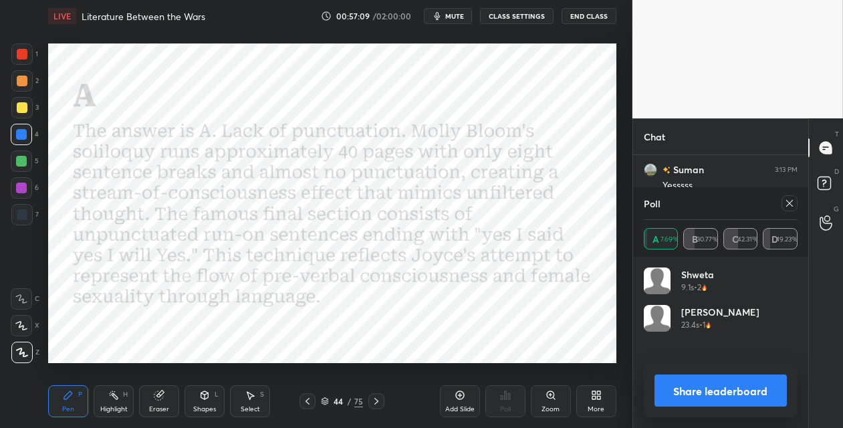
click at [358, 400] on div "75" at bounding box center [358, 401] width 9 height 12
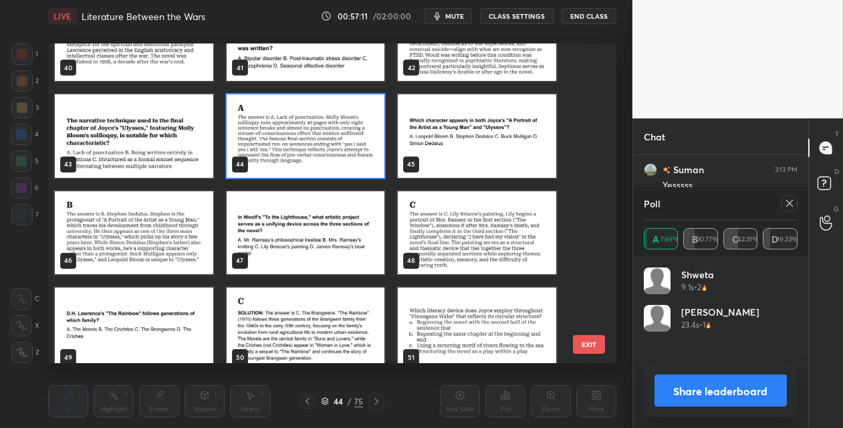
scroll to position [1328, 0]
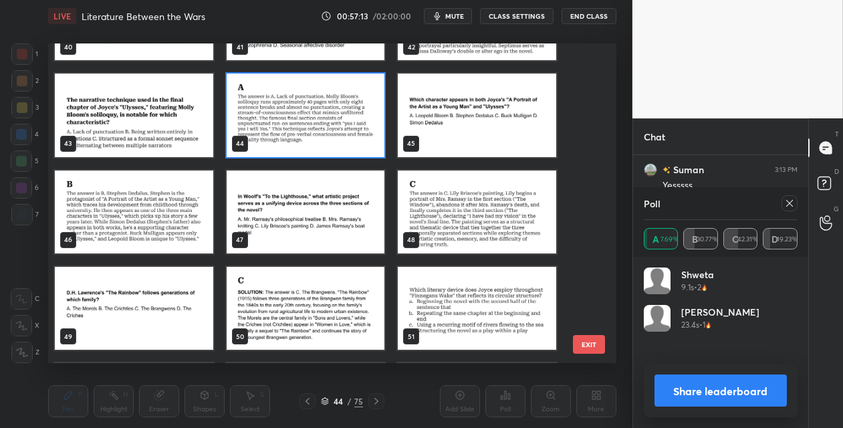
click at [515, 116] on img "grid" at bounding box center [477, 115] width 158 height 83
click at [513, 117] on img "grid" at bounding box center [477, 115] width 158 height 83
click at [511, 118] on img "grid" at bounding box center [477, 115] width 158 height 83
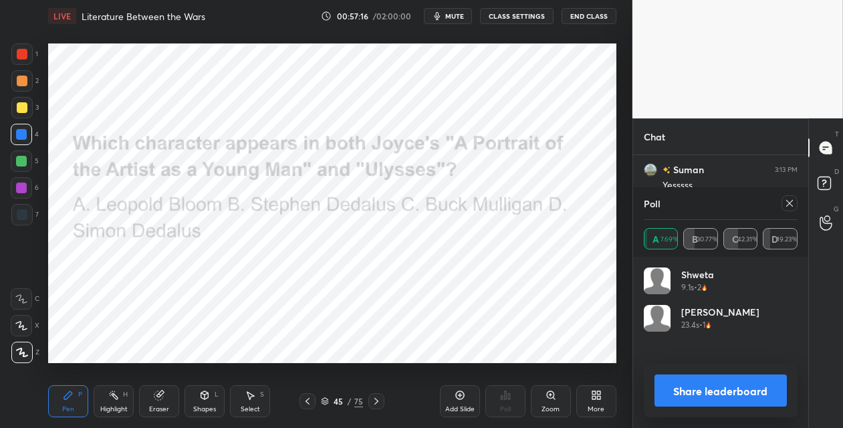
click at [781, 203] on div at bounding box center [786, 203] width 21 height 16
drag, startPoint x: 791, startPoint y: 205, endPoint x: 735, endPoint y: 235, distance: 63.7
click at [789, 205] on icon at bounding box center [789, 203] width 11 height 11
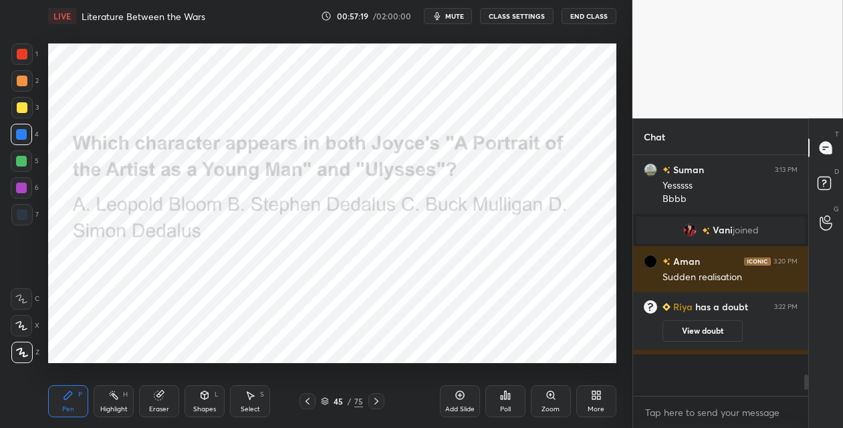
scroll to position [0, 0]
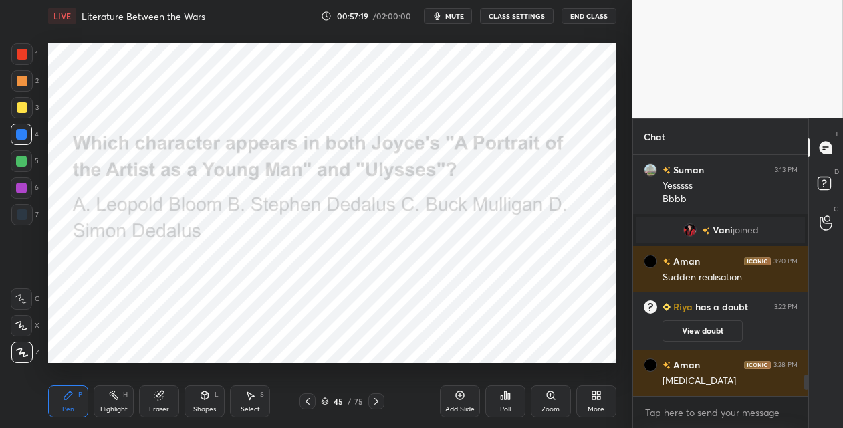
click at [505, 400] on div "Poll" at bounding box center [505, 401] width 40 height 32
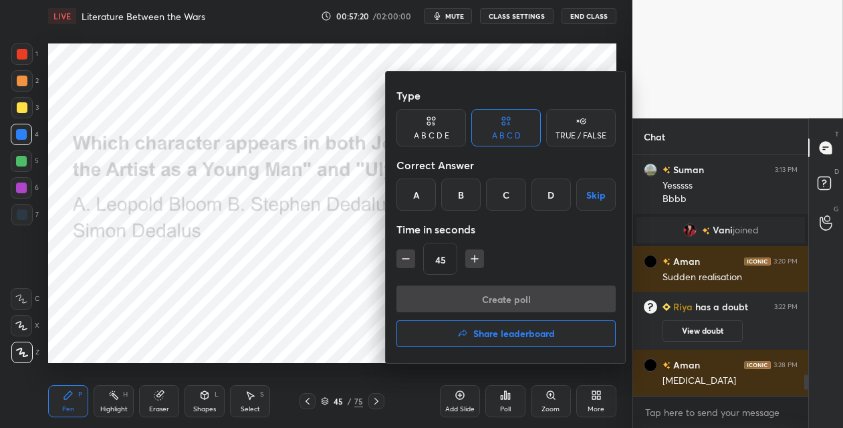
drag, startPoint x: 455, startPoint y: 188, endPoint x: 449, endPoint y: 229, distance: 41.3
click at [455, 190] on div "B" at bounding box center [460, 194] width 39 height 32
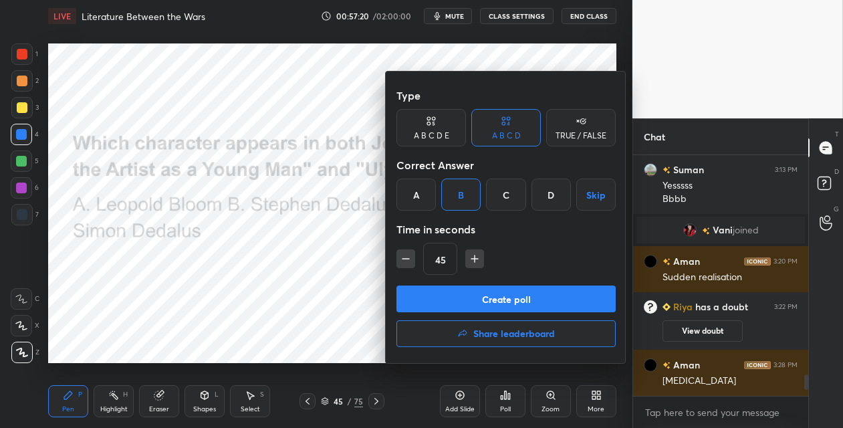
drag, startPoint x: 439, startPoint y: 301, endPoint x: 439, endPoint y: 294, distance: 6.7
click at [439, 298] on button "Create poll" at bounding box center [505, 298] width 219 height 27
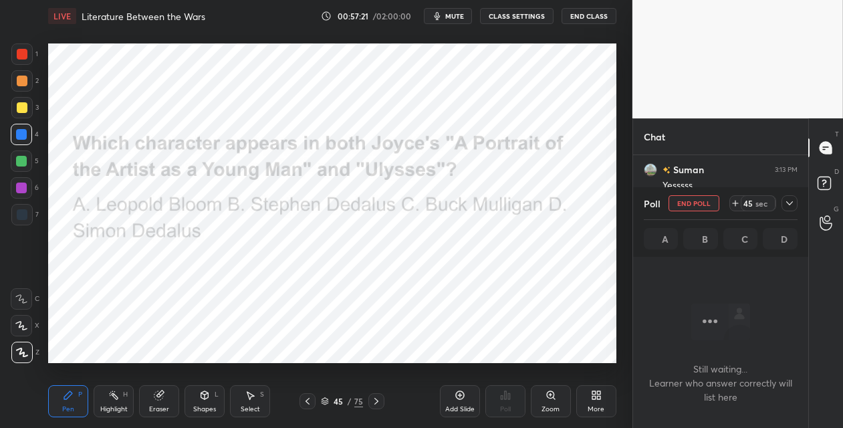
scroll to position [4, 4]
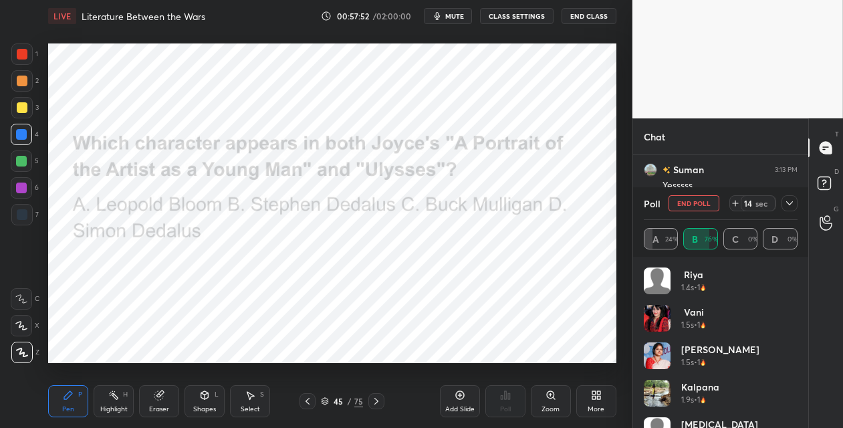
drag, startPoint x: 375, startPoint y: 396, endPoint x: 373, endPoint y: 386, distance: 10.9
click at [374, 394] on div at bounding box center [376, 401] width 16 height 16
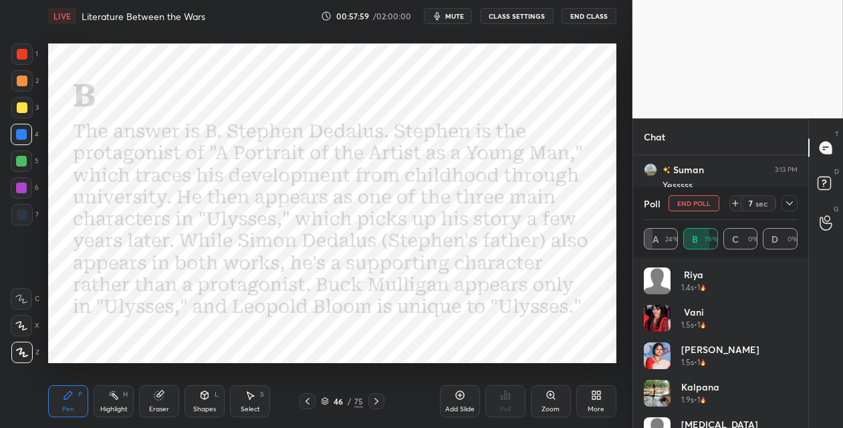
drag, startPoint x: 358, startPoint y: 402, endPoint x: 371, endPoint y: 379, distance: 26.6
click at [358, 402] on div "75" at bounding box center [358, 401] width 9 height 12
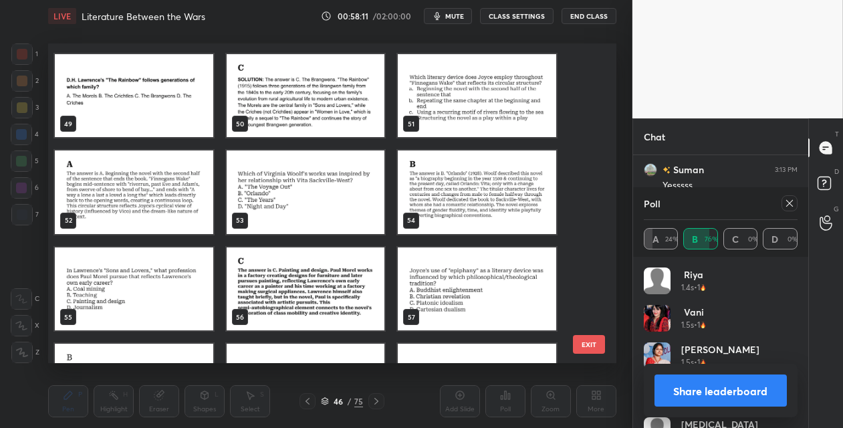
click at [505, 113] on img "grid" at bounding box center [477, 95] width 158 height 83
click at [504, 114] on img "grid" at bounding box center [477, 95] width 158 height 83
click at [503, 114] on img "grid" at bounding box center [477, 95] width 158 height 83
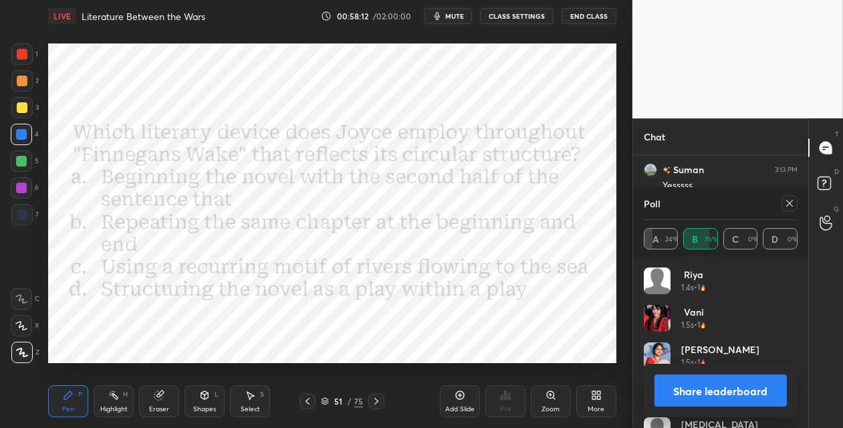
drag, startPoint x: 792, startPoint y: 203, endPoint x: 768, endPoint y: 207, distance: 23.7
click at [789, 203] on icon at bounding box center [789, 203] width 11 height 11
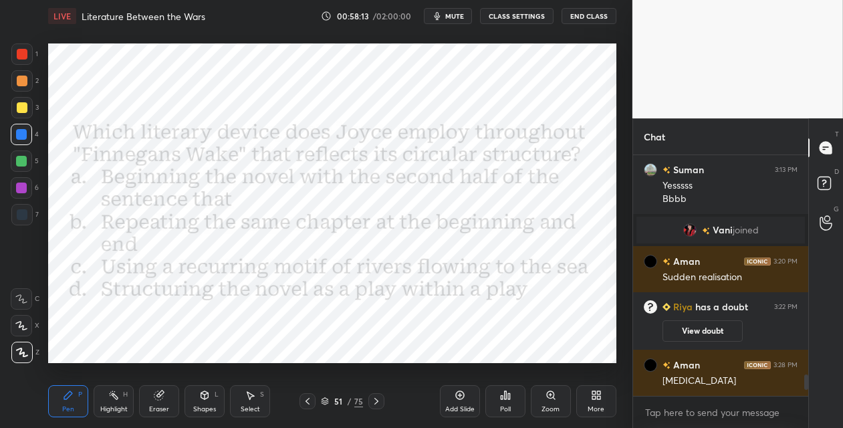
click at [513, 398] on div "Poll" at bounding box center [505, 401] width 40 height 32
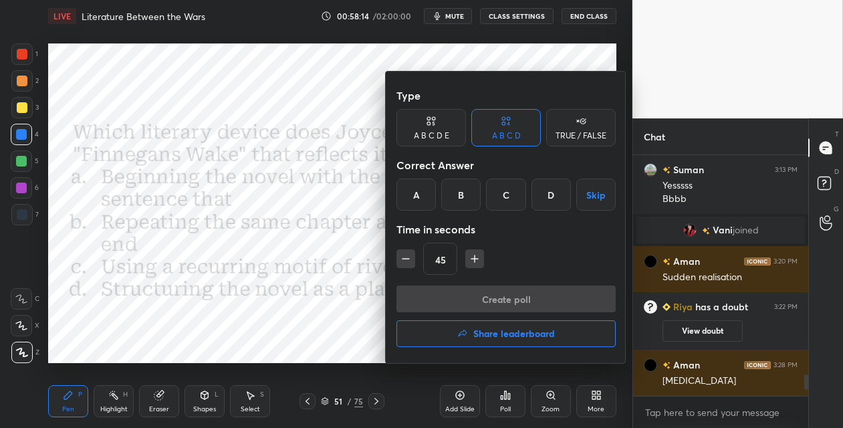
drag, startPoint x: 408, startPoint y: 193, endPoint x: 418, endPoint y: 220, distance: 29.0
click at [409, 193] on div "A" at bounding box center [415, 194] width 39 height 32
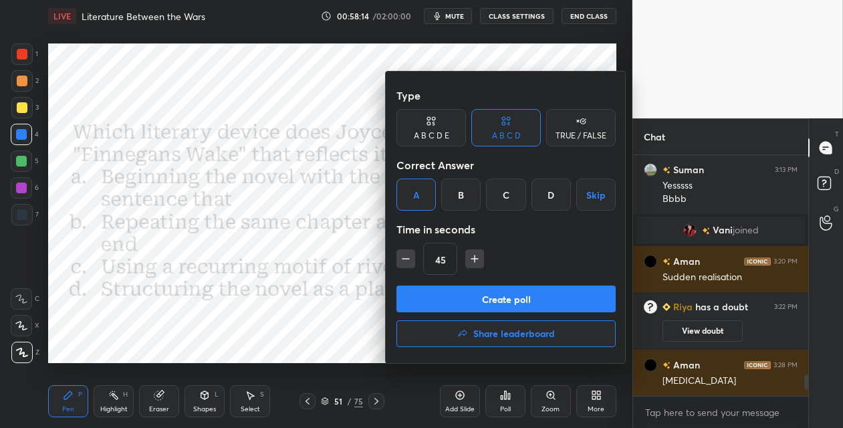
drag, startPoint x: 418, startPoint y: 295, endPoint x: 414, endPoint y: 246, distance: 49.6
click at [416, 295] on button "Create poll" at bounding box center [505, 298] width 219 height 27
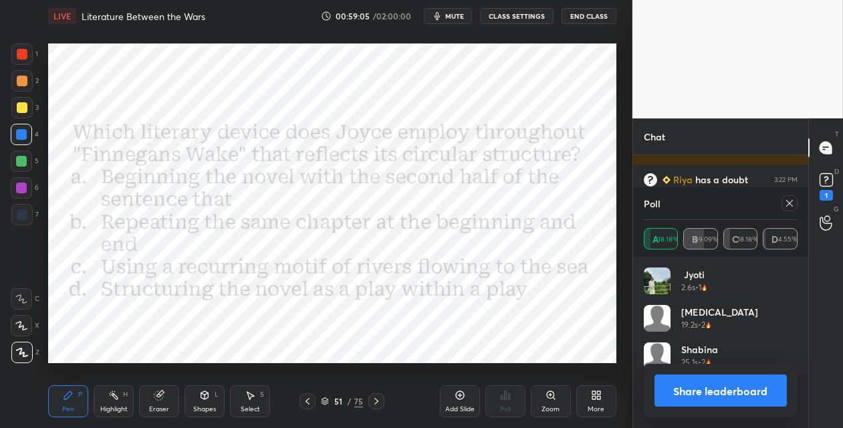
drag, startPoint x: 376, startPoint y: 400, endPoint x: 375, endPoint y: 385, distance: 15.4
click at [376, 399] on icon at bounding box center [376, 401] width 4 height 7
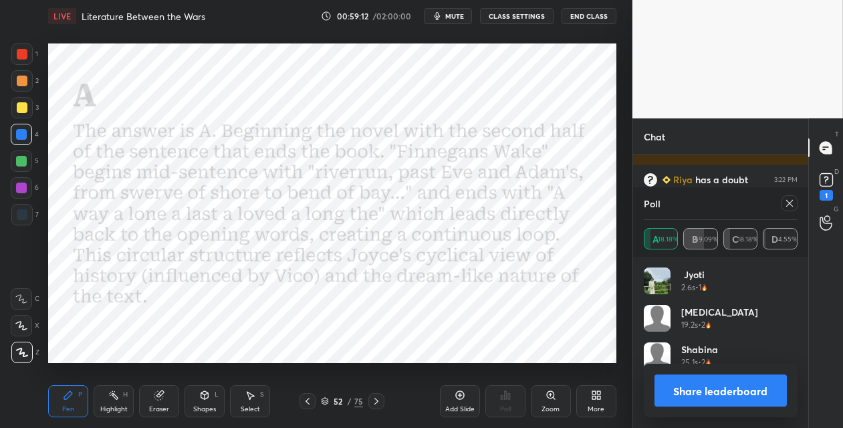
click at [358, 399] on div "75" at bounding box center [358, 401] width 9 height 12
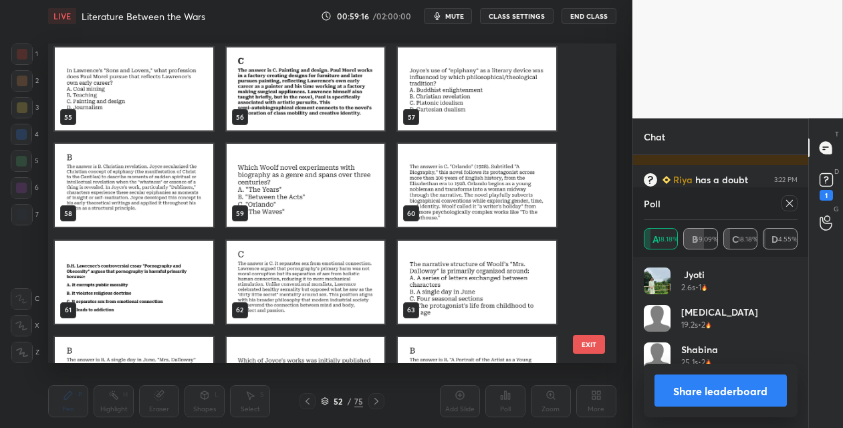
scroll to position [1731, 0]
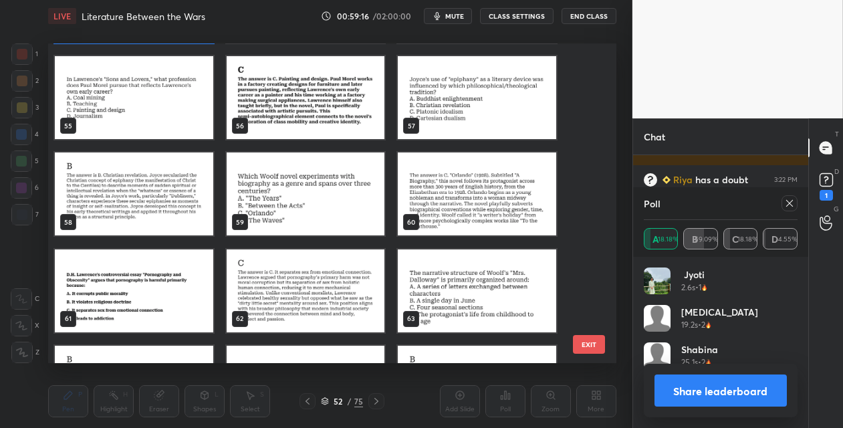
click at [500, 104] on img "grid" at bounding box center [477, 97] width 158 height 83
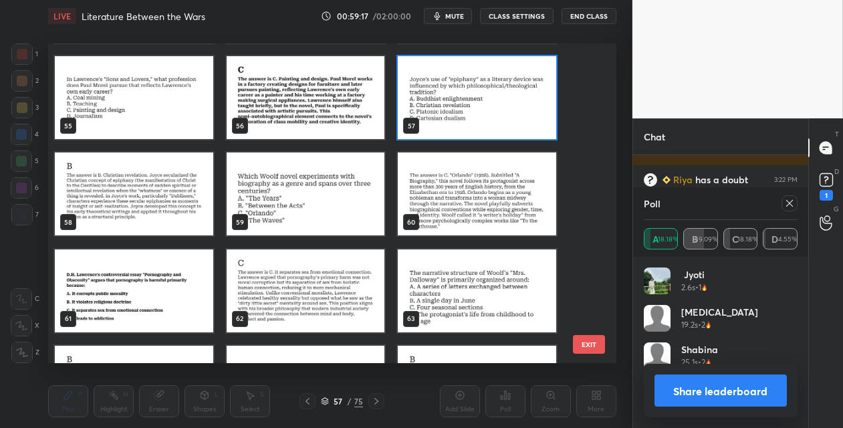
click at [499, 105] on img "grid" at bounding box center [477, 97] width 158 height 83
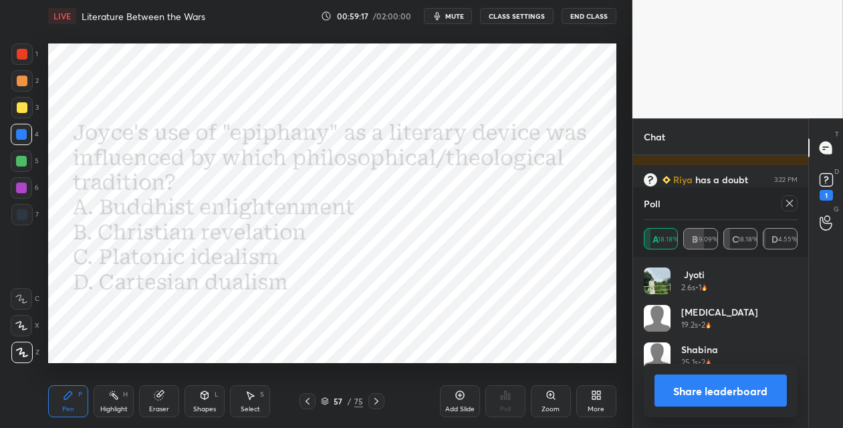
drag, startPoint x: 501, startPoint y: 105, endPoint x: 519, endPoint y: 104, distance: 18.1
click at [501, 105] on img "grid" at bounding box center [477, 97] width 158 height 83
drag, startPoint x: 787, startPoint y: 199, endPoint x: 767, endPoint y: 203, distance: 19.7
click at [785, 199] on icon at bounding box center [789, 203] width 11 height 11
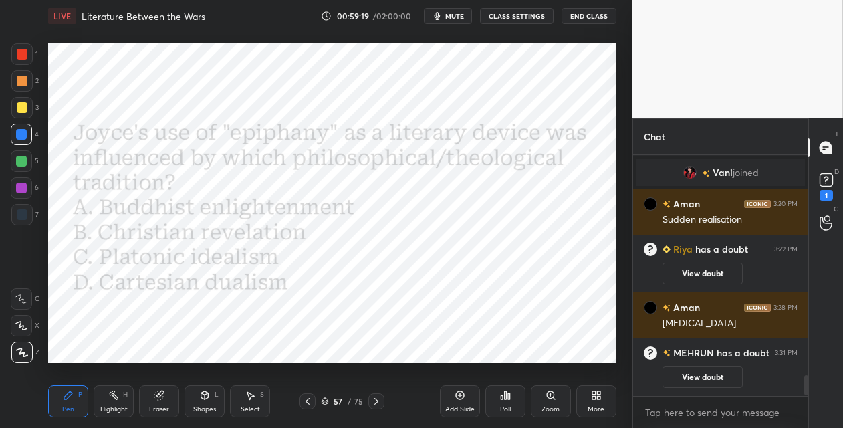
scroll to position [236, 171]
click at [502, 394] on icon at bounding box center [505, 395] width 11 height 11
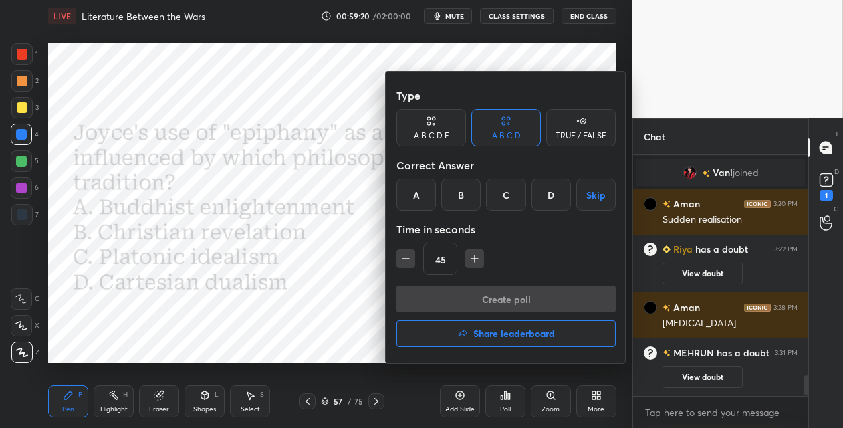
click at [453, 198] on div "B" at bounding box center [460, 194] width 39 height 32
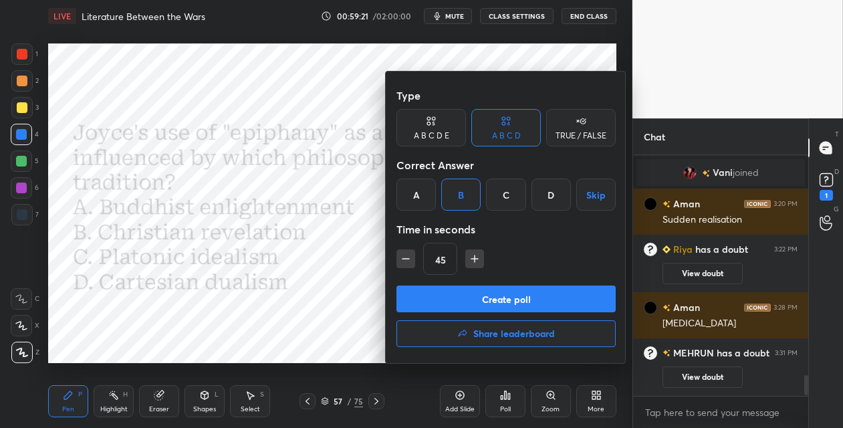
drag, startPoint x: 433, startPoint y: 297, endPoint x: 433, endPoint y: 283, distance: 14.1
click at [432, 295] on button "Create poll" at bounding box center [505, 298] width 219 height 27
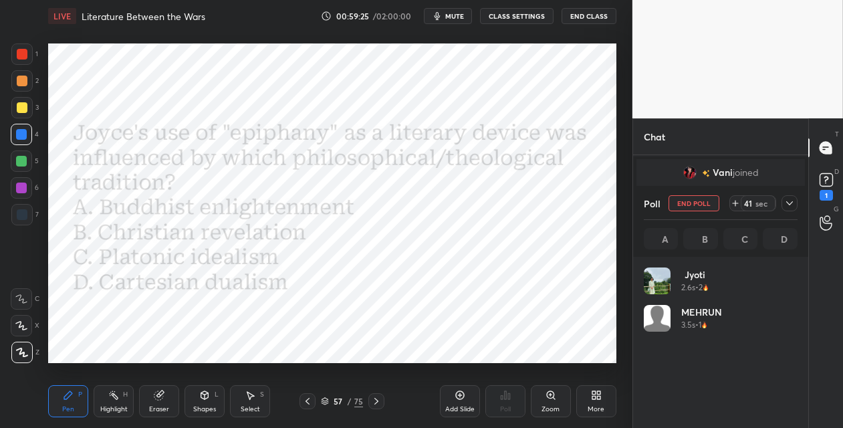
scroll to position [4, 4]
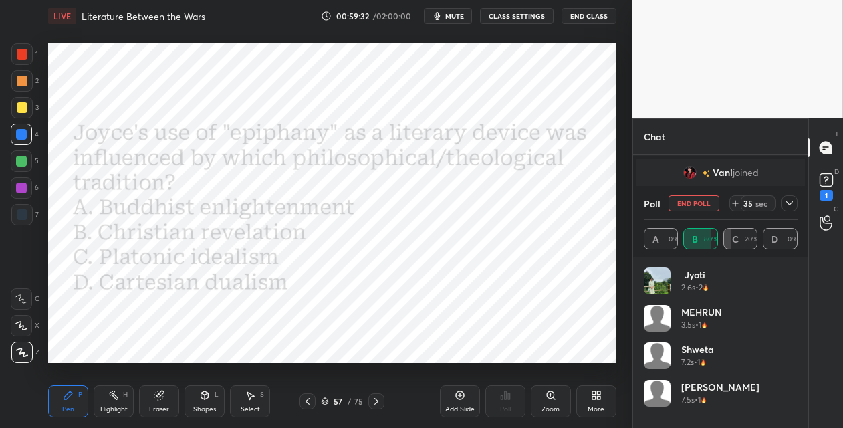
click at [21, 160] on div at bounding box center [21, 161] width 11 height 11
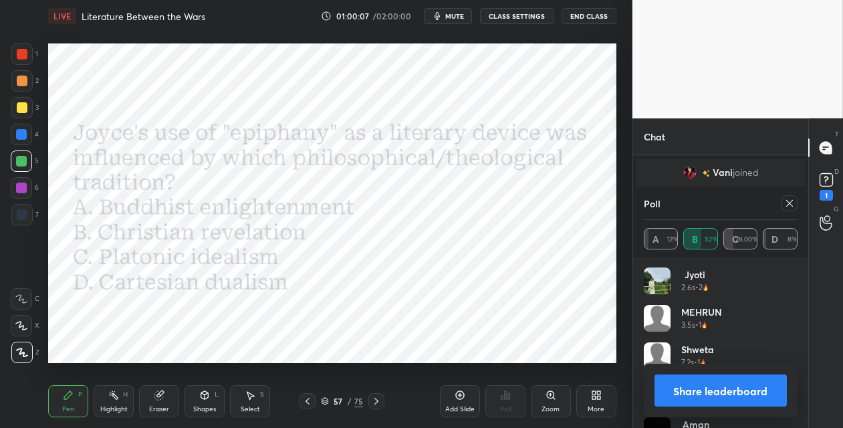
click at [374, 400] on icon at bounding box center [376, 401] width 11 height 11
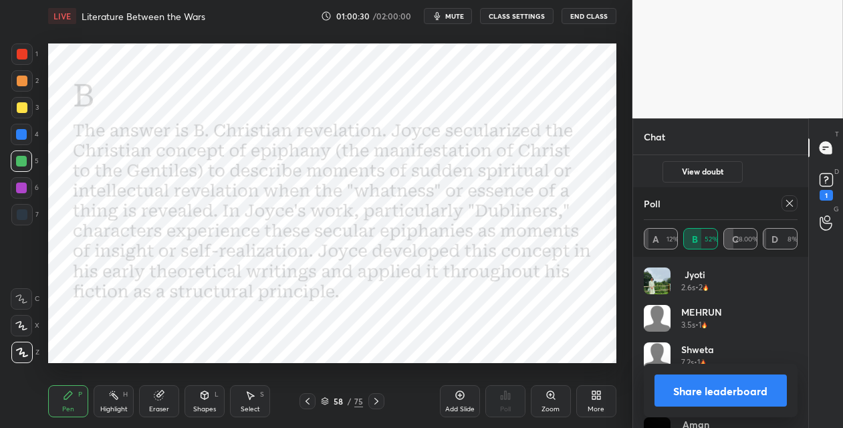
scroll to position [2386, 0]
drag, startPoint x: 356, startPoint y: 399, endPoint x: 373, endPoint y: 373, distance: 31.3
click at [357, 397] on div "75" at bounding box center [358, 401] width 9 height 12
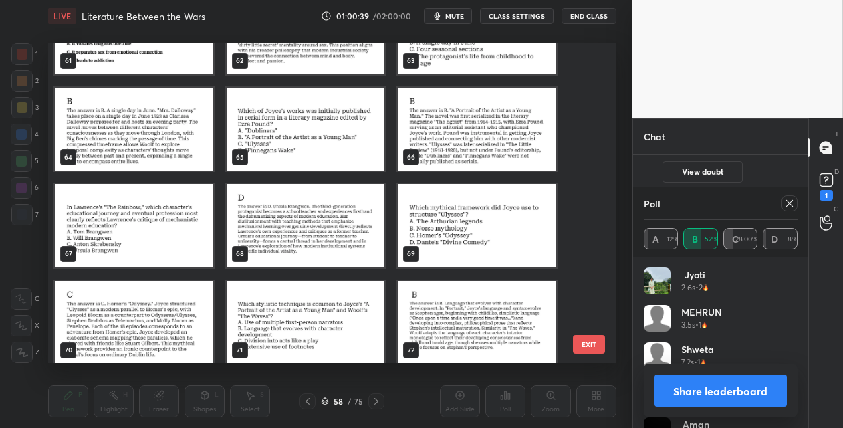
scroll to position [1992, 0]
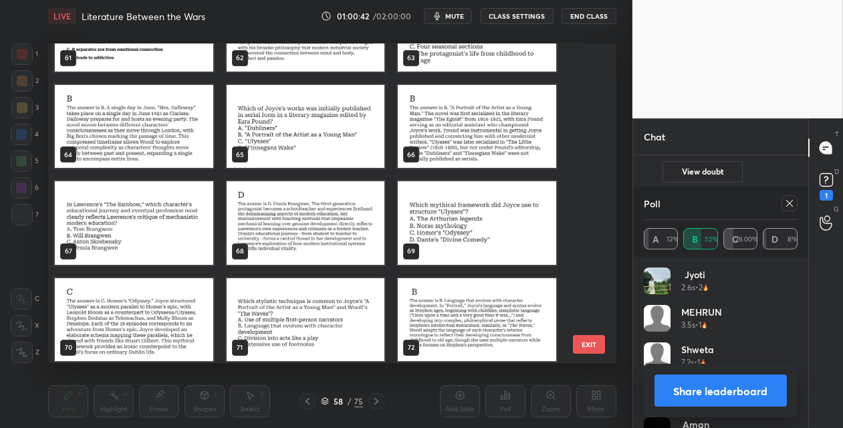
click at [346, 132] on img "grid" at bounding box center [306, 126] width 158 height 83
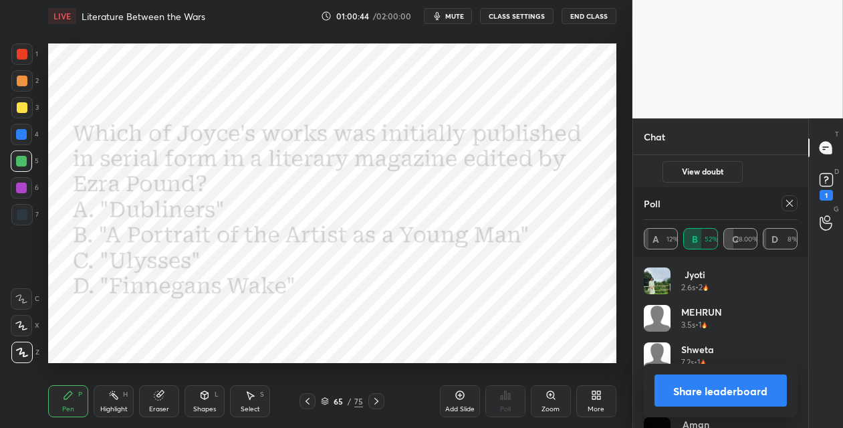
click at [785, 202] on icon at bounding box center [789, 203] width 11 height 11
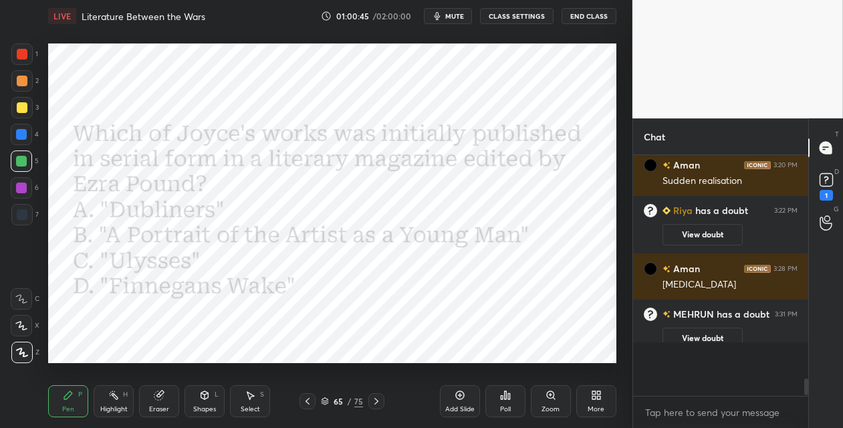
scroll to position [236, 171]
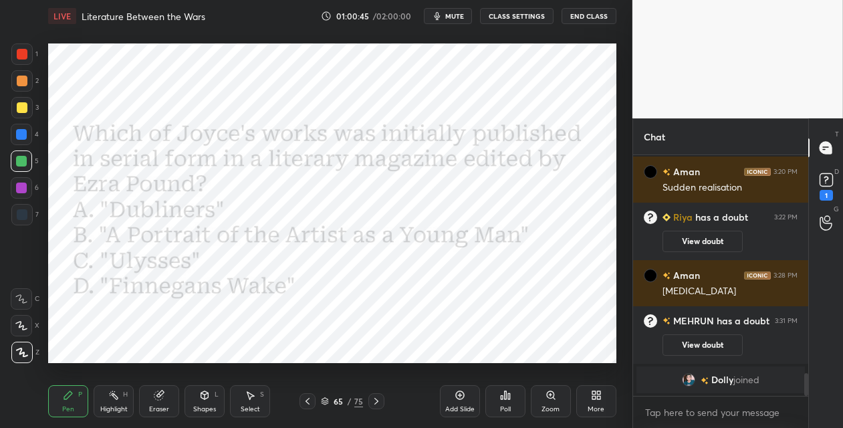
click at [505, 395] on icon at bounding box center [505, 395] width 11 height 11
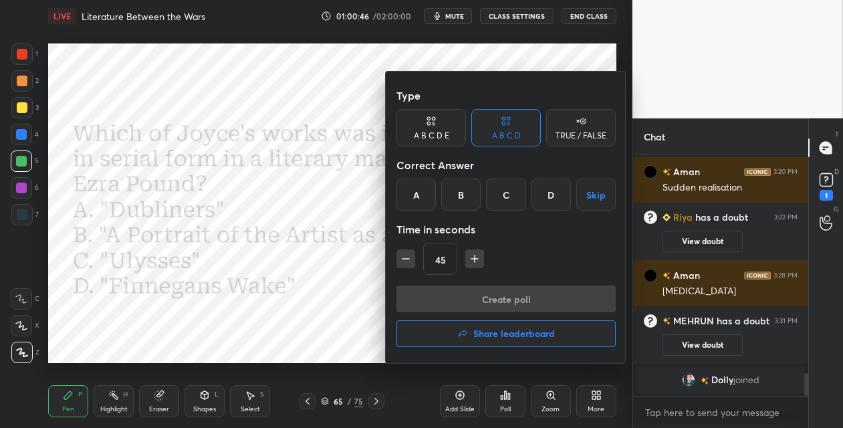
drag, startPoint x: 457, startPoint y: 193, endPoint x: 454, endPoint y: 232, distance: 39.5
click at [457, 194] on div "B" at bounding box center [460, 194] width 39 height 32
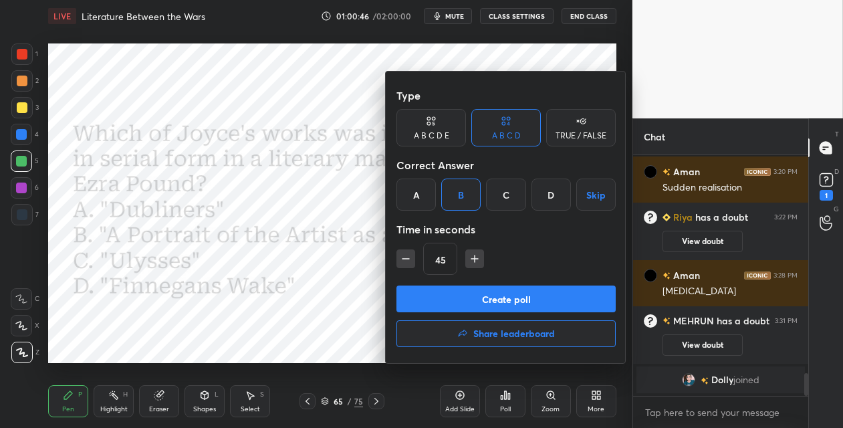
click at [423, 300] on button "Create poll" at bounding box center [505, 298] width 219 height 27
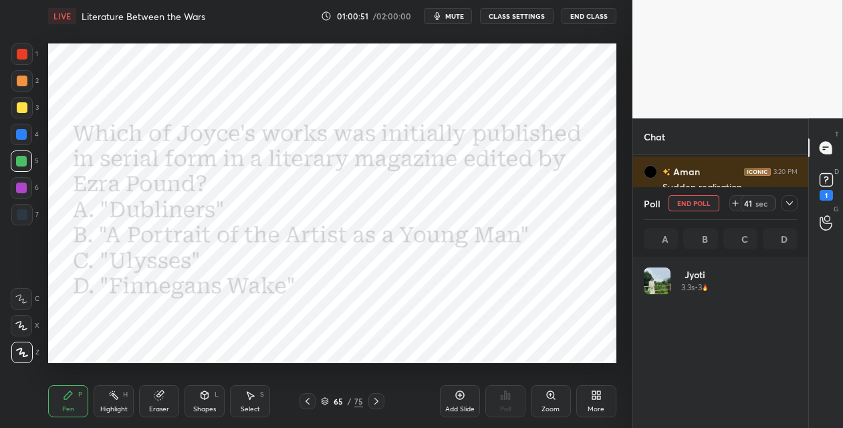
scroll to position [4, 4]
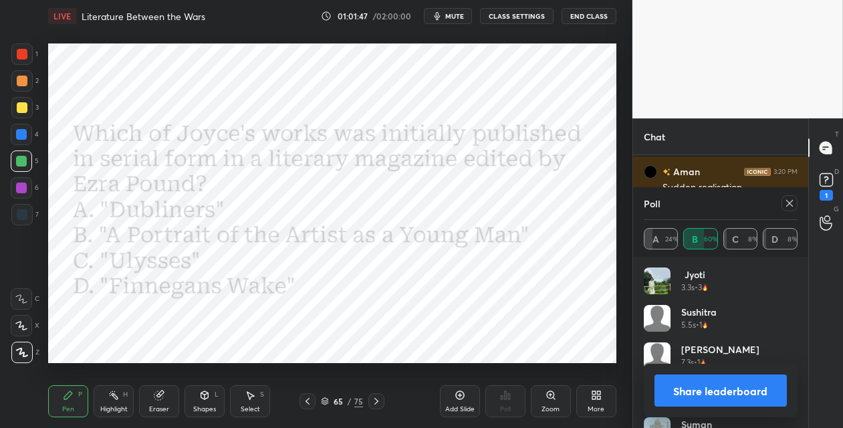
drag, startPoint x: 376, startPoint y: 400, endPoint x: 346, endPoint y: 365, distance: 46.5
click at [374, 398] on icon at bounding box center [376, 401] width 4 height 7
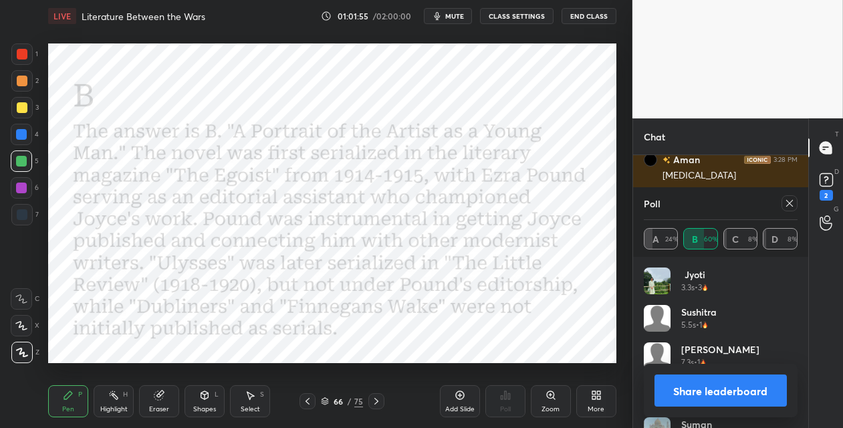
scroll to position [2477, 0]
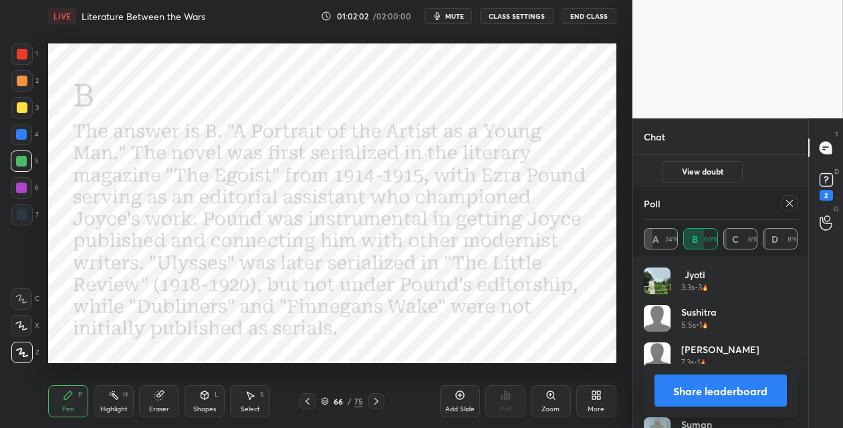
click at [727, 392] on button "Share leaderboard" at bounding box center [720, 390] width 132 height 32
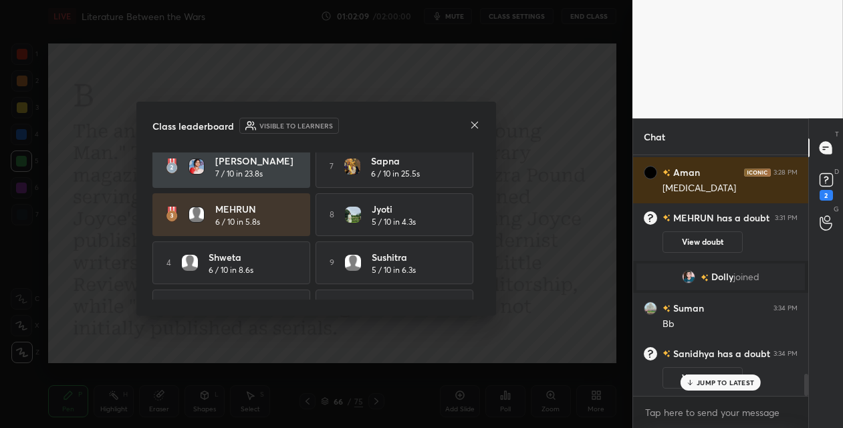
scroll to position [92, 0]
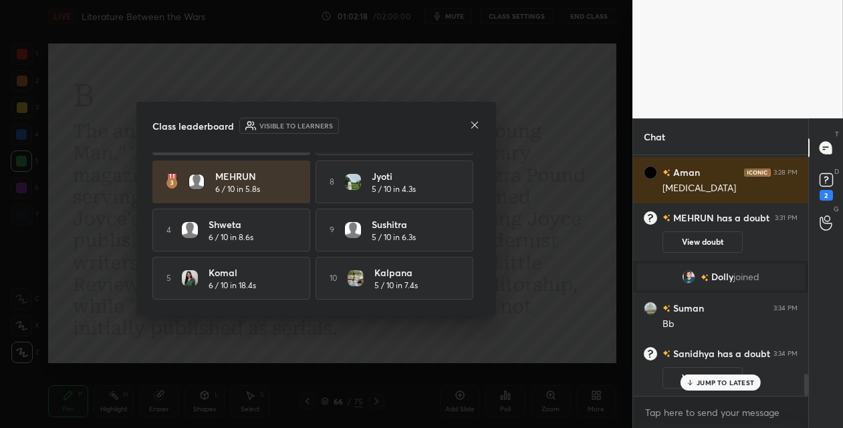
click at [474, 124] on icon at bounding box center [474, 124] width 7 height 7
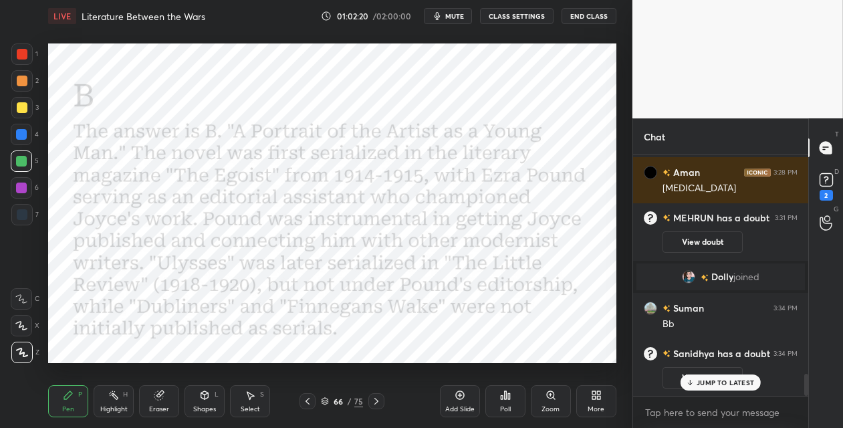
drag, startPoint x: 358, startPoint y: 400, endPoint x: 361, endPoint y: 394, distance: 6.9
click at [358, 398] on div "75" at bounding box center [358, 401] width 9 height 12
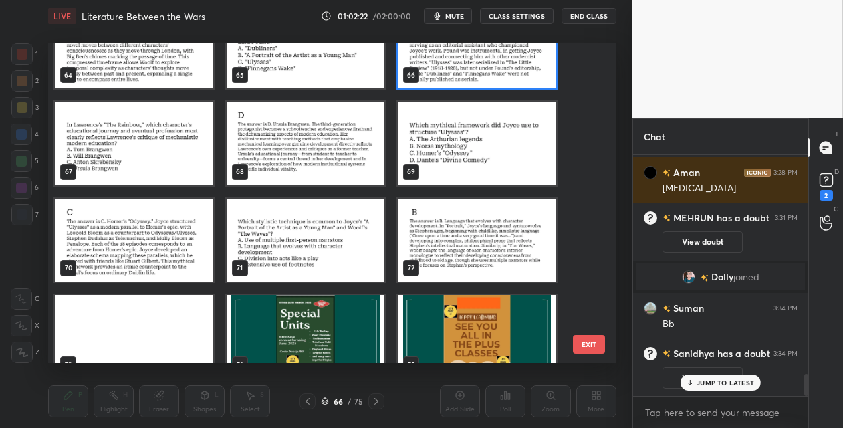
scroll to position [2093, 0]
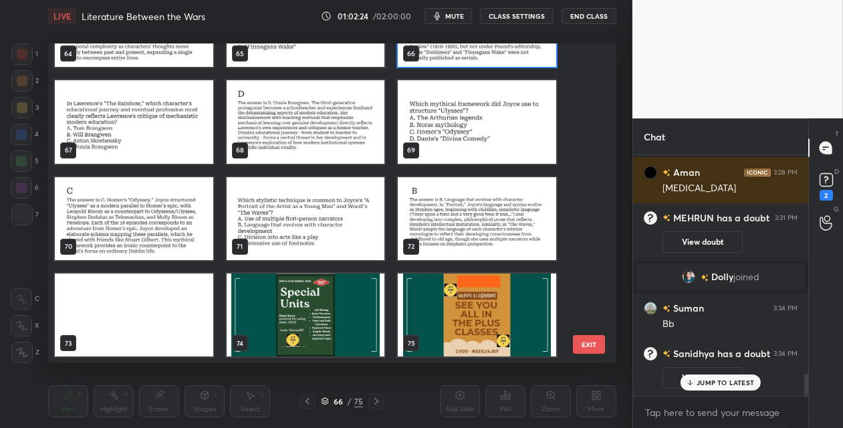
click at [169, 305] on img "grid" at bounding box center [134, 314] width 158 height 83
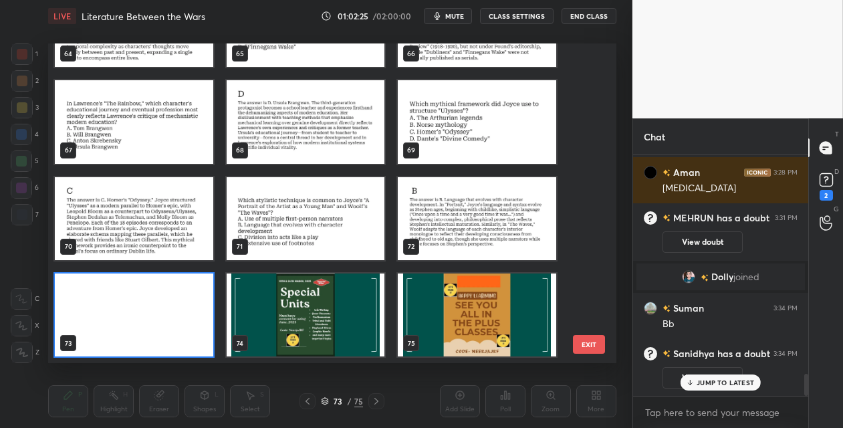
click at [132, 303] on img "grid" at bounding box center [134, 314] width 158 height 83
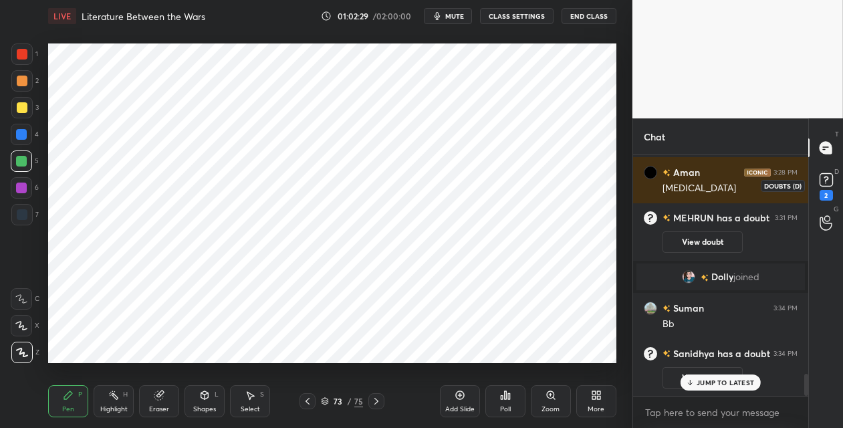
drag, startPoint x: 825, startPoint y: 176, endPoint x: 812, endPoint y: 176, distance: 12.7
click at [824, 176] on rect at bounding box center [826, 180] width 13 height 13
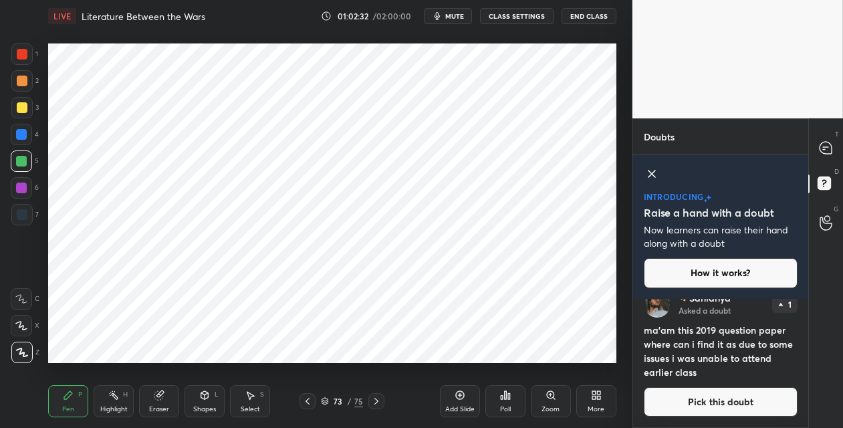
click at [701, 393] on button "Pick this doubt" at bounding box center [721, 401] width 154 height 29
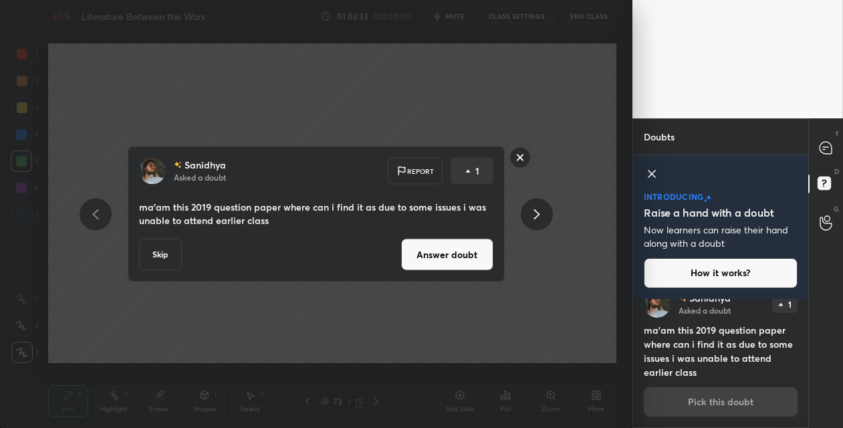
click at [422, 257] on button "Answer doubt" at bounding box center [447, 255] width 92 height 32
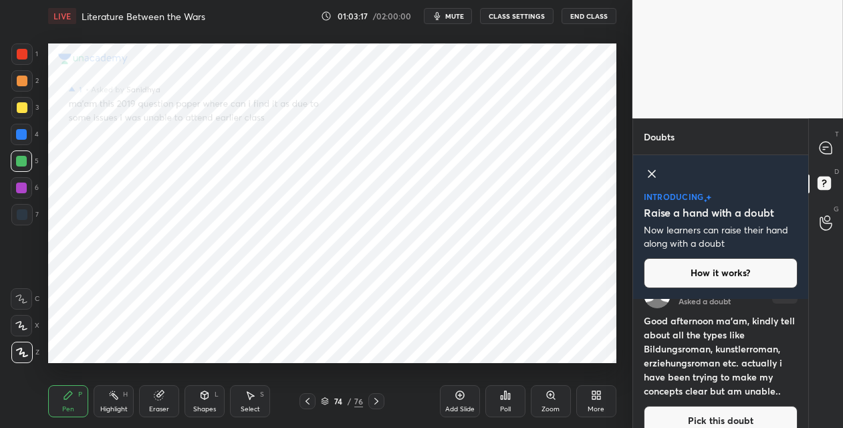
scroll to position [31, 0]
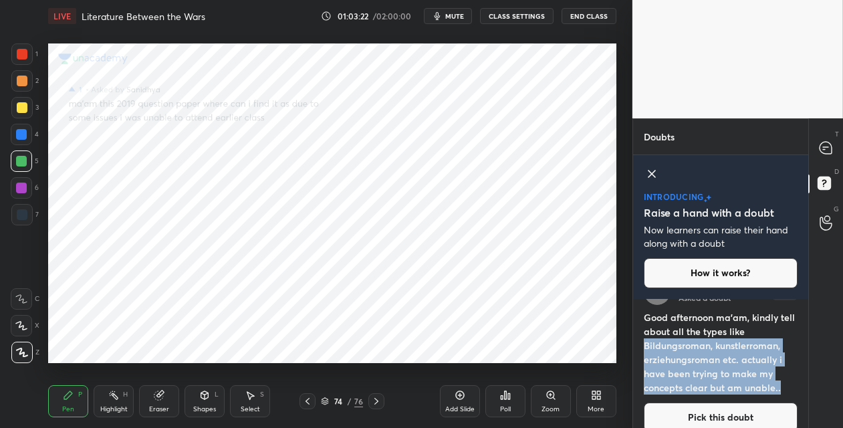
drag, startPoint x: 787, startPoint y: 390, endPoint x: 642, endPoint y: 342, distance: 153.3
click at [642, 342] on div "[PERSON_NAME] Asked a doubt 1 Good afternoon ma'am, kindly tell about all the t…" at bounding box center [720, 354] width 175 height 175
copy h4 "Bildungsroman, kunstlerroman, erziehungsroman etc. actually i have been trying …"
click at [688, 409] on button "Pick this doubt" at bounding box center [721, 416] width 154 height 29
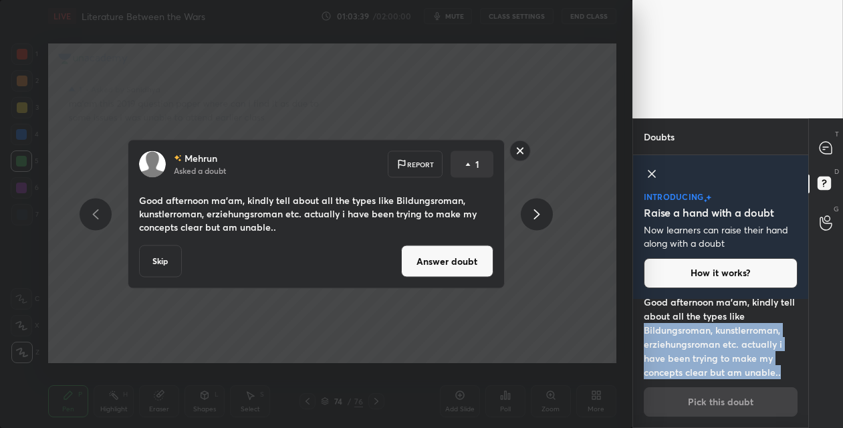
click at [442, 272] on button "Answer doubt" at bounding box center [447, 261] width 92 height 32
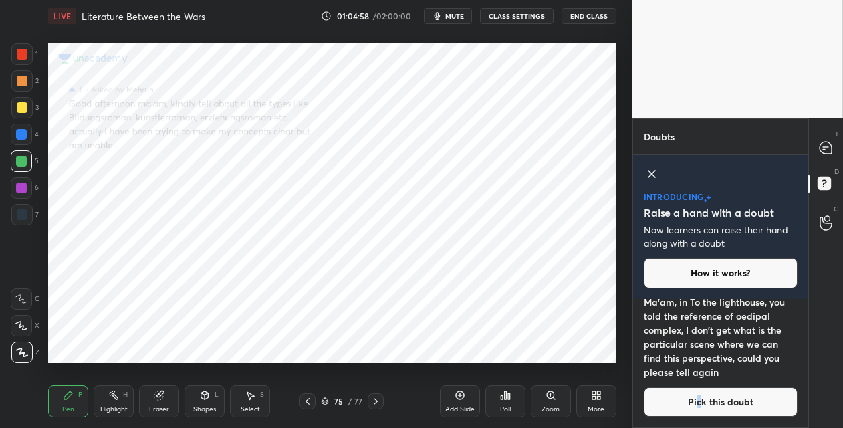
click at [696, 396] on button "Pick this doubt" at bounding box center [721, 401] width 154 height 29
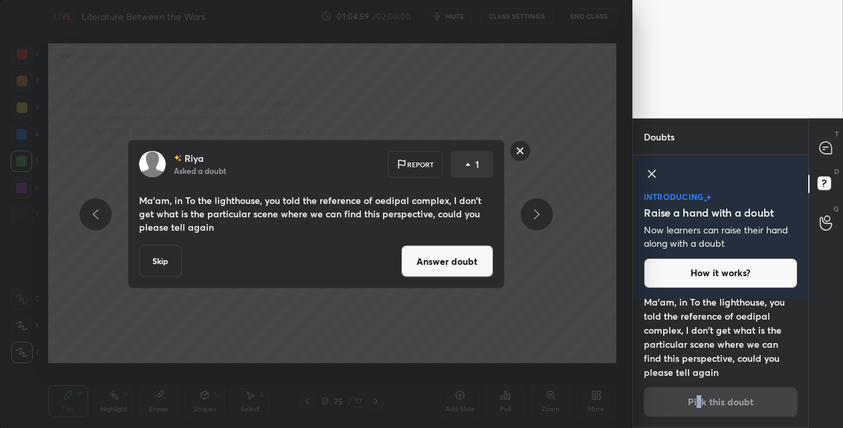
drag, startPoint x: 470, startPoint y: 261, endPoint x: 479, endPoint y: 268, distance: 11.9
click at [469, 261] on button "Answer doubt" at bounding box center [447, 261] width 92 height 32
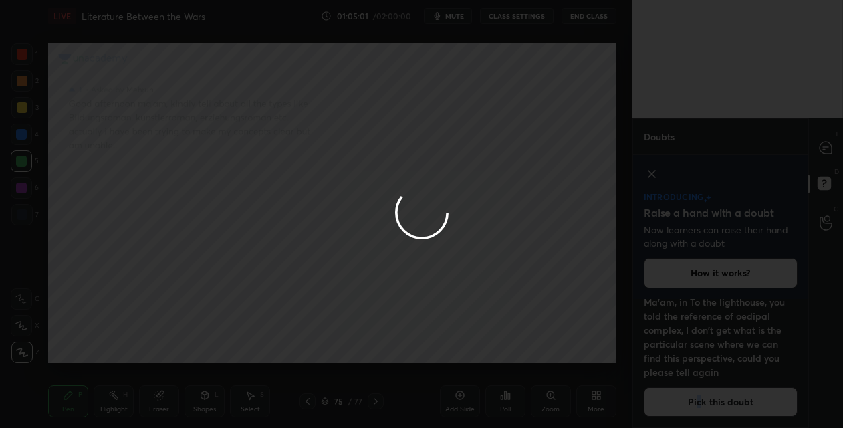
scroll to position [0, 0]
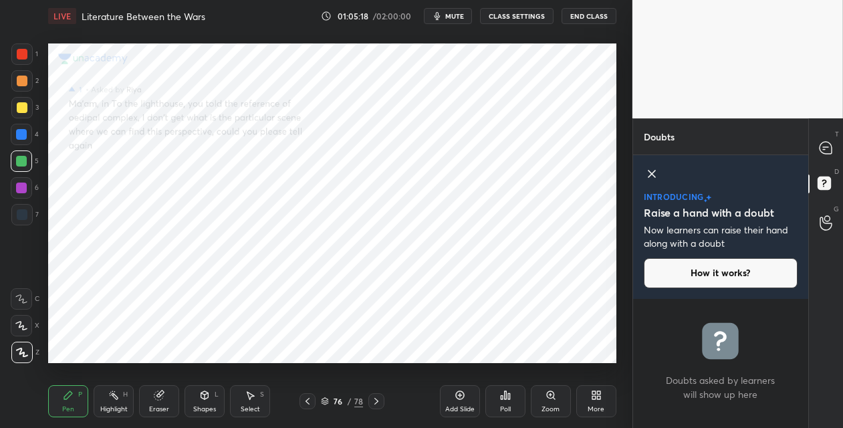
click at [23, 138] on div at bounding box center [21, 134] width 11 height 11
drag, startPoint x: 820, startPoint y: 147, endPoint x: 807, endPoint y: 154, distance: 14.9
click at [820, 148] on icon at bounding box center [826, 148] width 12 height 12
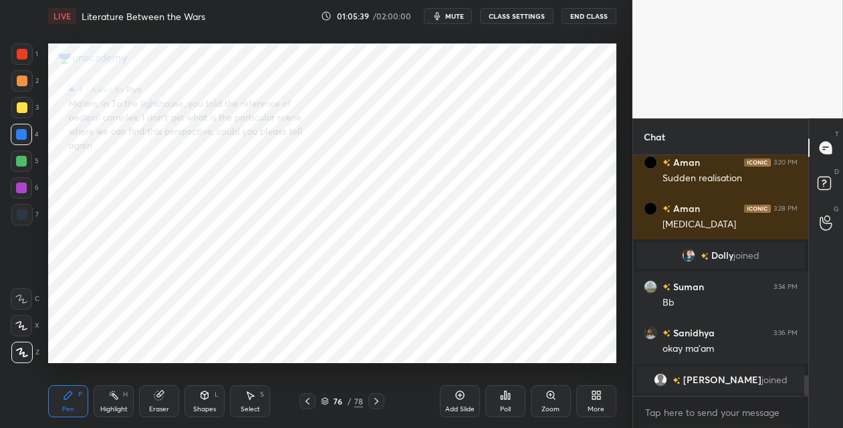
scroll to position [2543, 0]
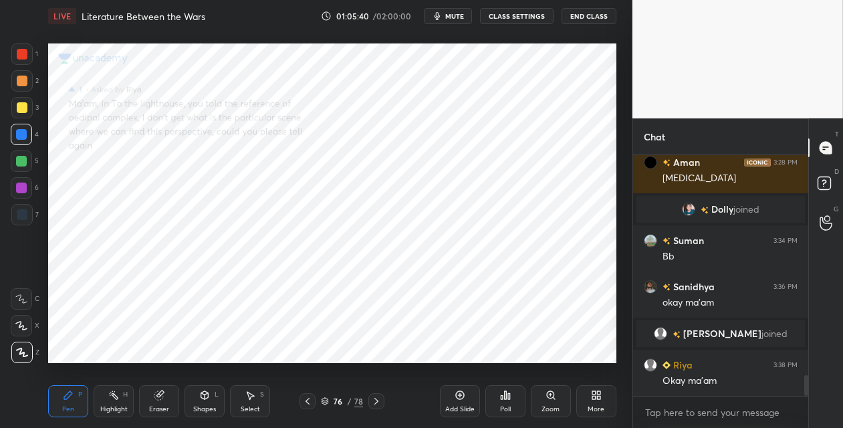
drag, startPoint x: 336, startPoint y: 402, endPoint x: 339, endPoint y: 382, distance: 20.2
click at [336, 401] on div "76" at bounding box center [338, 401] width 13 height 8
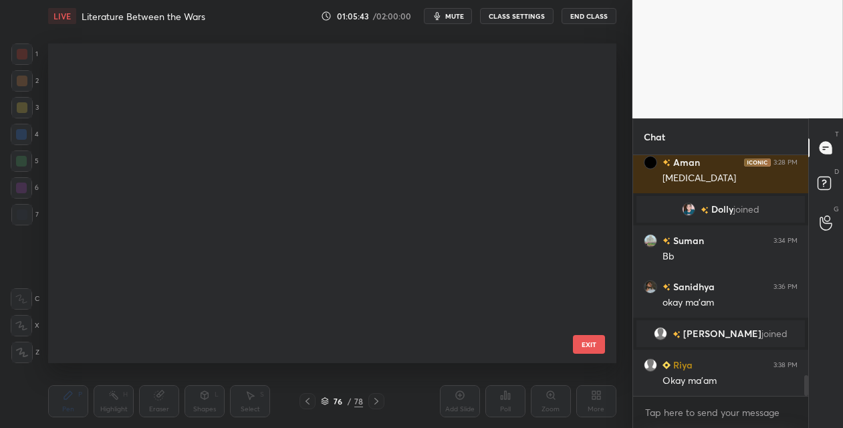
scroll to position [0, 0]
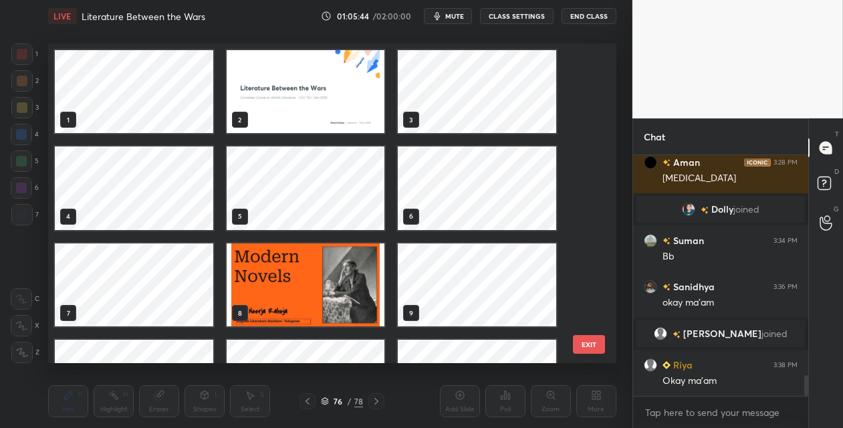
click at [284, 89] on img "grid" at bounding box center [306, 91] width 158 height 83
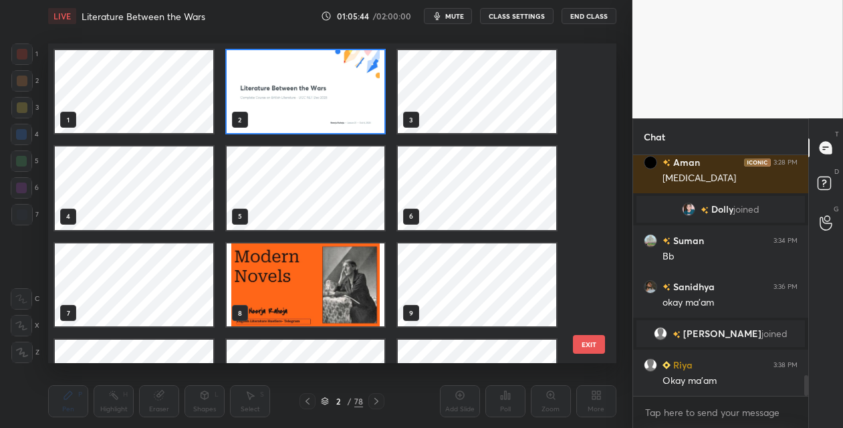
click at [284, 90] on img "grid" at bounding box center [306, 91] width 158 height 83
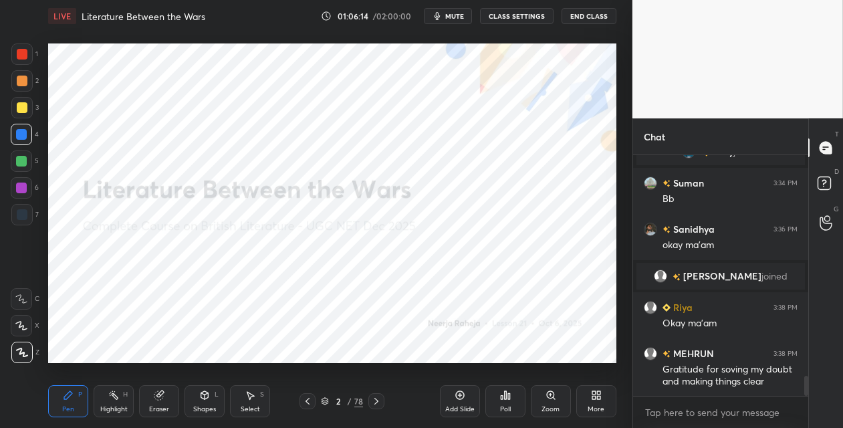
scroll to position [2647, 0]
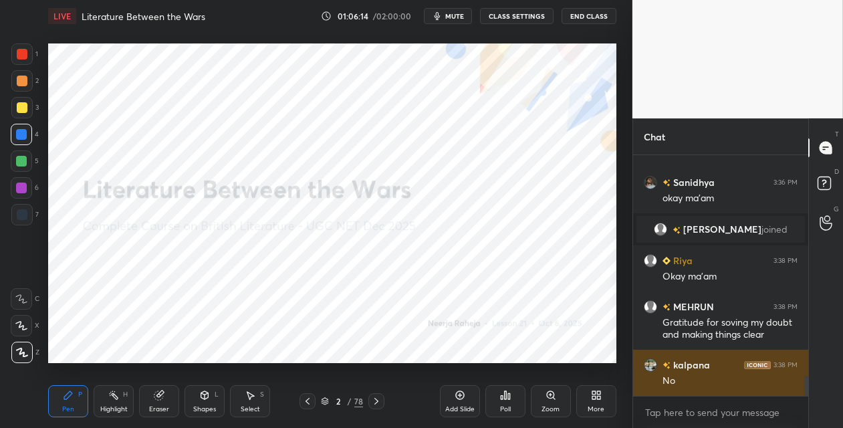
click at [705, 378] on div "No" at bounding box center [729, 380] width 135 height 13
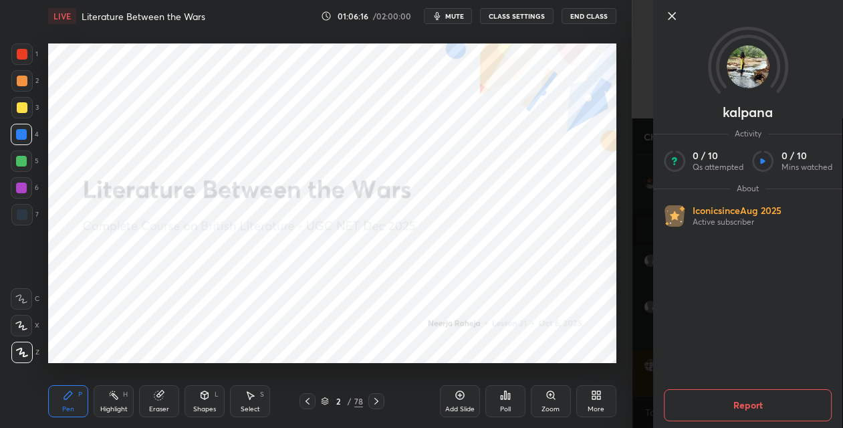
click at [674, 15] on icon at bounding box center [672, 16] width 16 height 16
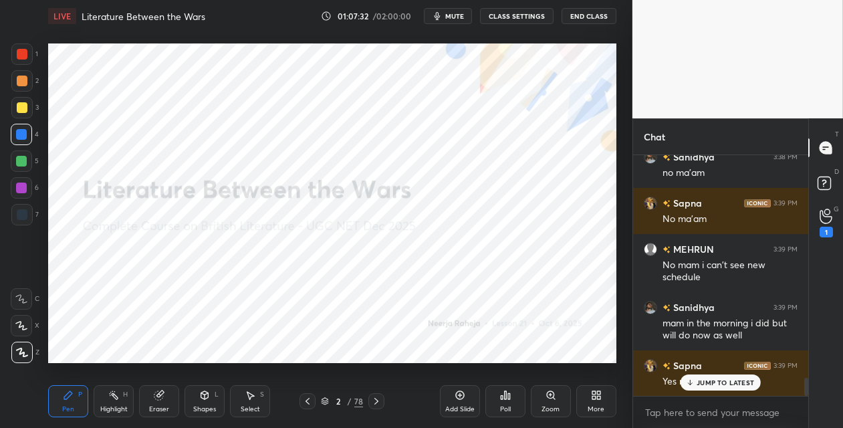
scroll to position [2996, 0]
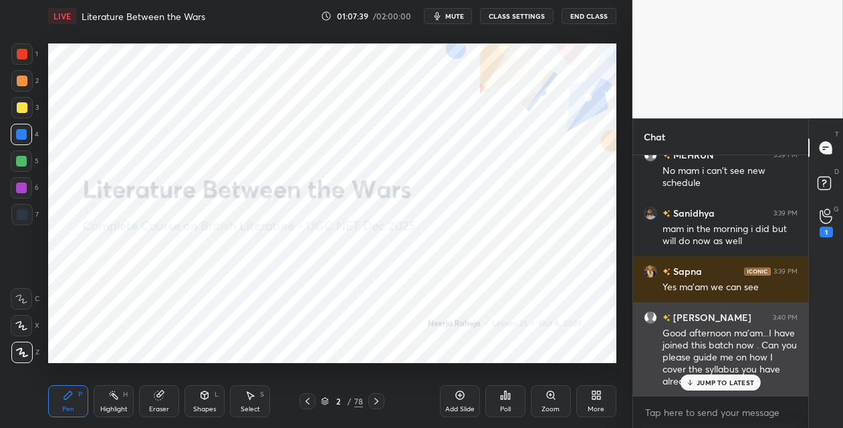
click at [718, 384] on p "JUMP TO LATEST" at bounding box center [725, 382] width 57 height 8
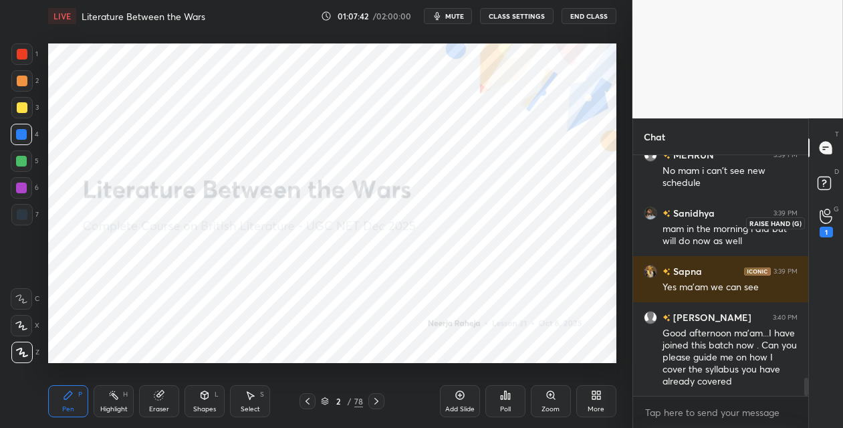
click at [824, 222] on icon at bounding box center [826, 216] width 13 height 15
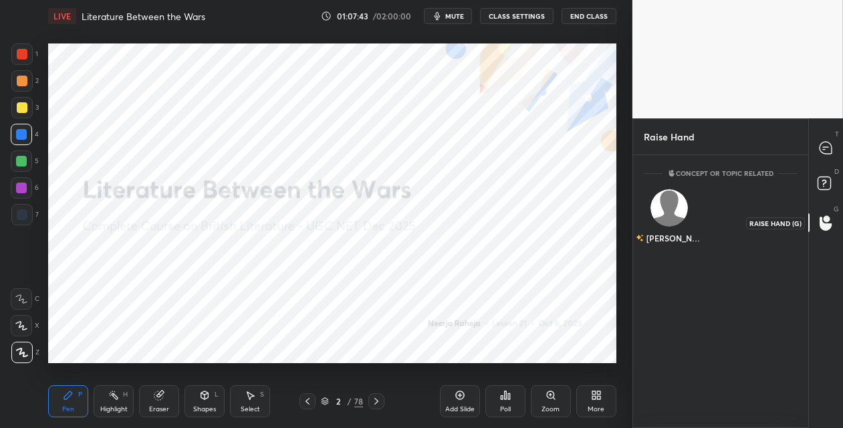
scroll to position [5, 4]
click at [824, 186] on rect at bounding box center [824, 183] width 13 height 13
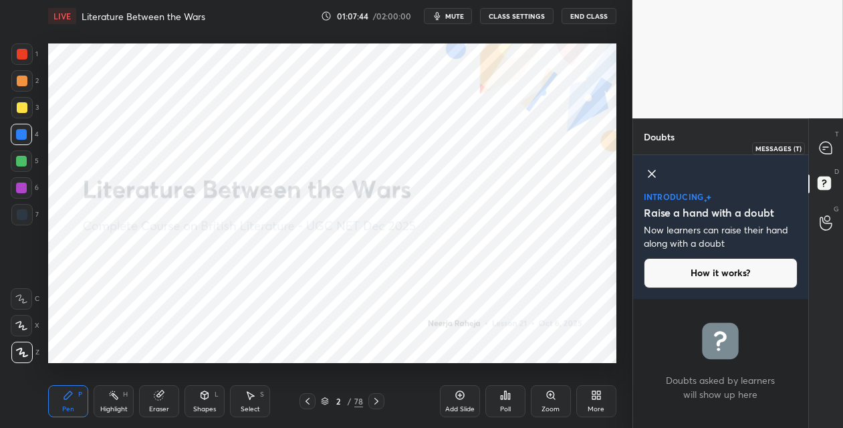
click at [824, 148] on icon at bounding box center [826, 148] width 12 height 12
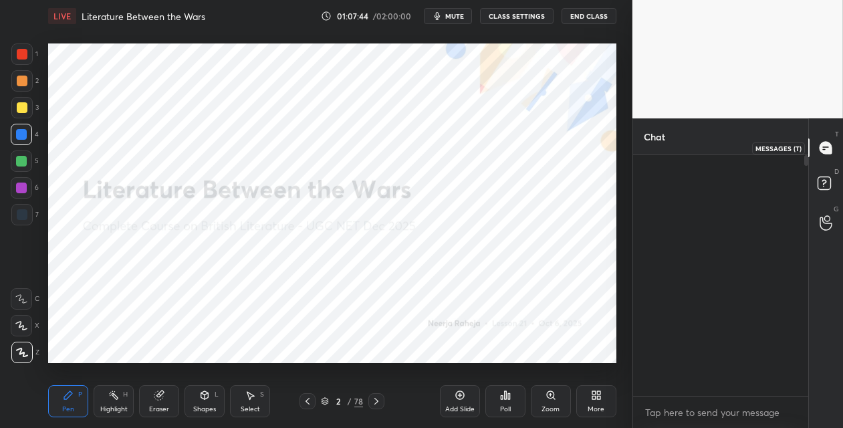
scroll to position [236, 171]
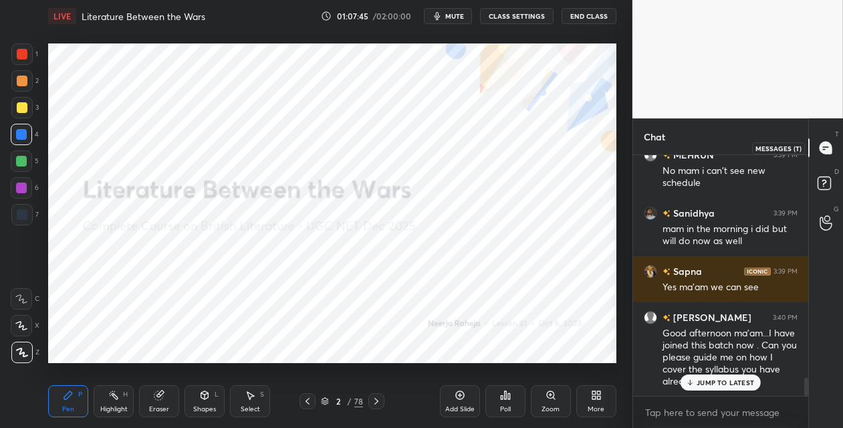
drag, startPoint x: 823, startPoint y: 150, endPoint x: 810, endPoint y: 155, distance: 14.2
click at [823, 152] on icon at bounding box center [826, 148] width 12 height 12
drag, startPoint x: 19, startPoint y: 213, endPoint x: 22, endPoint y: 196, distance: 17.7
click at [19, 212] on div at bounding box center [22, 214] width 11 height 11
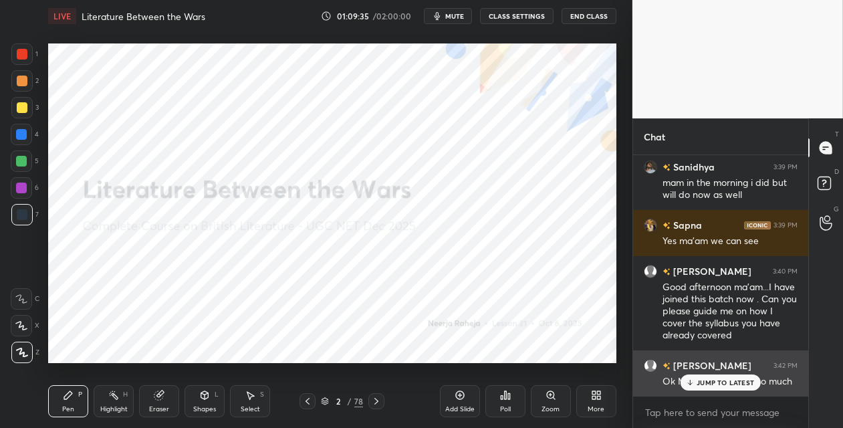
click at [713, 383] on p "JUMP TO LATEST" at bounding box center [725, 382] width 57 height 8
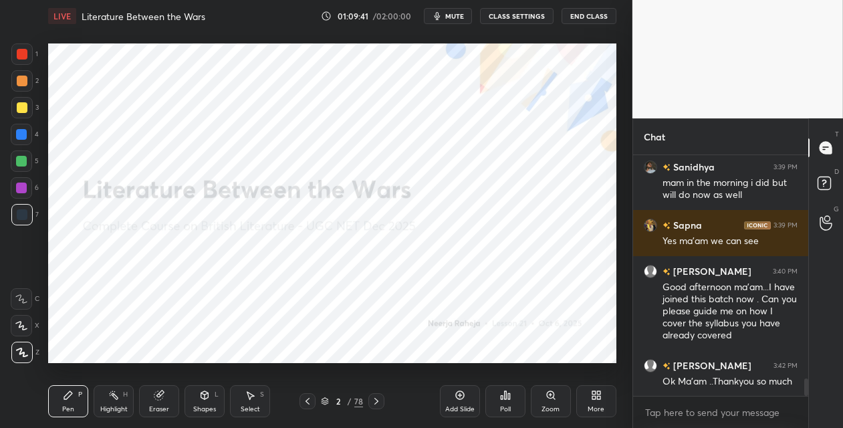
click at [501, 412] on div "Poll" at bounding box center [505, 409] width 11 height 7
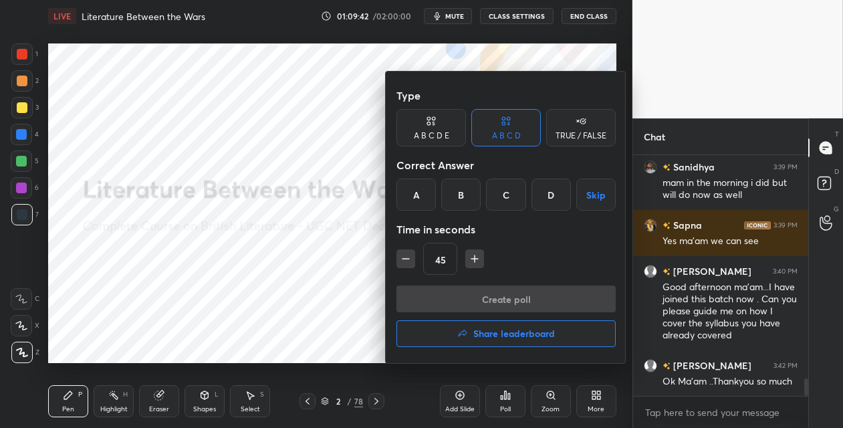
click at [450, 334] on button "Share leaderboard" at bounding box center [505, 333] width 219 height 27
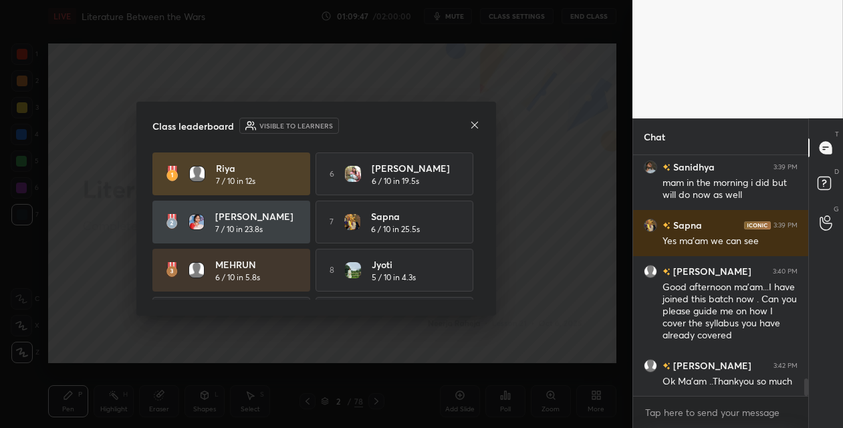
scroll to position [92, 0]
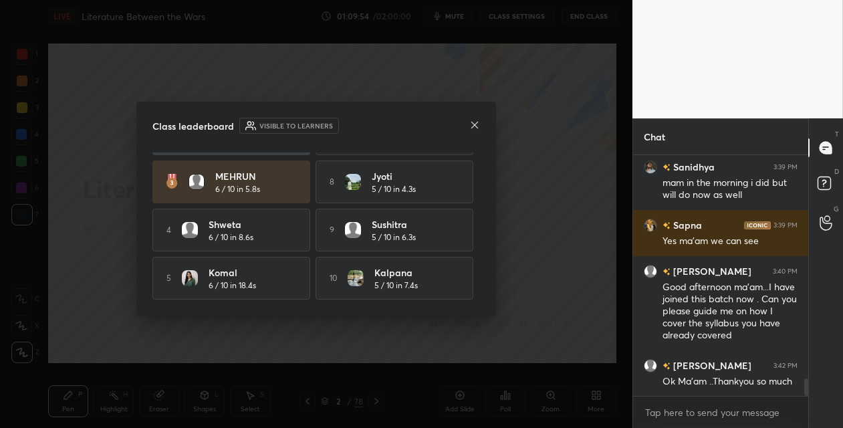
click at [476, 120] on icon at bounding box center [474, 125] width 11 height 11
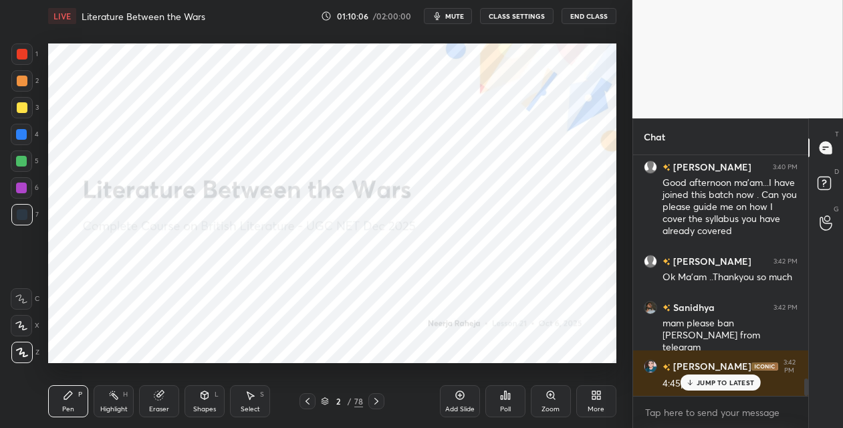
scroll to position [3192, 0]
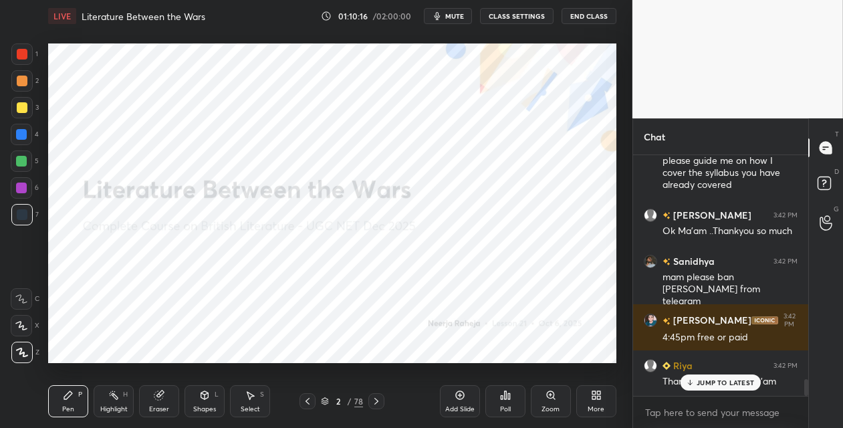
click at [356, 402] on div "78" at bounding box center [358, 401] width 9 height 12
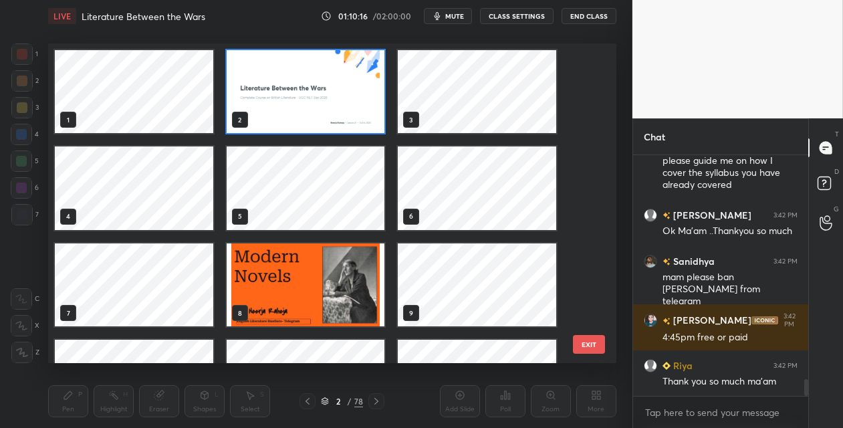
scroll to position [3239, 0]
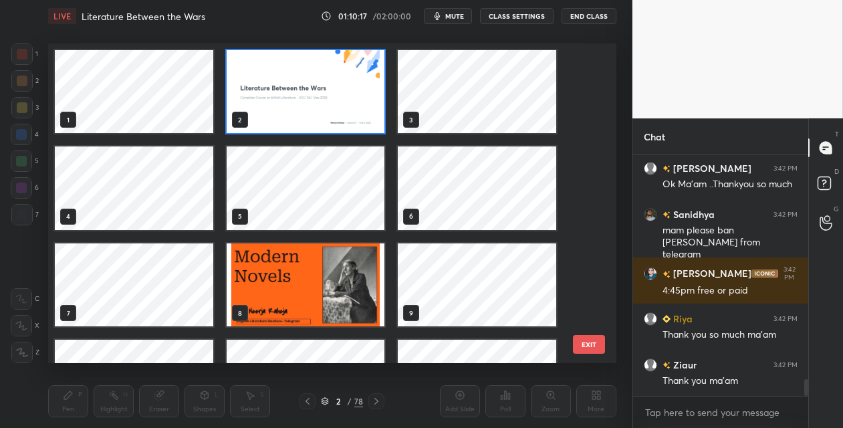
click at [588, 351] on button "EXIT" at bounding box center [589, 344] width 32 height 19
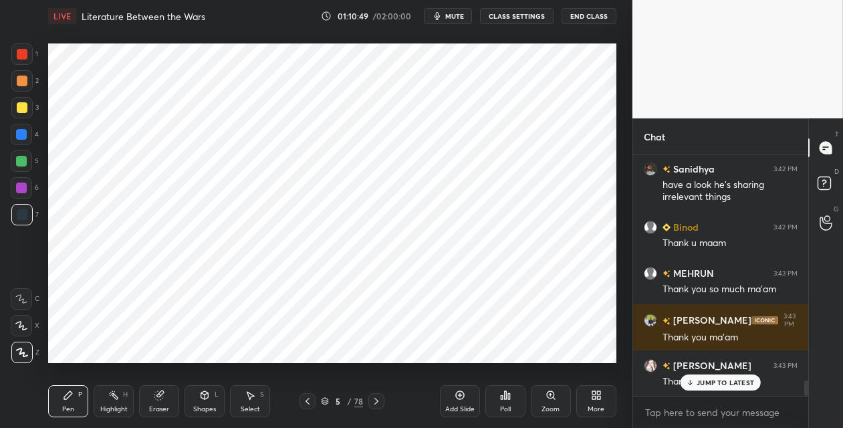
scroll to position [3573, 0]
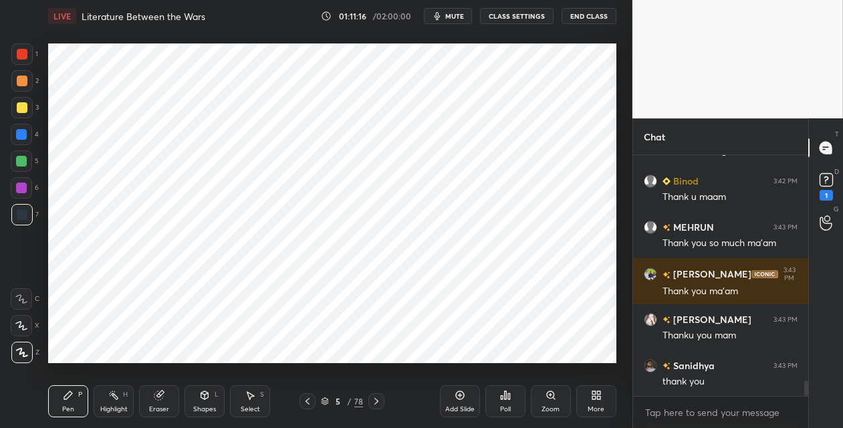
click at [598, 20] on button "End Class" at bounding box center [589, 16] width 55 height 16
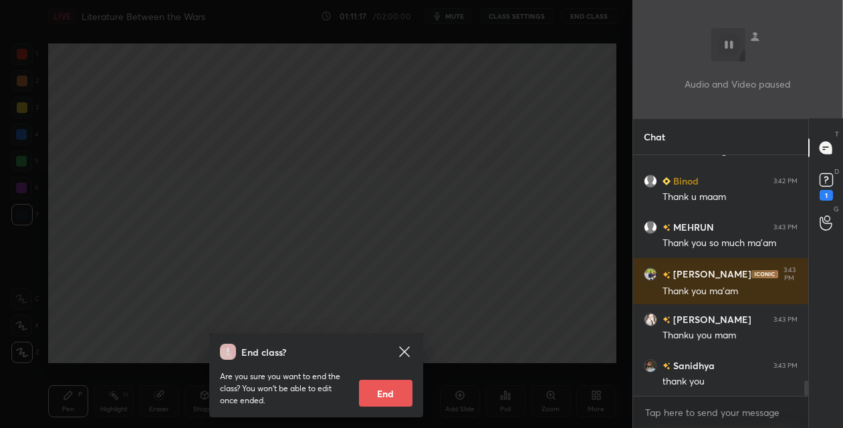
click at [387, 390] on button "End" at bounding box center [385, 393] width 53 height 27
type textarea "x"
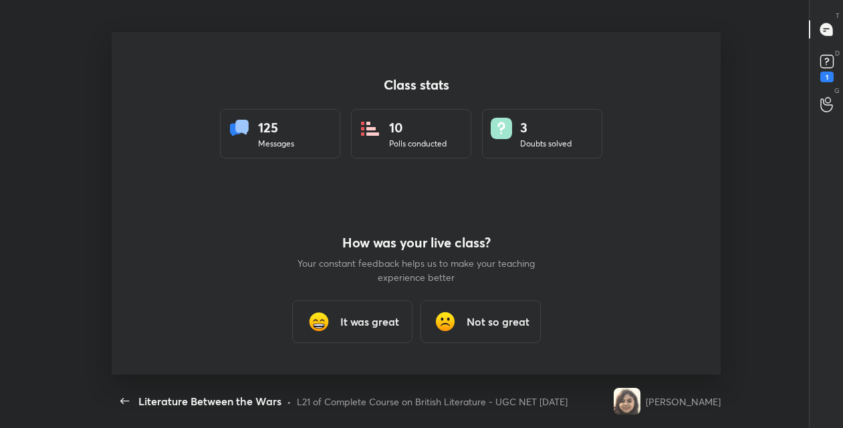
scroll to position [66508, 66018]
